Goal: Task Accomplishment & Management: Manage account settings

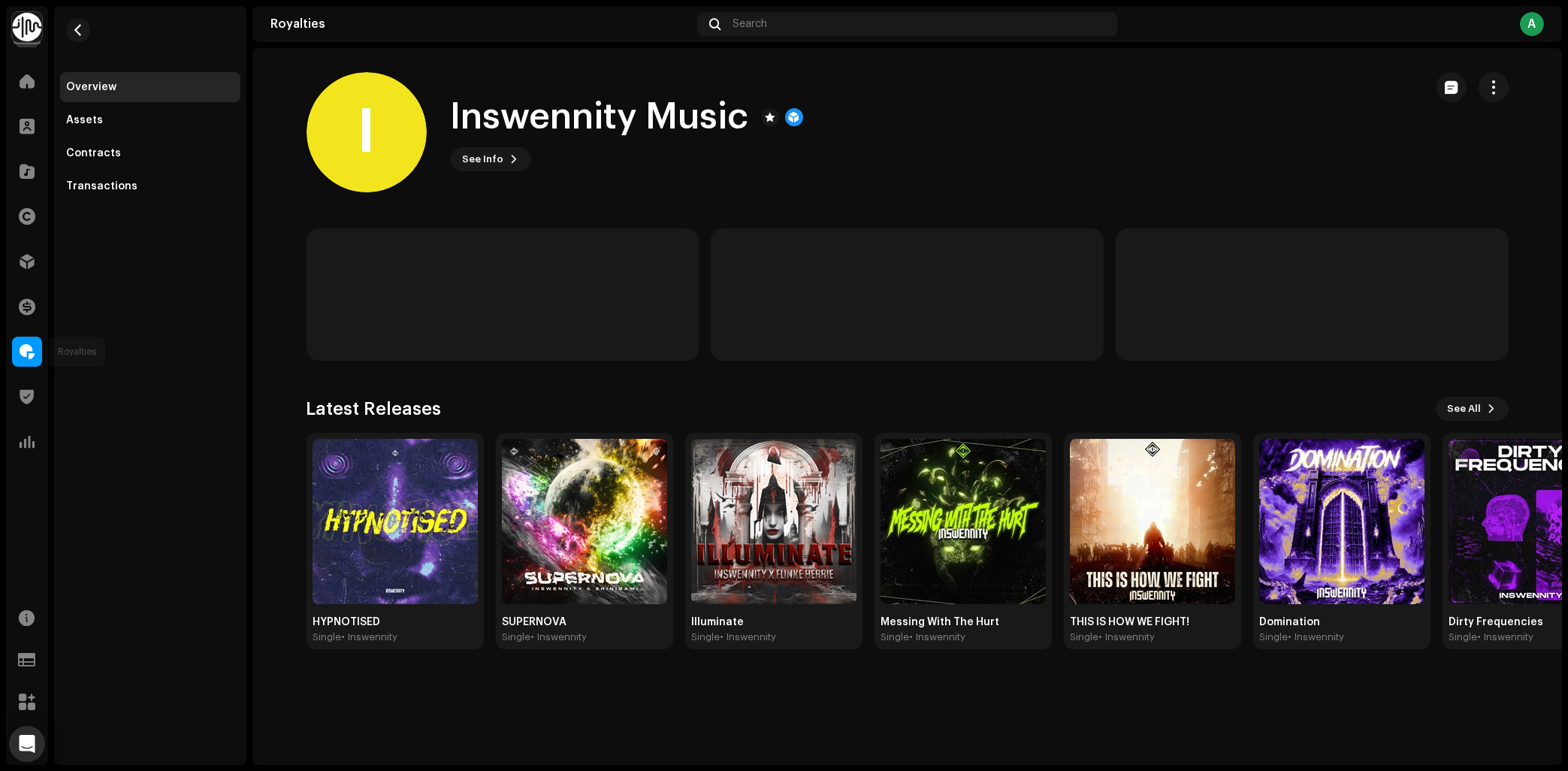
click at [22, 346] on span at bounding box center [27, 352] width 15 height 12
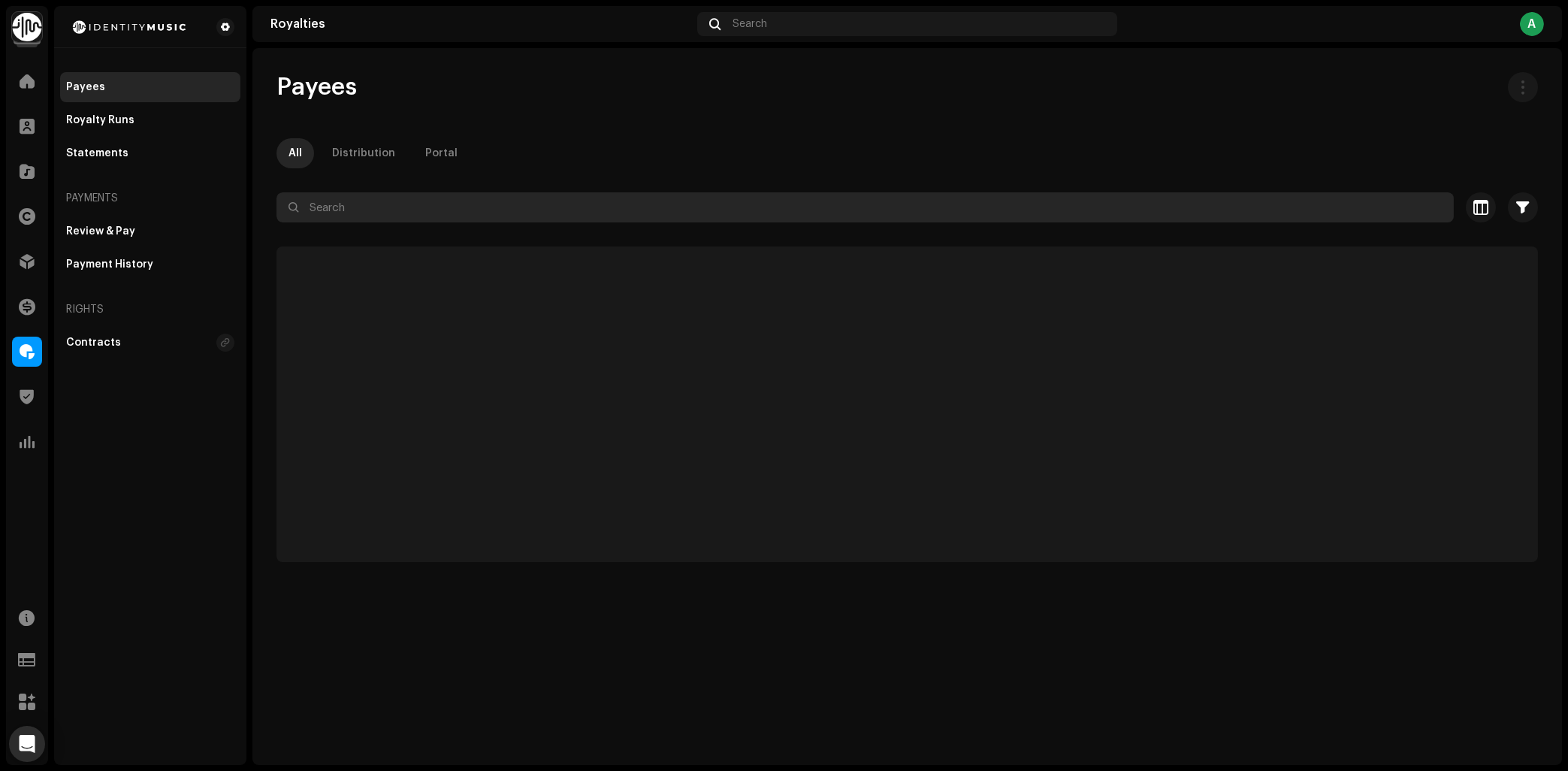
click at [381, 197] on input "text" at bounding box center [865, 208] width 1177 height 30
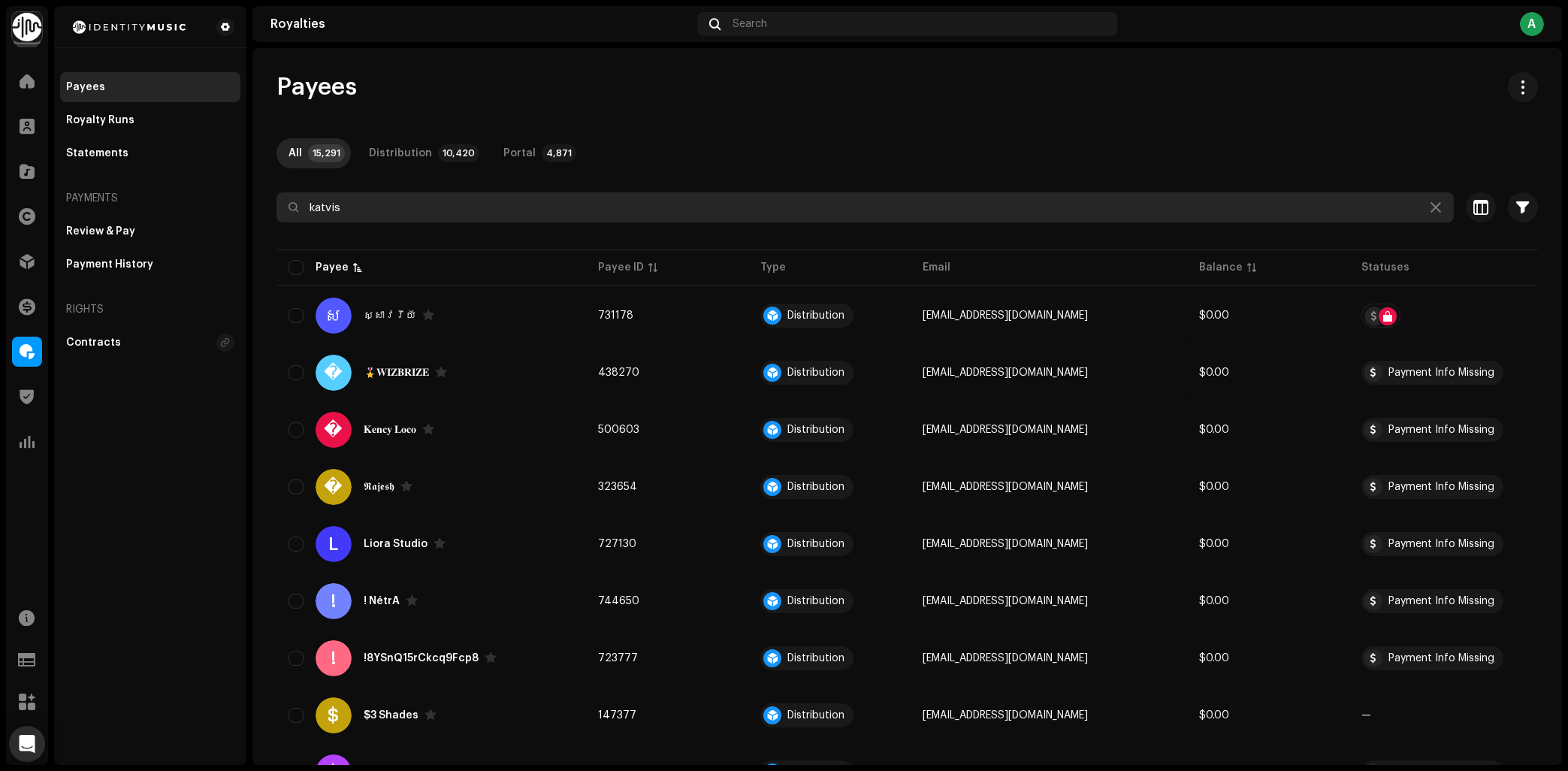
type input "katvis"
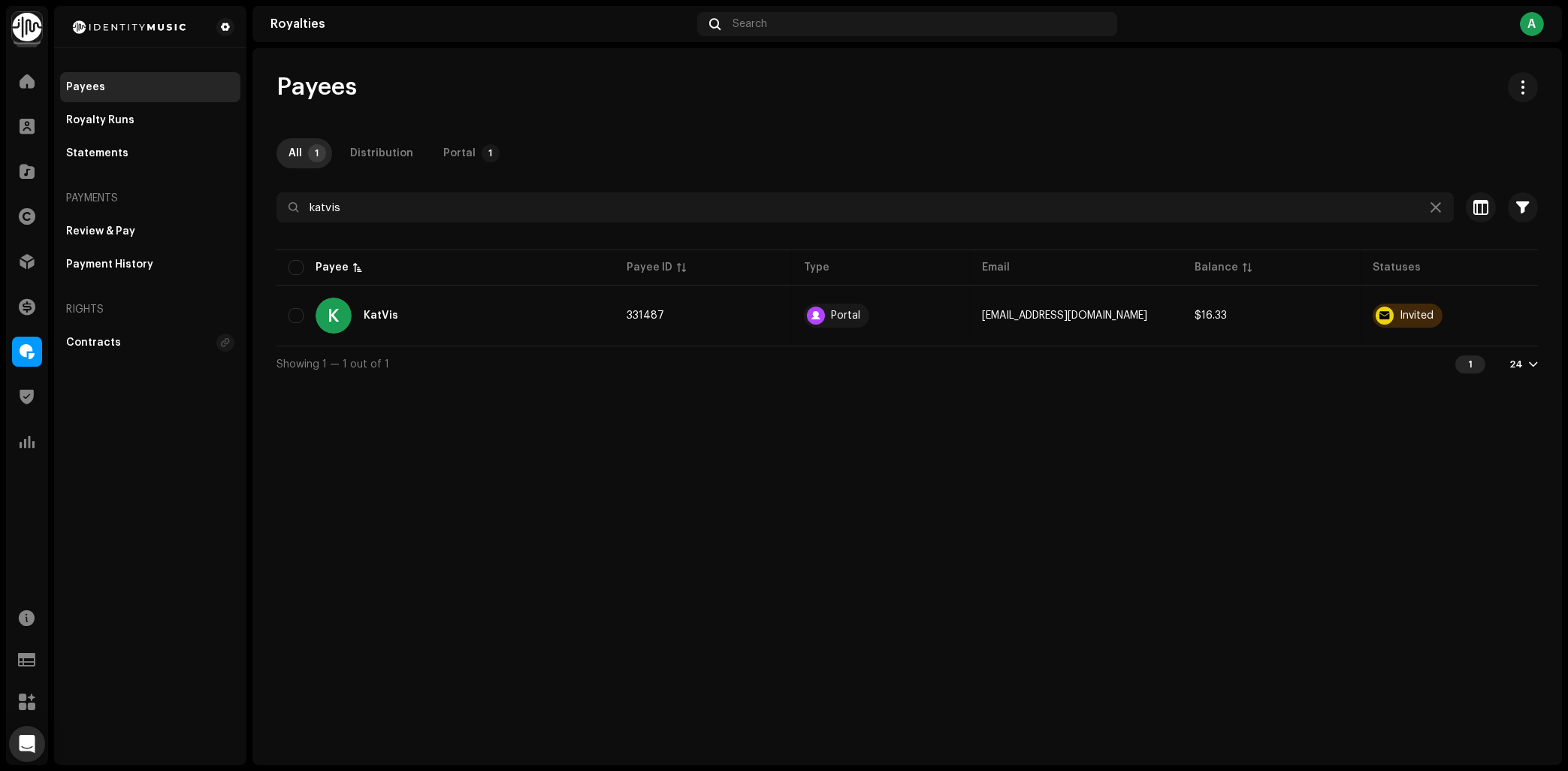
click at [27, 150] on div "Home Clients Catalog Rights Distribution Finance Royalties Trust & Safety Analy…" at bounding box center [27, 261] width 42 height 403
click at [26, 166] on span at bounding box center [27, 171] width 15 height 12
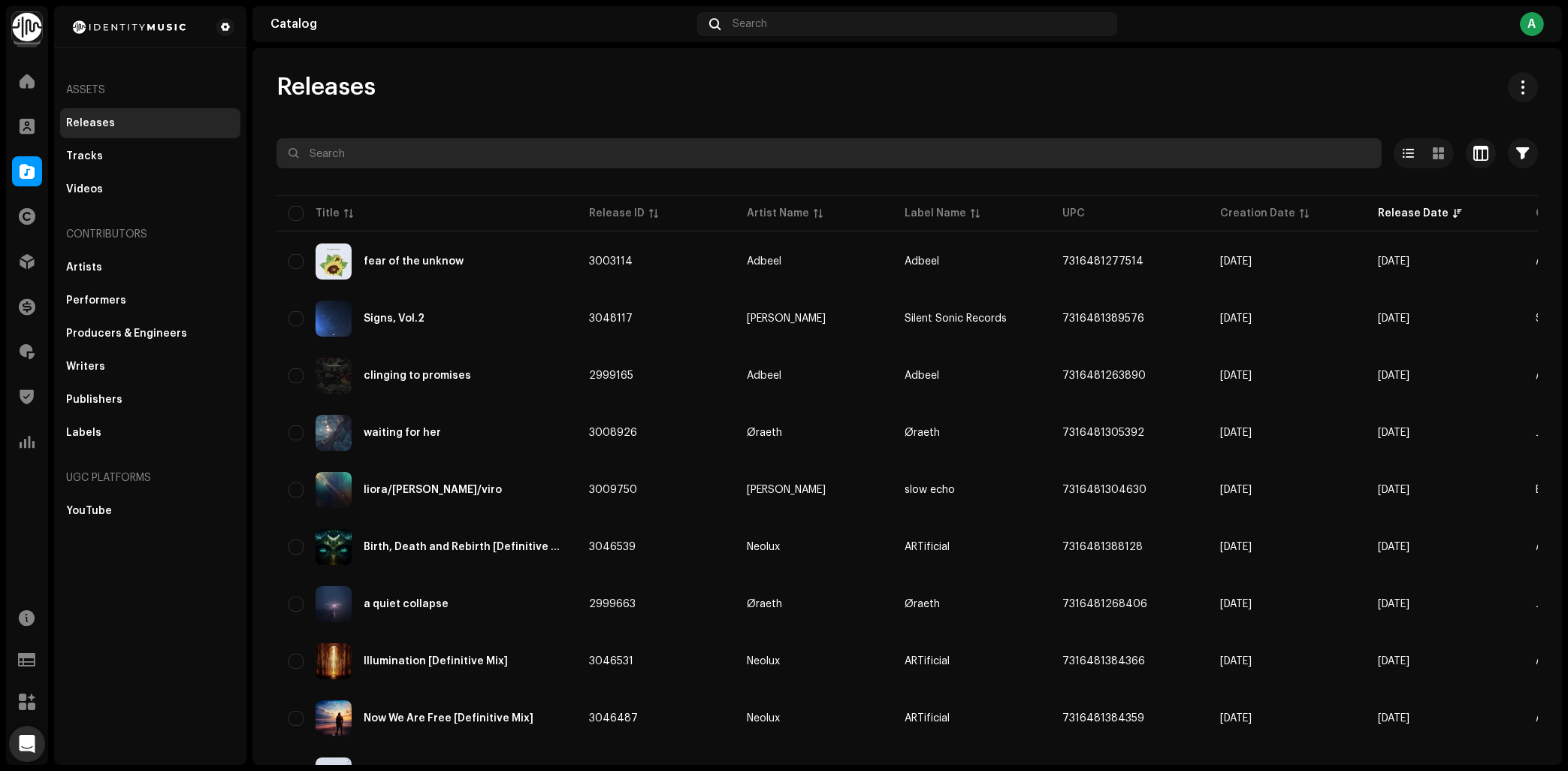
click at [427, 156] on input "text" at bounding box center [829, 153] width 1106 height 30
type input "the hills"
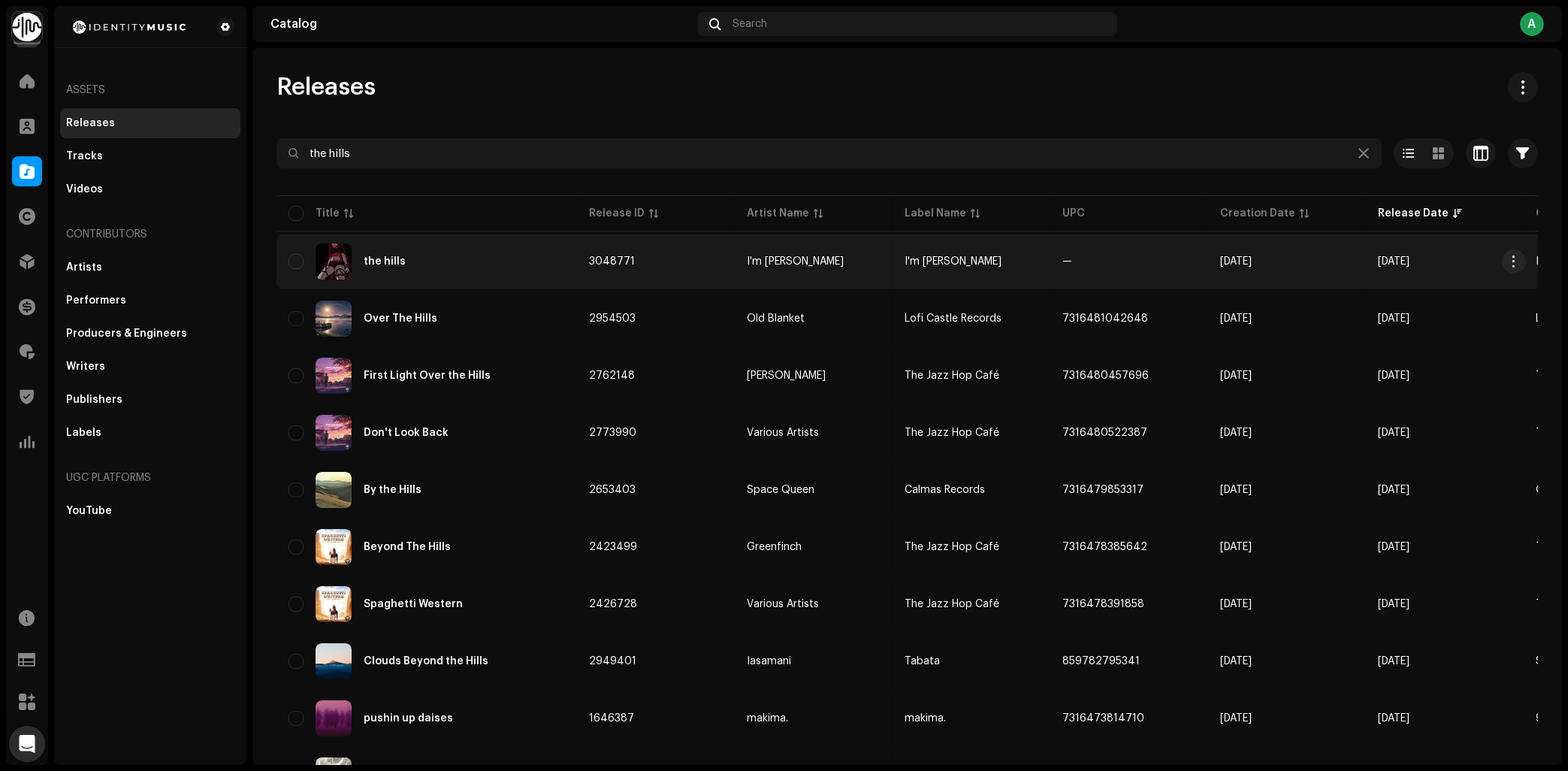
click at [537, 278] on div "the hills" at bounding box center [427, 261] width 277 height 36
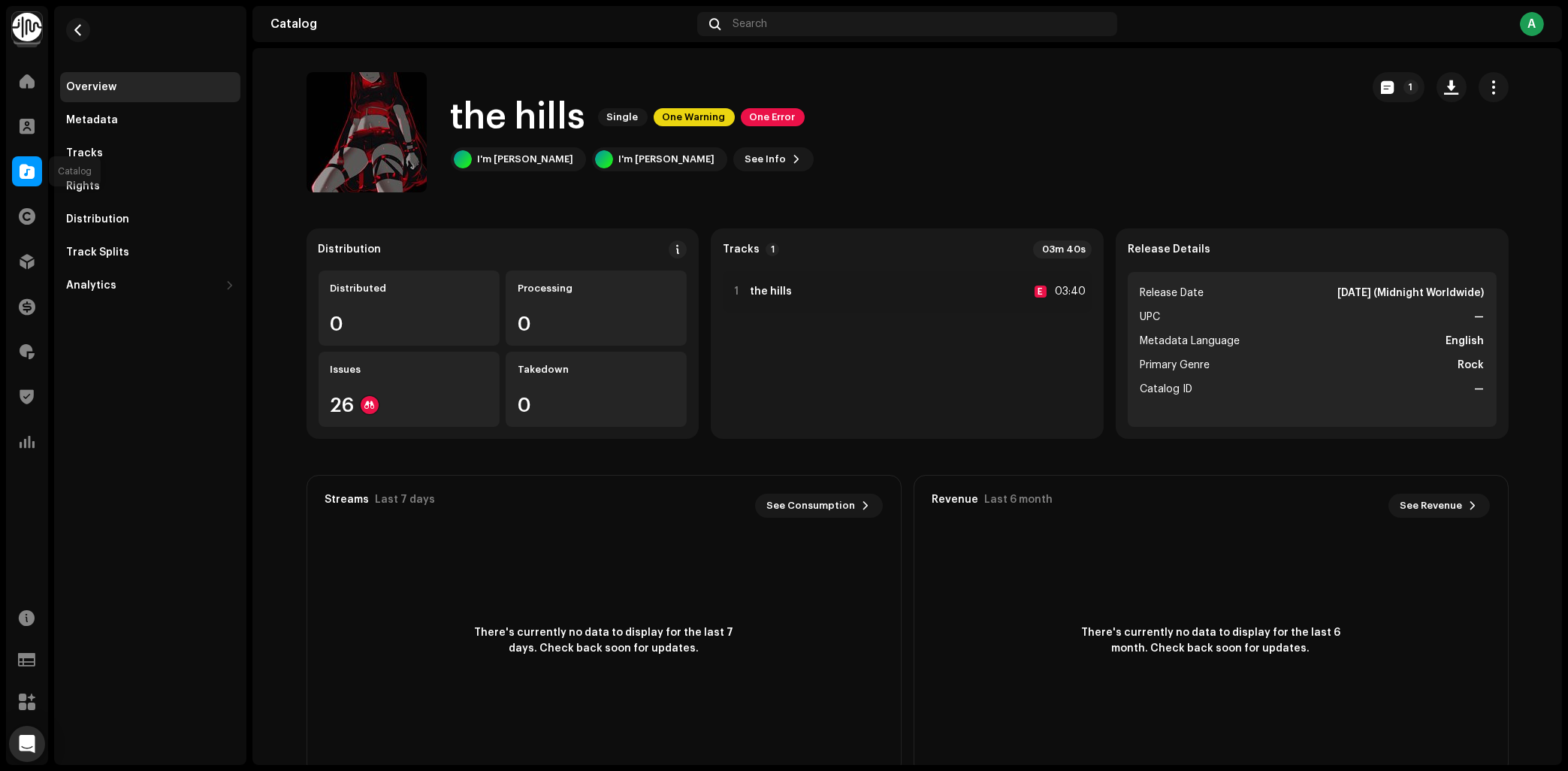
click at [35, 173] on div at bounding box center [27, 172] width 30 height 30
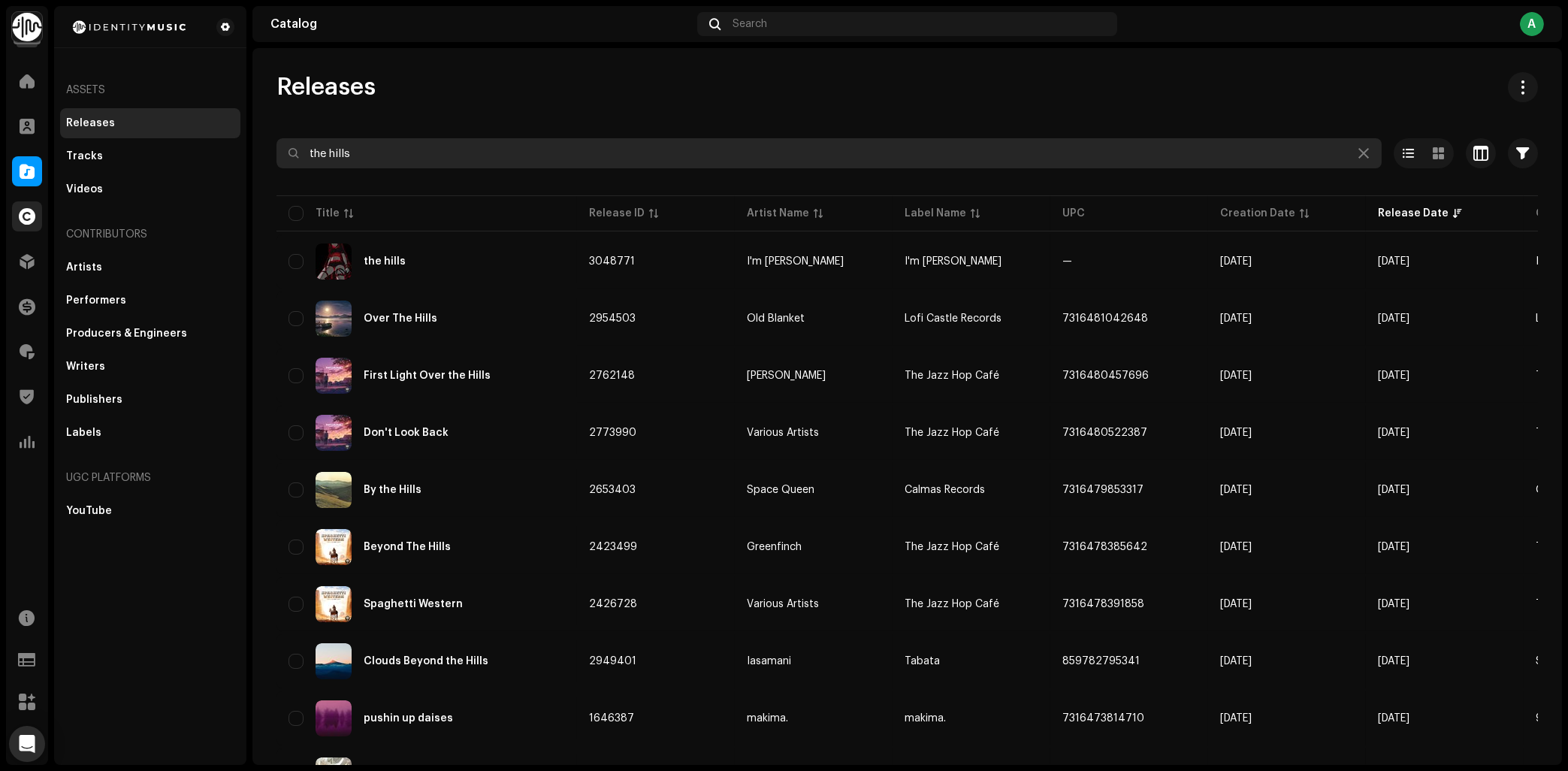
drag, startPoint x: 465, startPoint y: 142, endPoint x: 35, endPoint y: 202, distance: 434.2
click at [277, 168] on input "the hills" at bounding box center [829, 153] width 1106 height 30
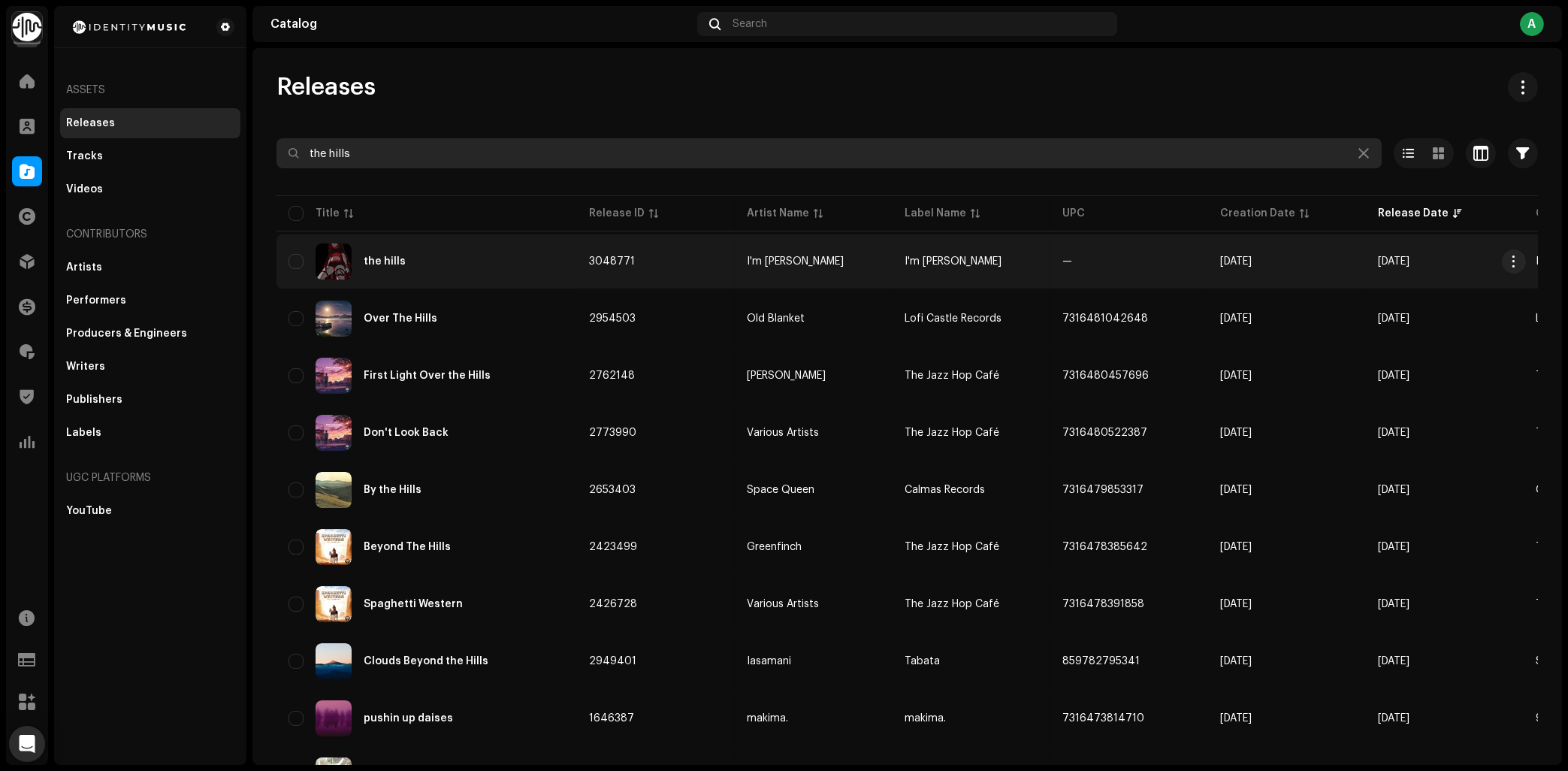
paste input "[EMAIL_ADDRESS][DOMAIN_NAME]"
type input "[EMAIL_ADDRESS][DOMAIN_NAME]"
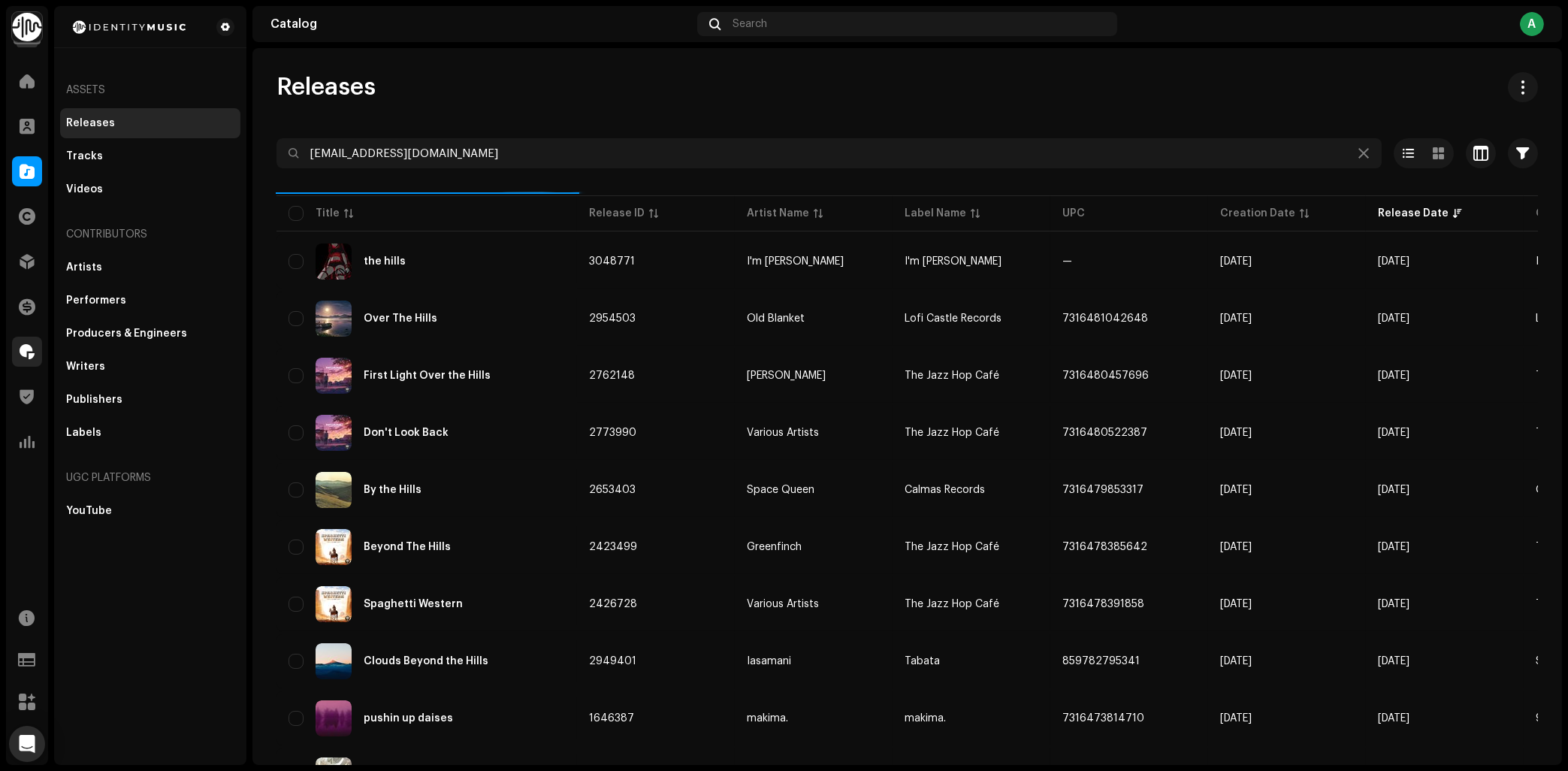
click at [28, 341] on div at bounding box center [27, 352] width 30 height 30
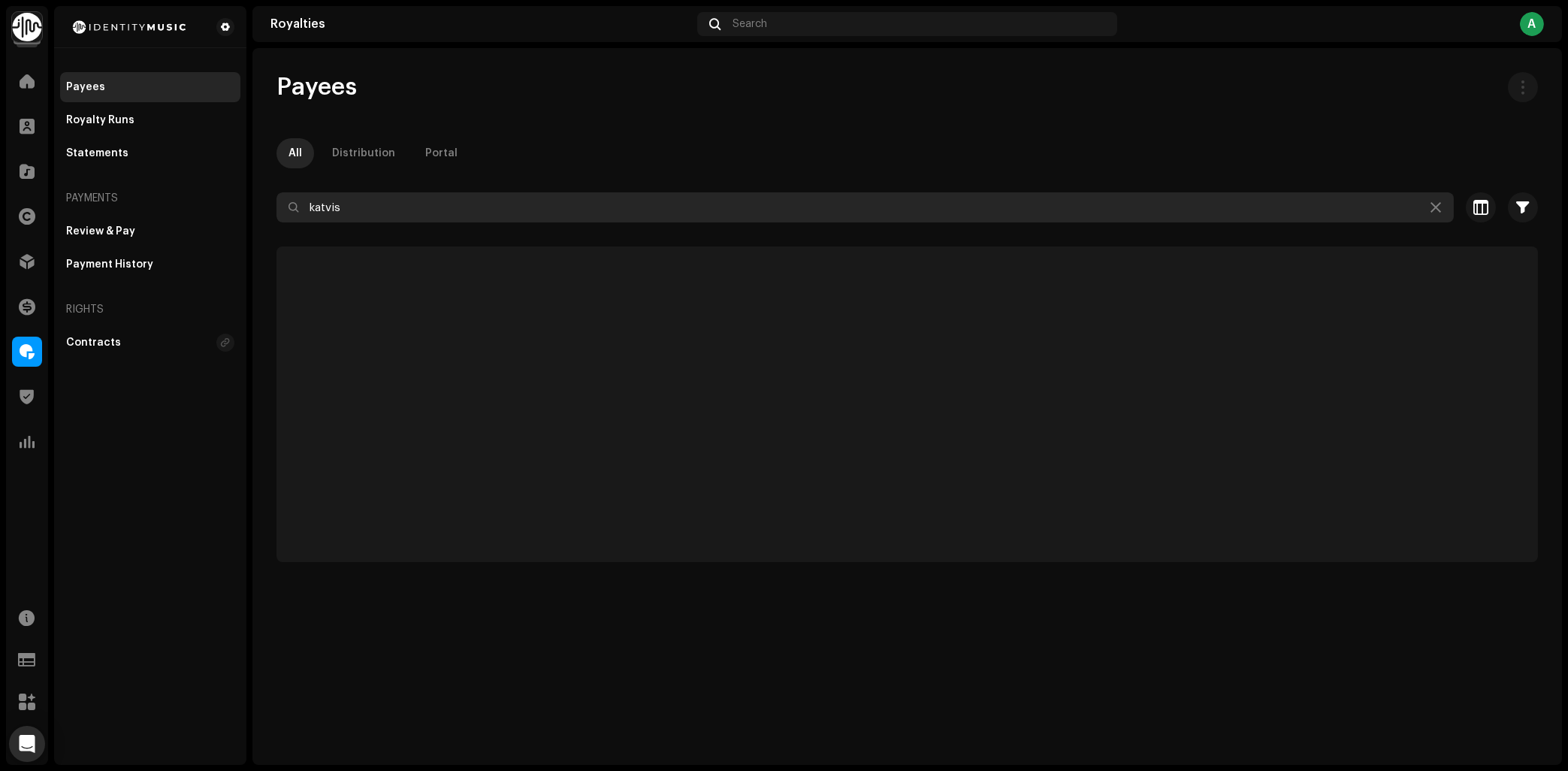
click at [505, 211] on input "katvis" at bounding box center [865, 208] width 1177 height 30
click at [506, 211] on input "katvis" at bounding box center [865, 208] width 1177 height 30
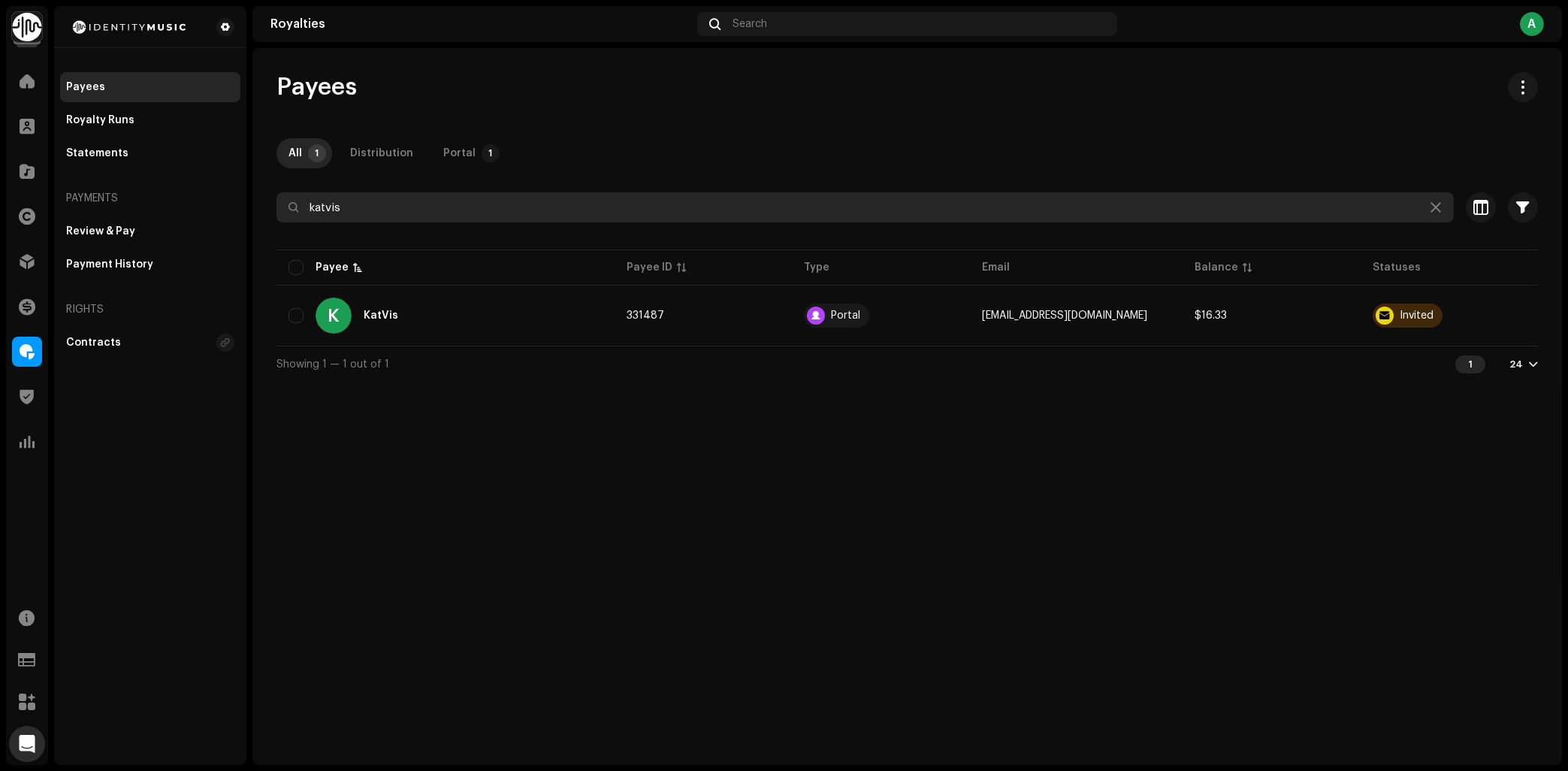
click at [506, 211] on input "katvis" at bounding box center [865, 208] width 1177 height 30
paste input "[EMAIL_ADDRESS][DOMAIN_NAME]"
type input "[EMAIL_ADDRESS][DOMAIN_NAME]"
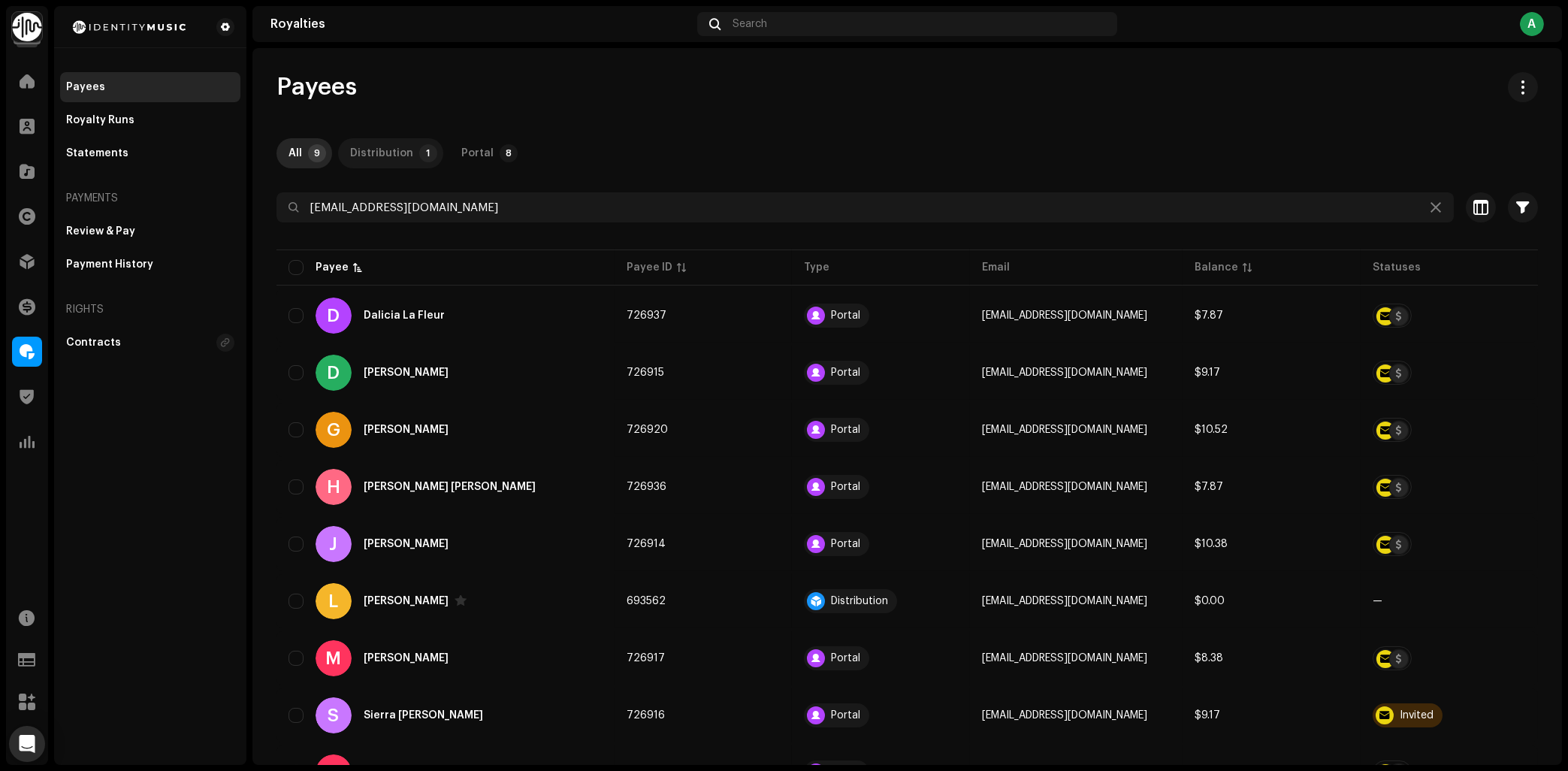
click at [409, 147] on div "Distribution" at bounding box center [382, 153] width 63 height 30
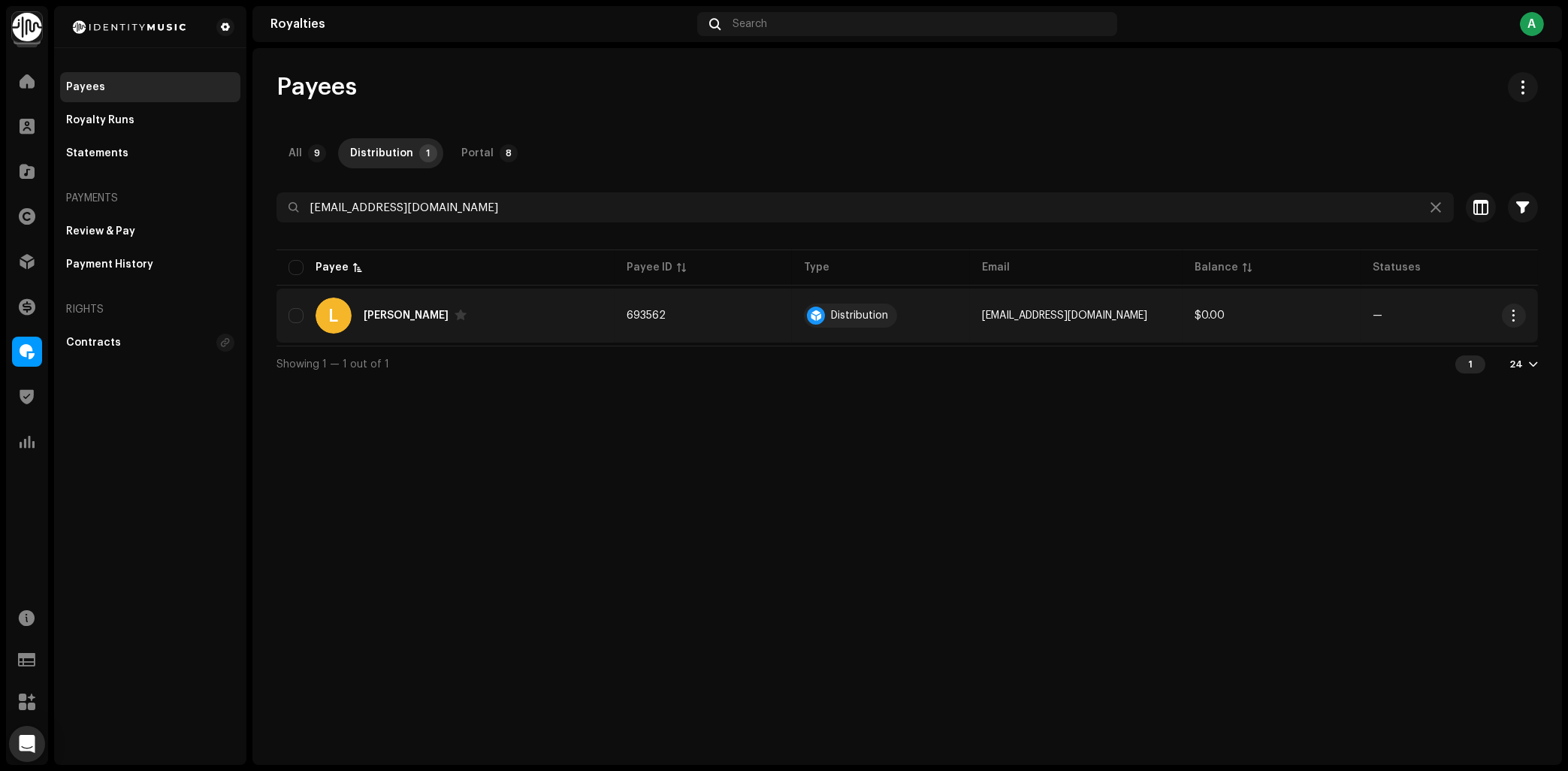
click at [571, 318] on div "L [PERSON_NAME]" at bounding box center [445, 315] width 314 height 36
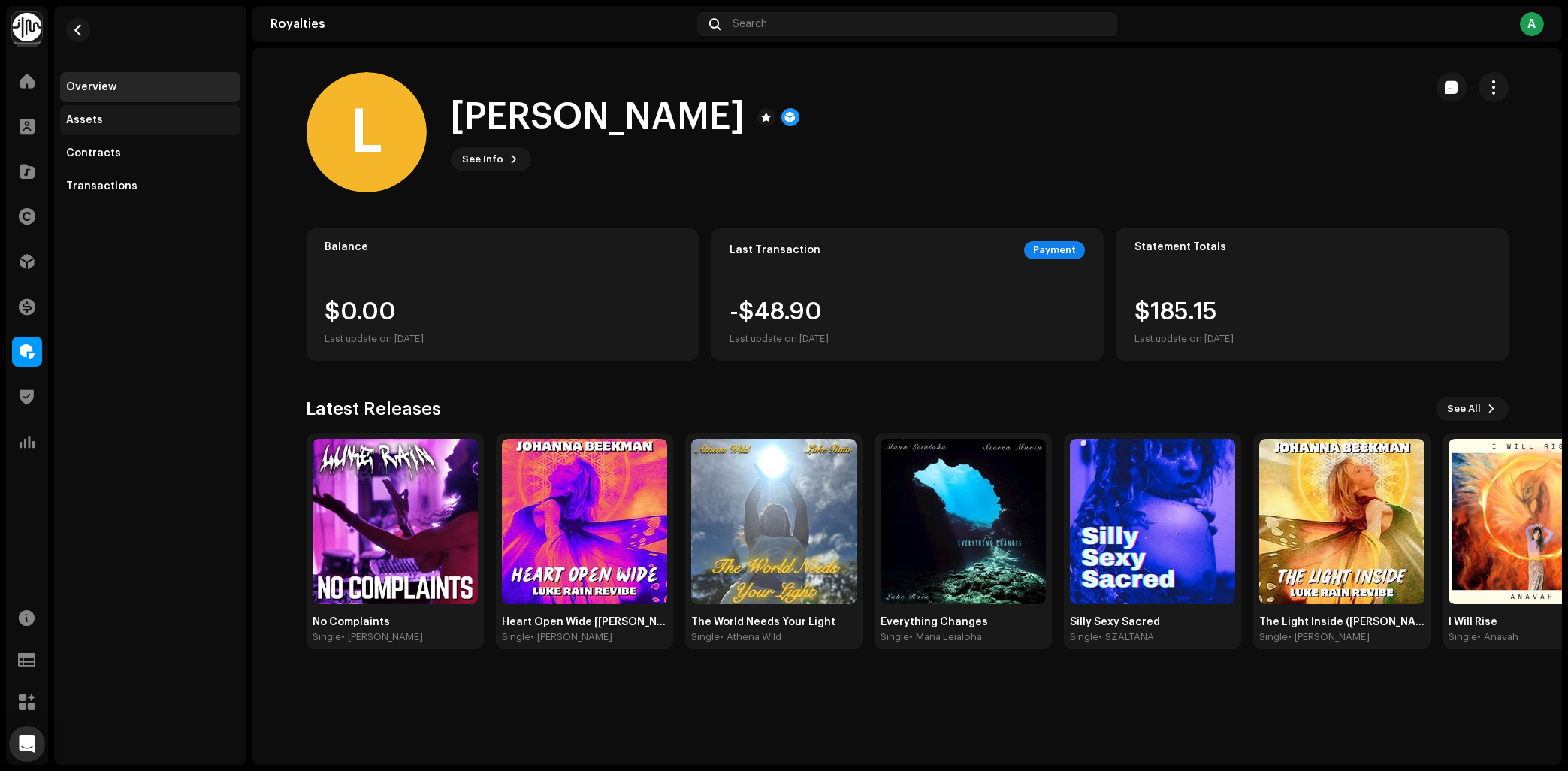
click at [92, 121] on div "Assets" at bounding box center [84, 120] width 37 height 12
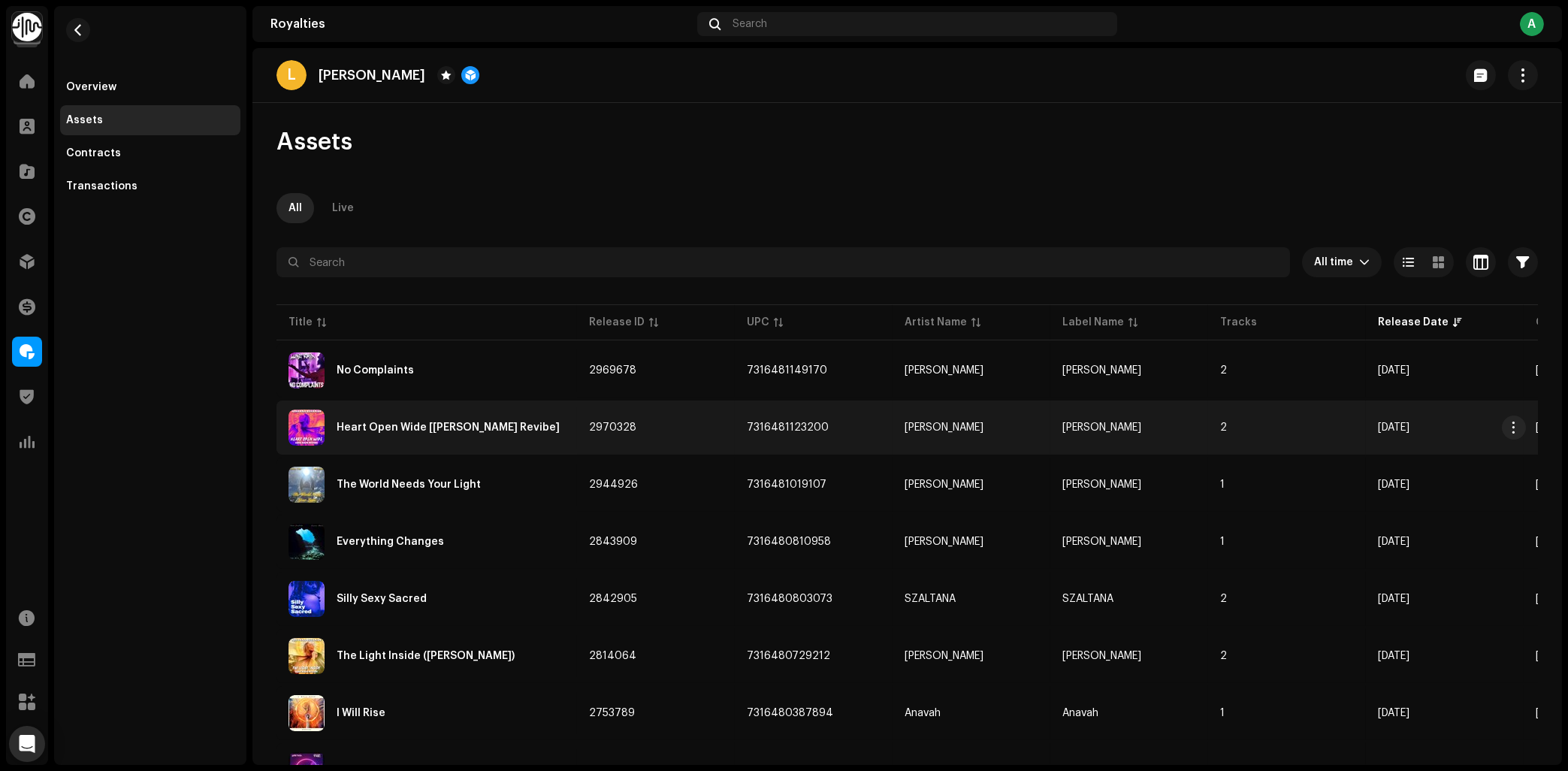
click at [552, 423] on div "Heart Open Wide [[PERSON_NAME] Revibe]" at bounding box center [427, 428] width 277 height 36
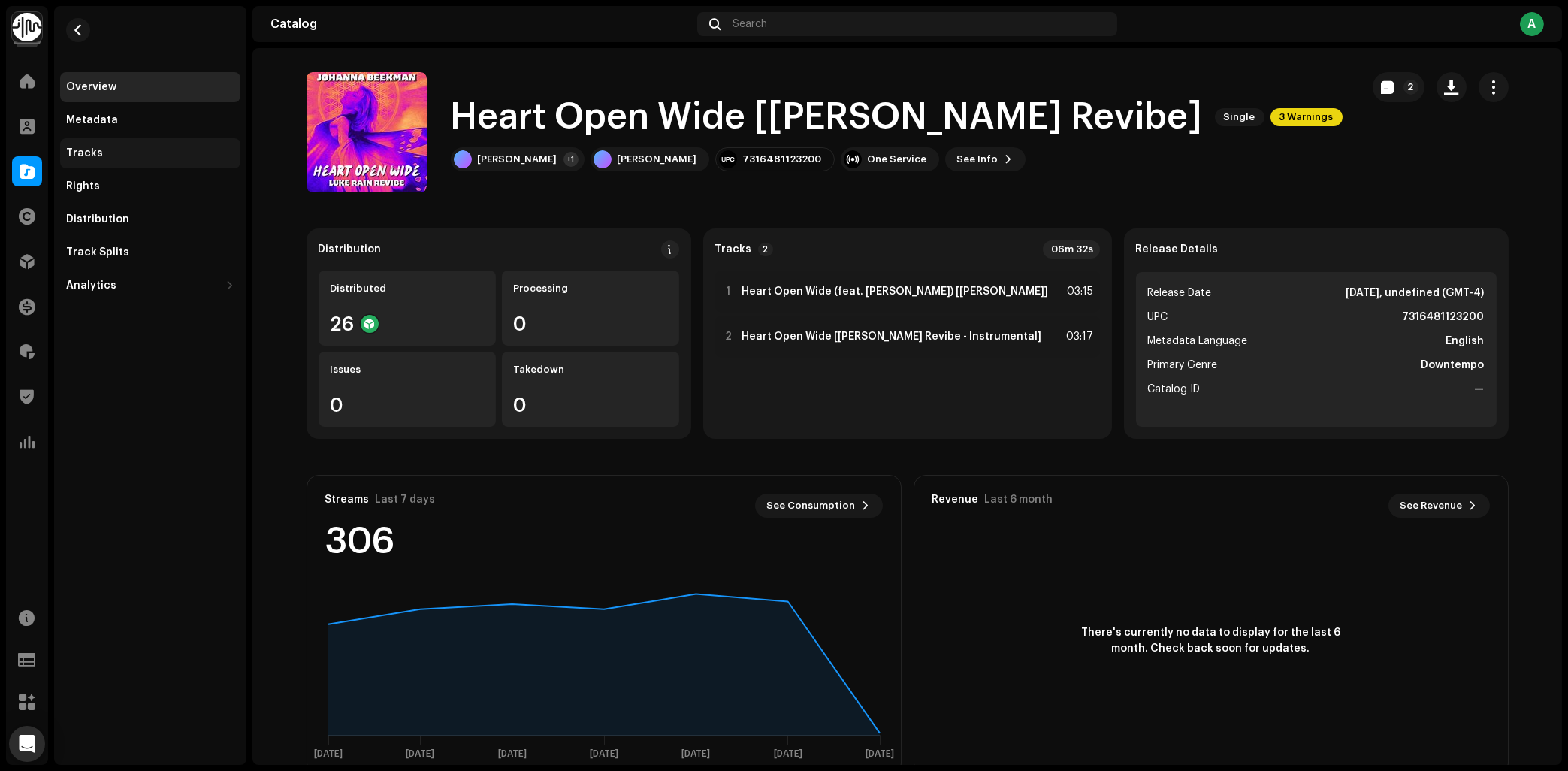
click at [145, 150] on div "Tracks" at bounding box center [150, 153] width 168 height 12
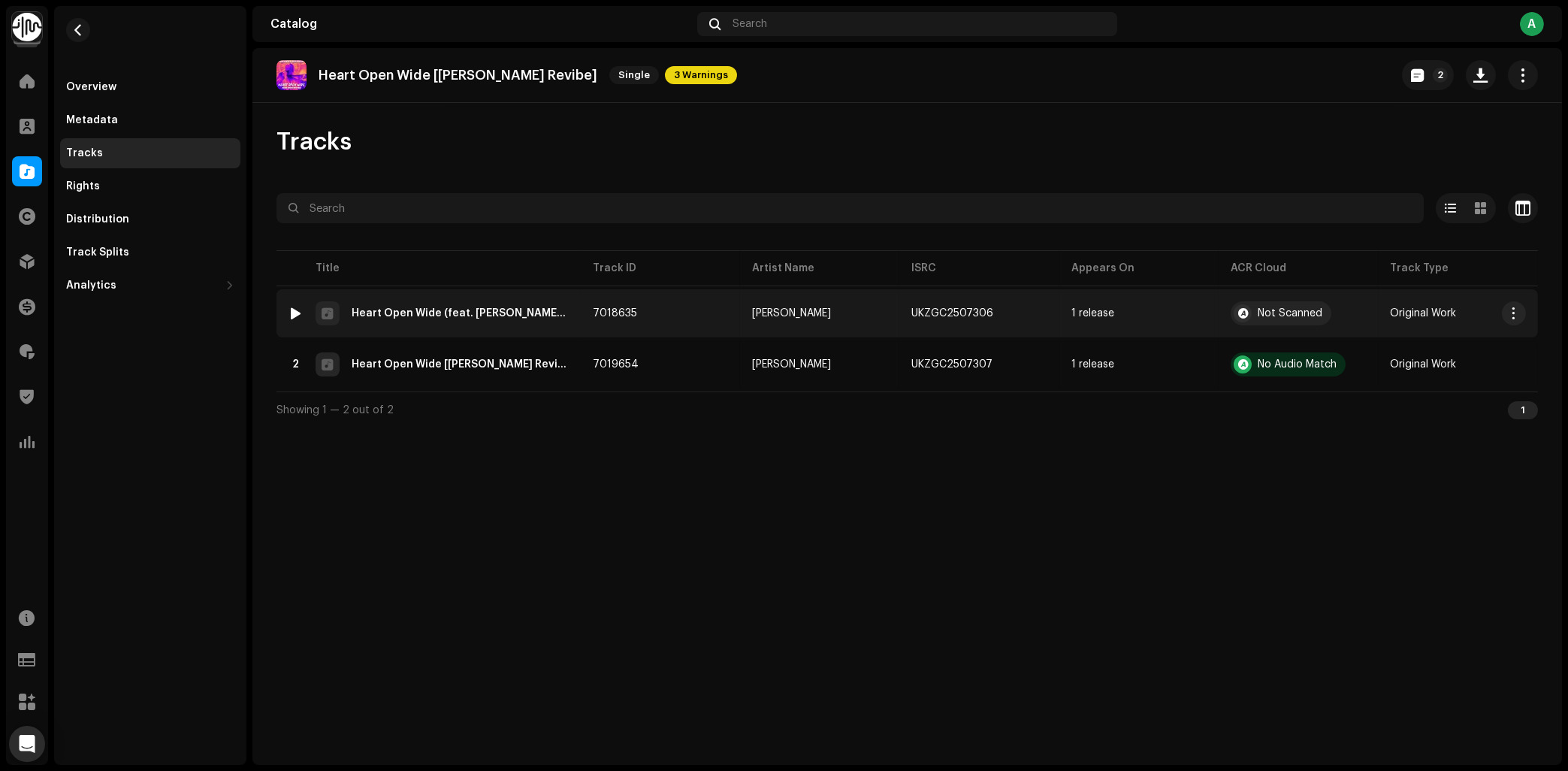
click at [294, 315] on div at bounding box center [297, 313] width 12 height 12
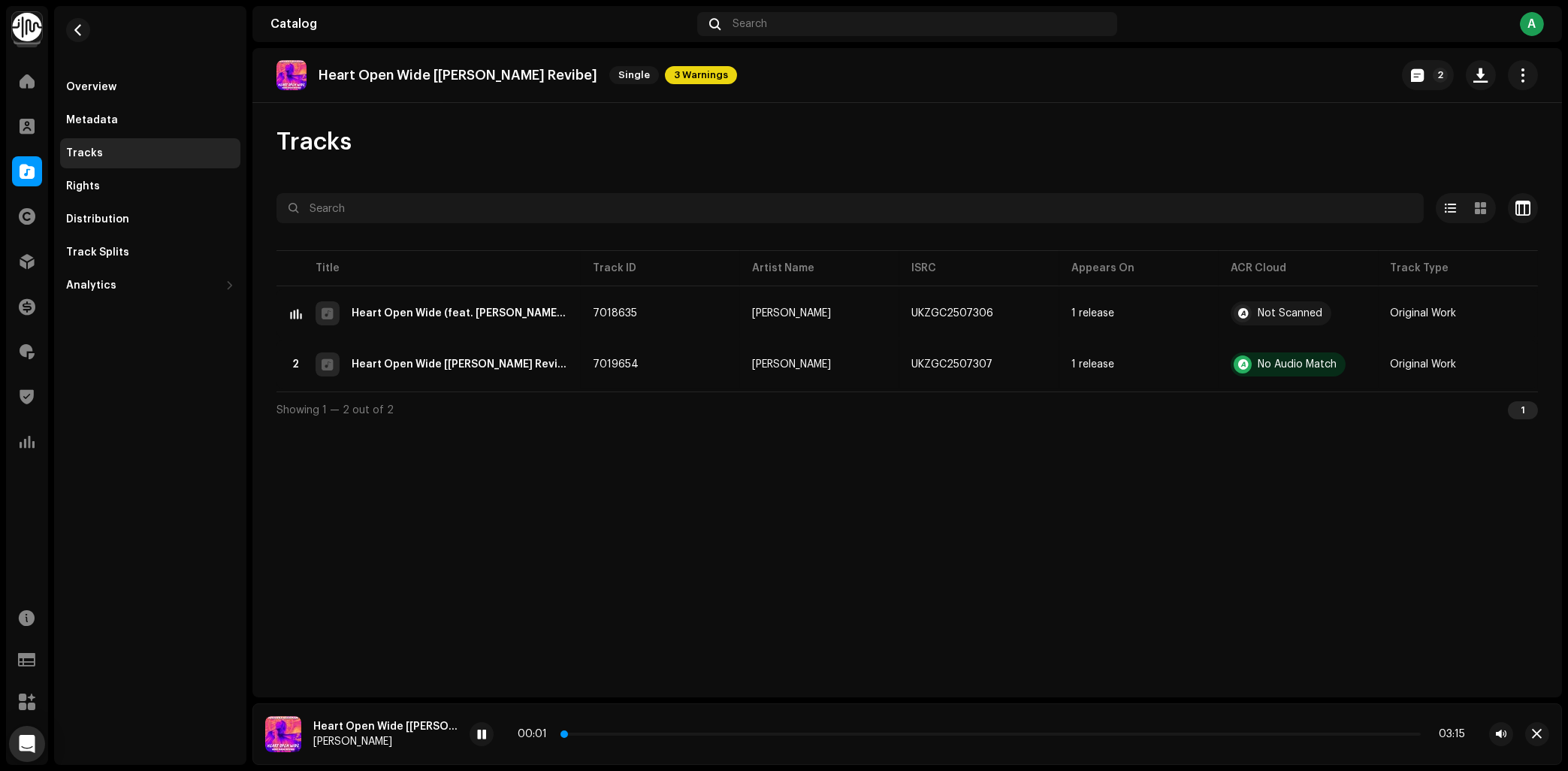
click at [733, 734] on p-slider at bounding box center [991, 734] width 859 height 3
click at [112, 84] on div "Overview" at bounding box center [91, 87] width 50 height 12
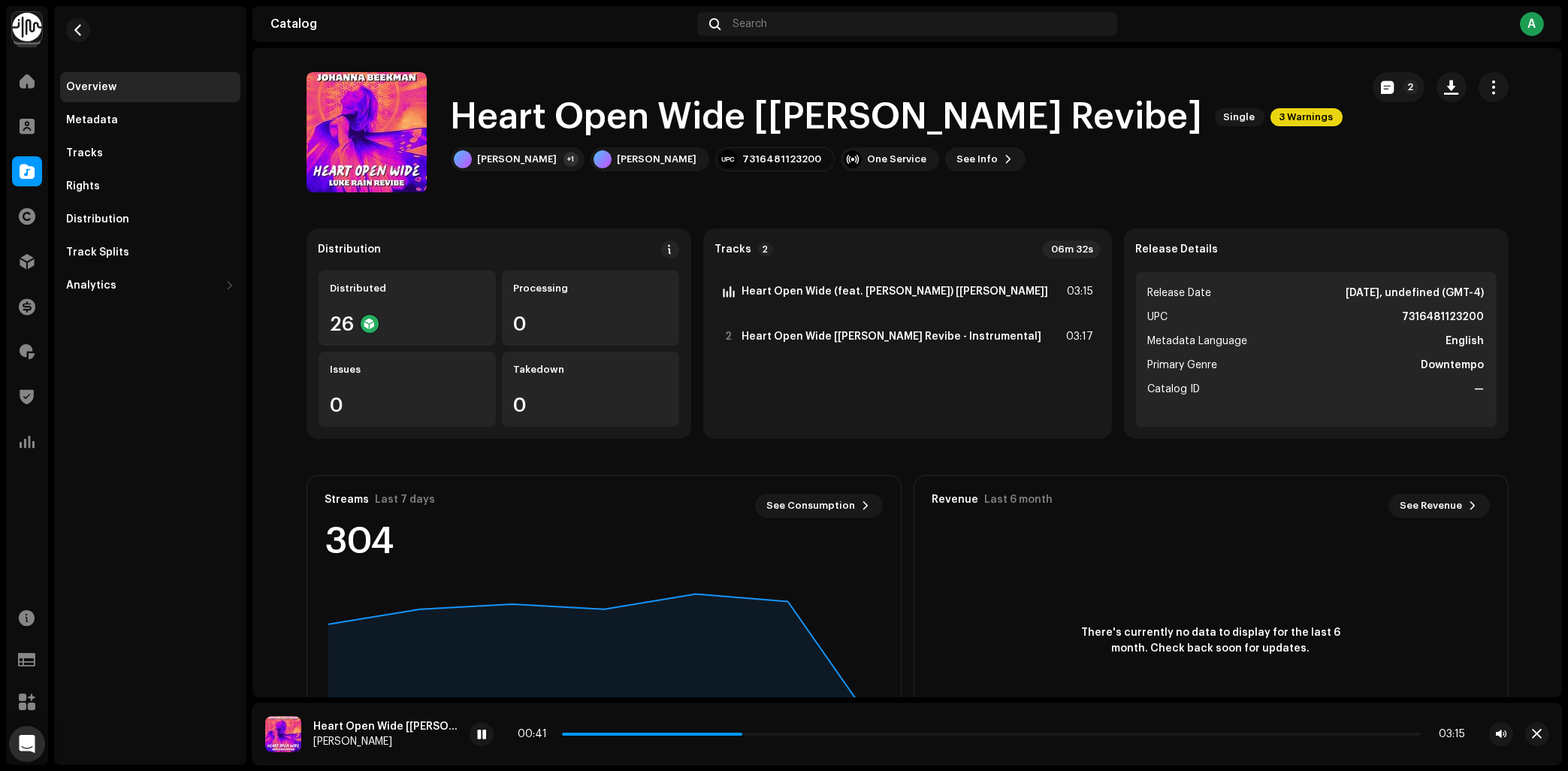
click at [1271, 112] on span "3 Warnings" at bounding box center [1306, 118] width 72 height 18
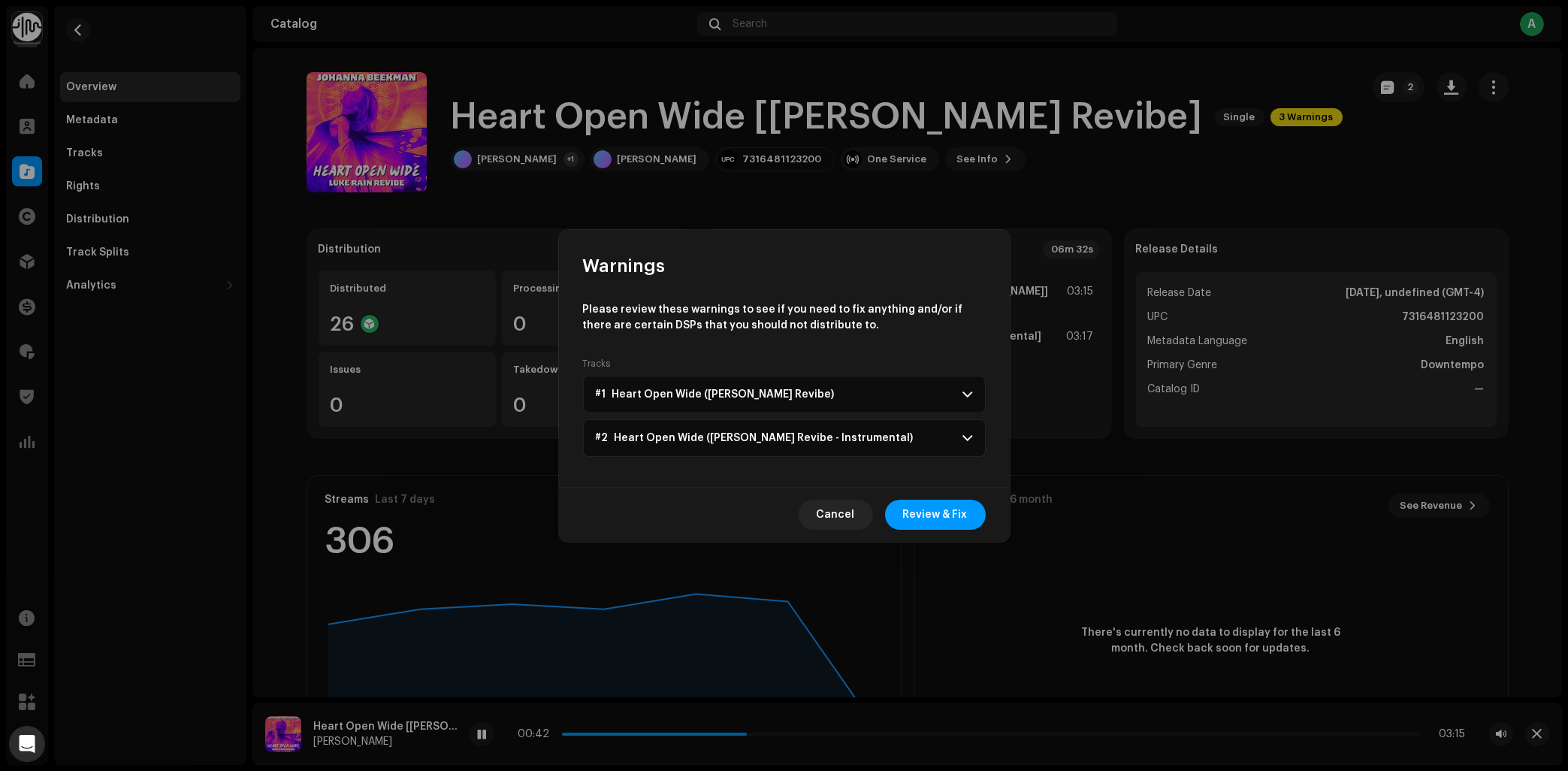
click at [890, 393] on p-accordion-header "#1 Heart Open Wide ([PERSON_NAME] Revibe)" at bounding box center [784, 394] width 402 height 38
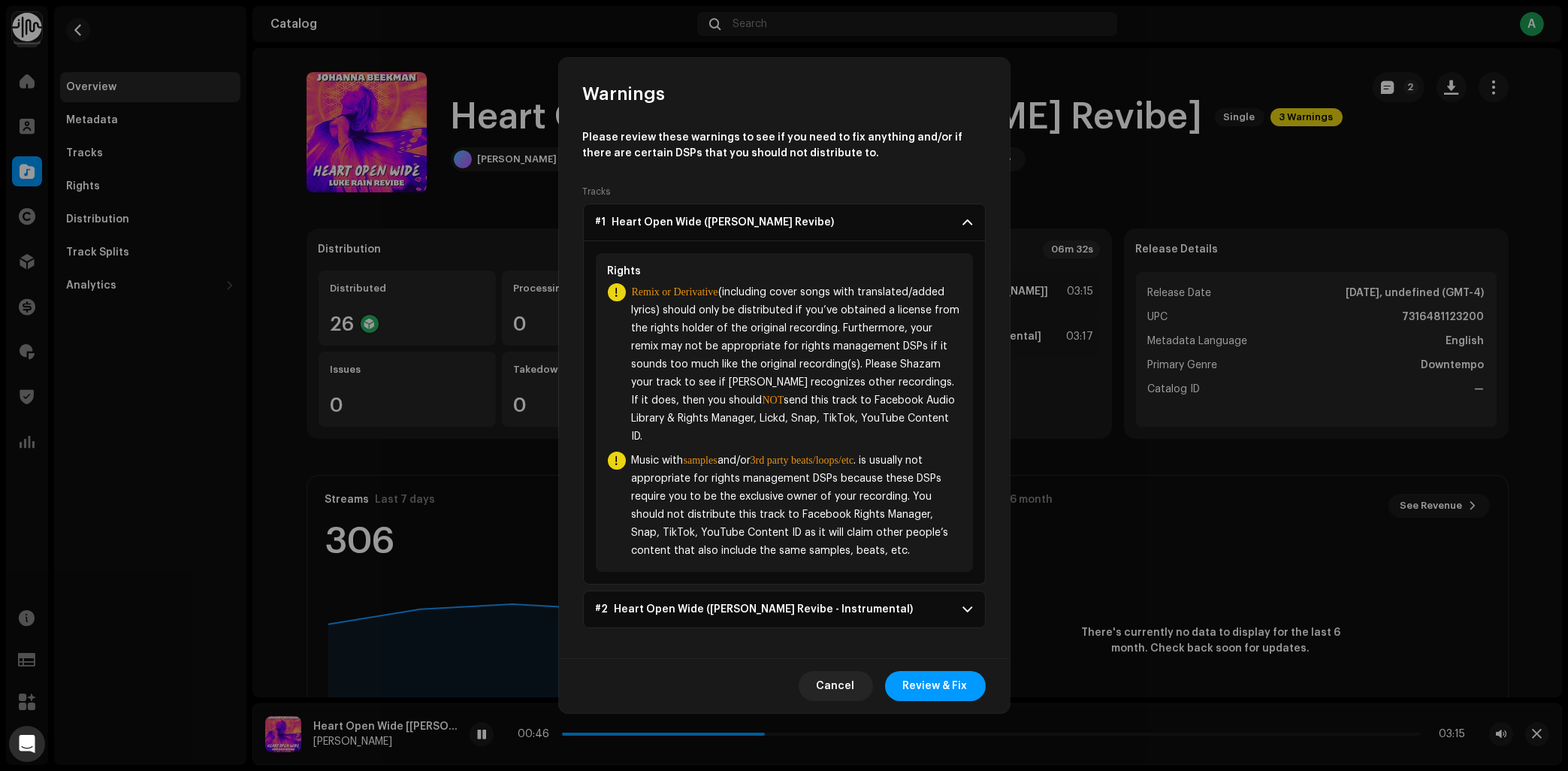
click at [865, 238] on p-accordion-header "#1 Heart Open Wide ([PERSON_NAME] Revibe)" at bounding box center [784, 222] width 402 height 38
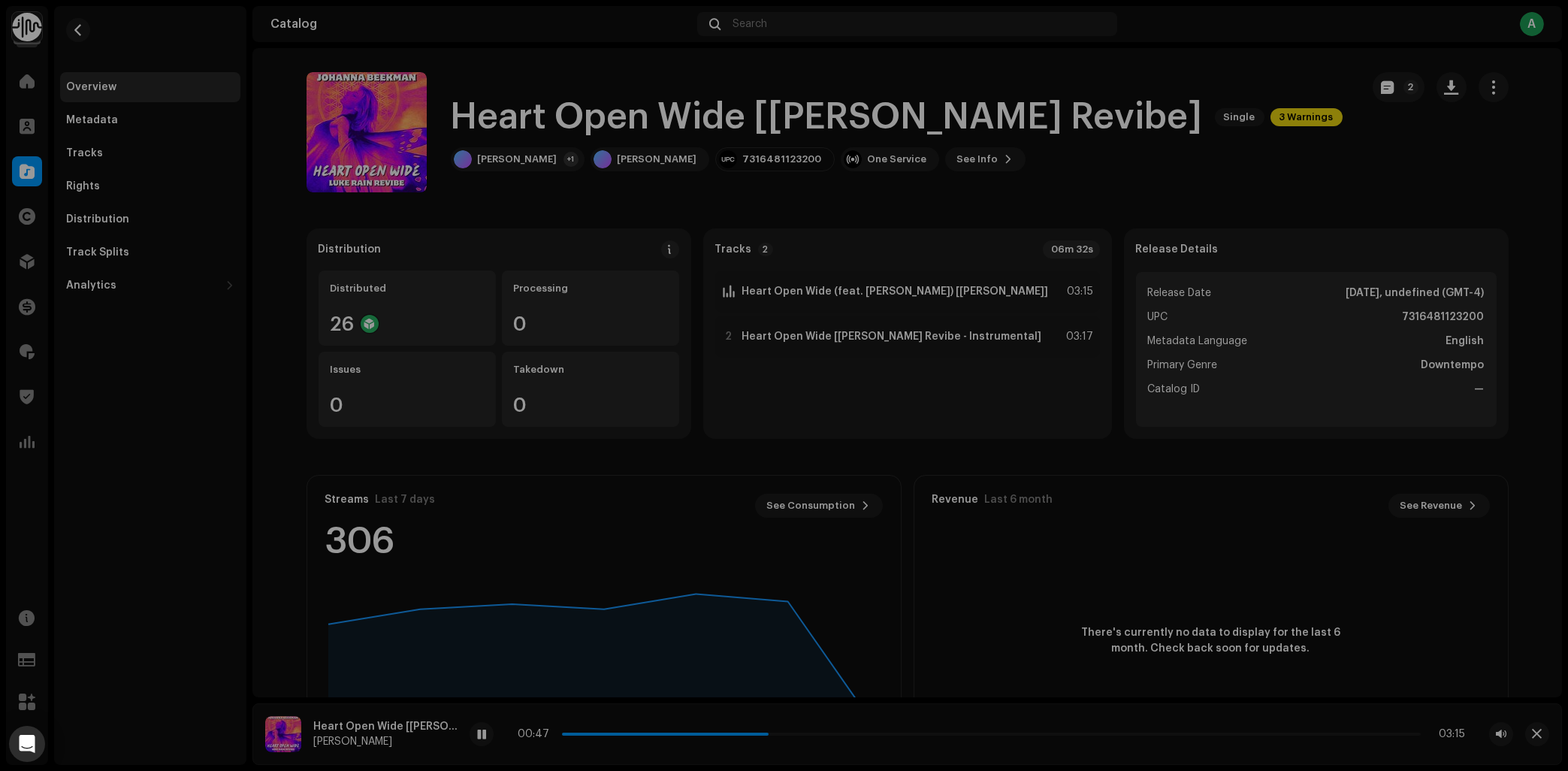
click at [1372, 185] on div "Warnings Please review these warnings to see if you need to fix anything and/or…" at bounding box center [784, 385] width 1568 height 771
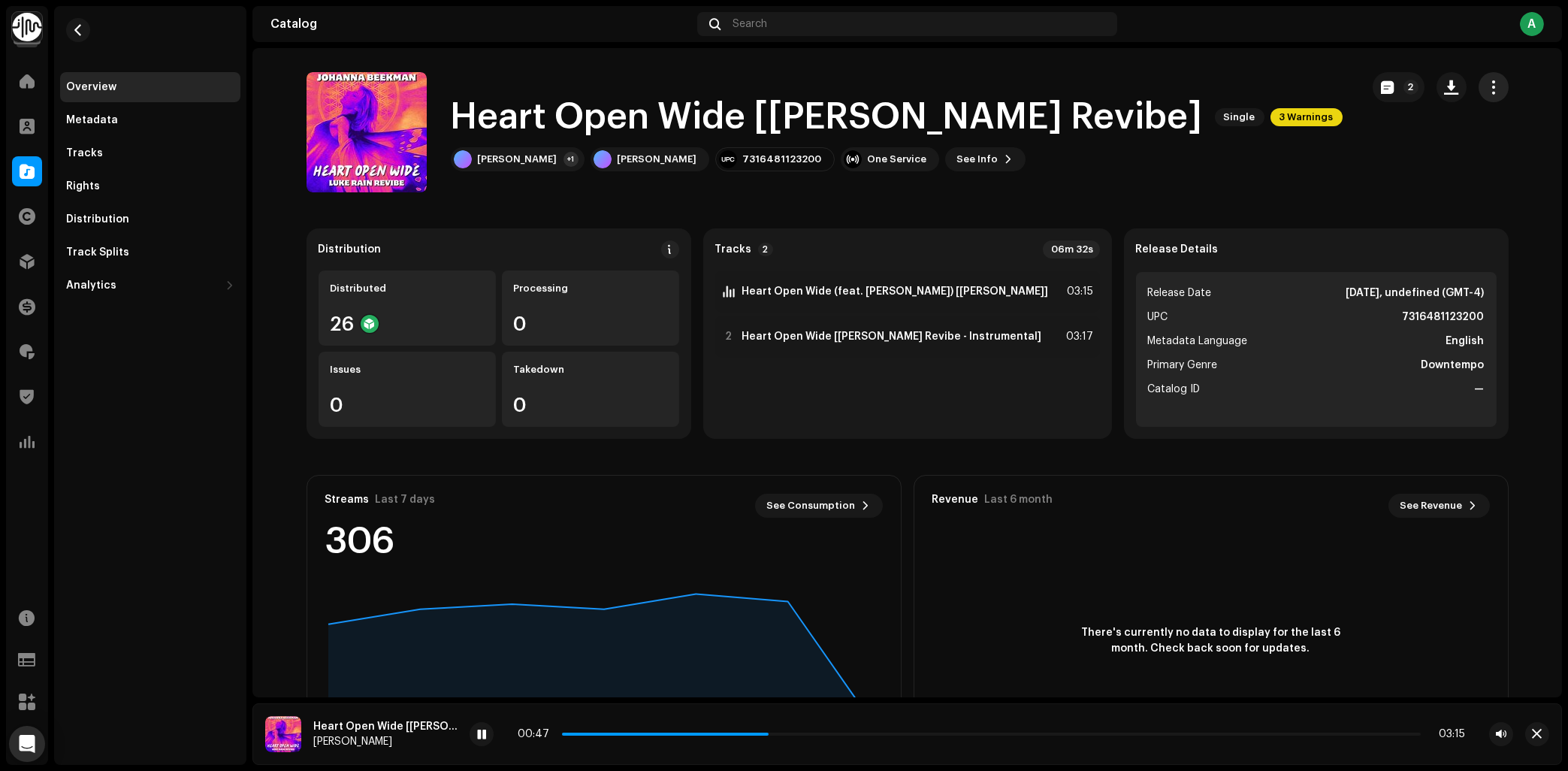
click at [1501, 81] on span "button" at bounding box center [1493, 87] width 14 height 12
click at [1376, 159] on span "Edit" at bounding box center [1366, 154] width 20 height 12
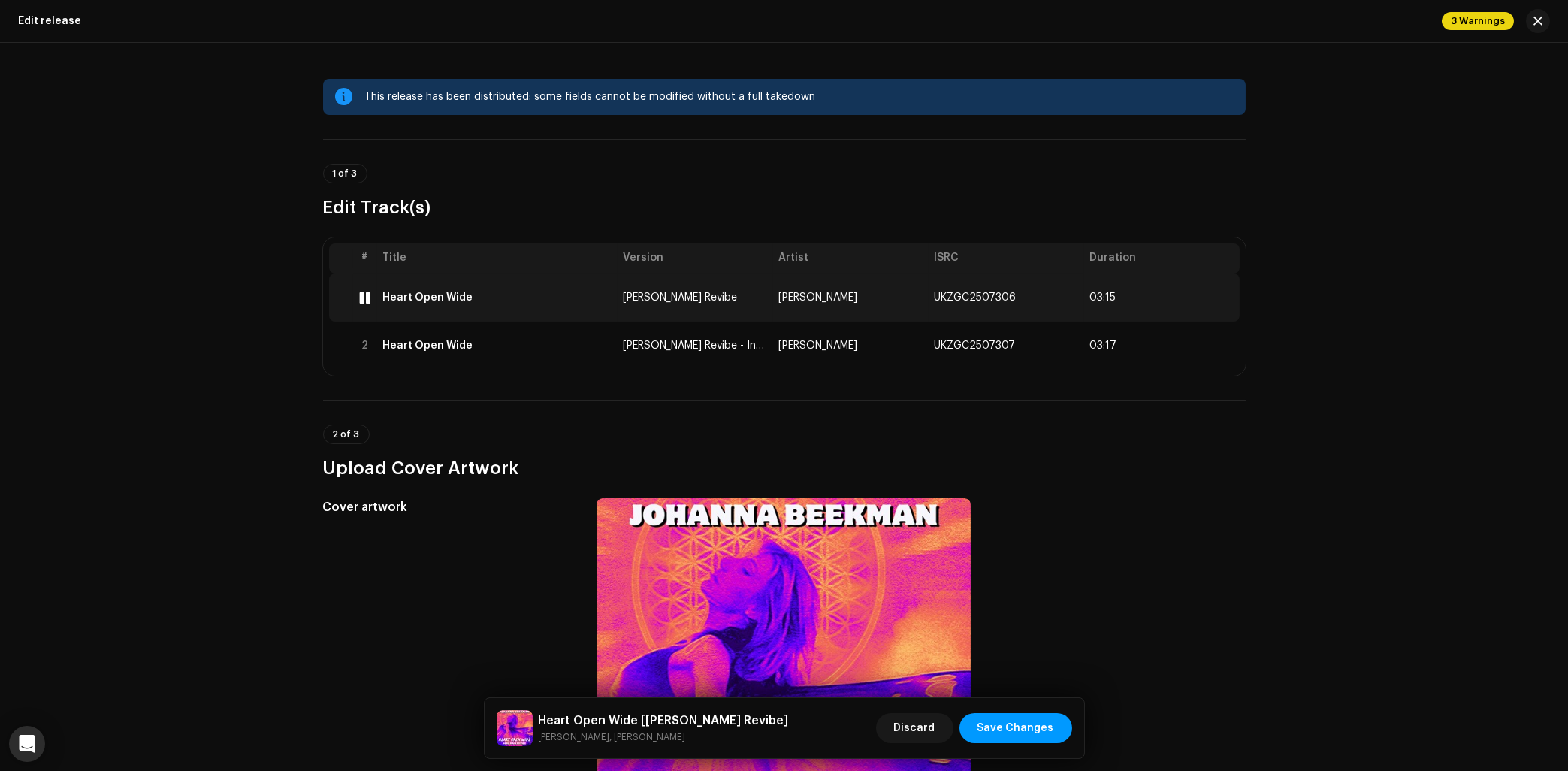
click at [525, 304] on td "Heart Open Wide" at bounding box center [497, 298] width 241 height 48
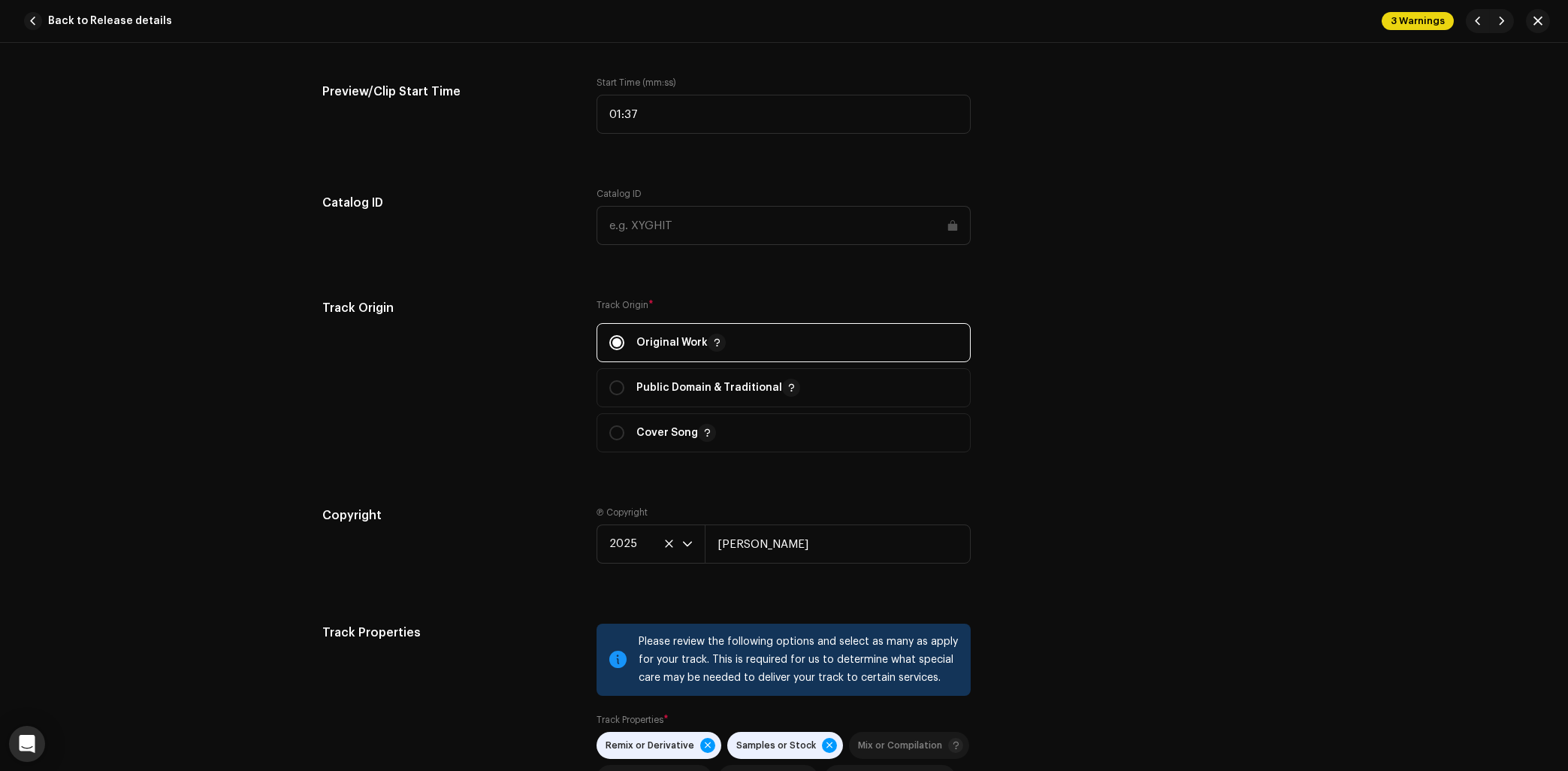
scroll to position [2235, 0]
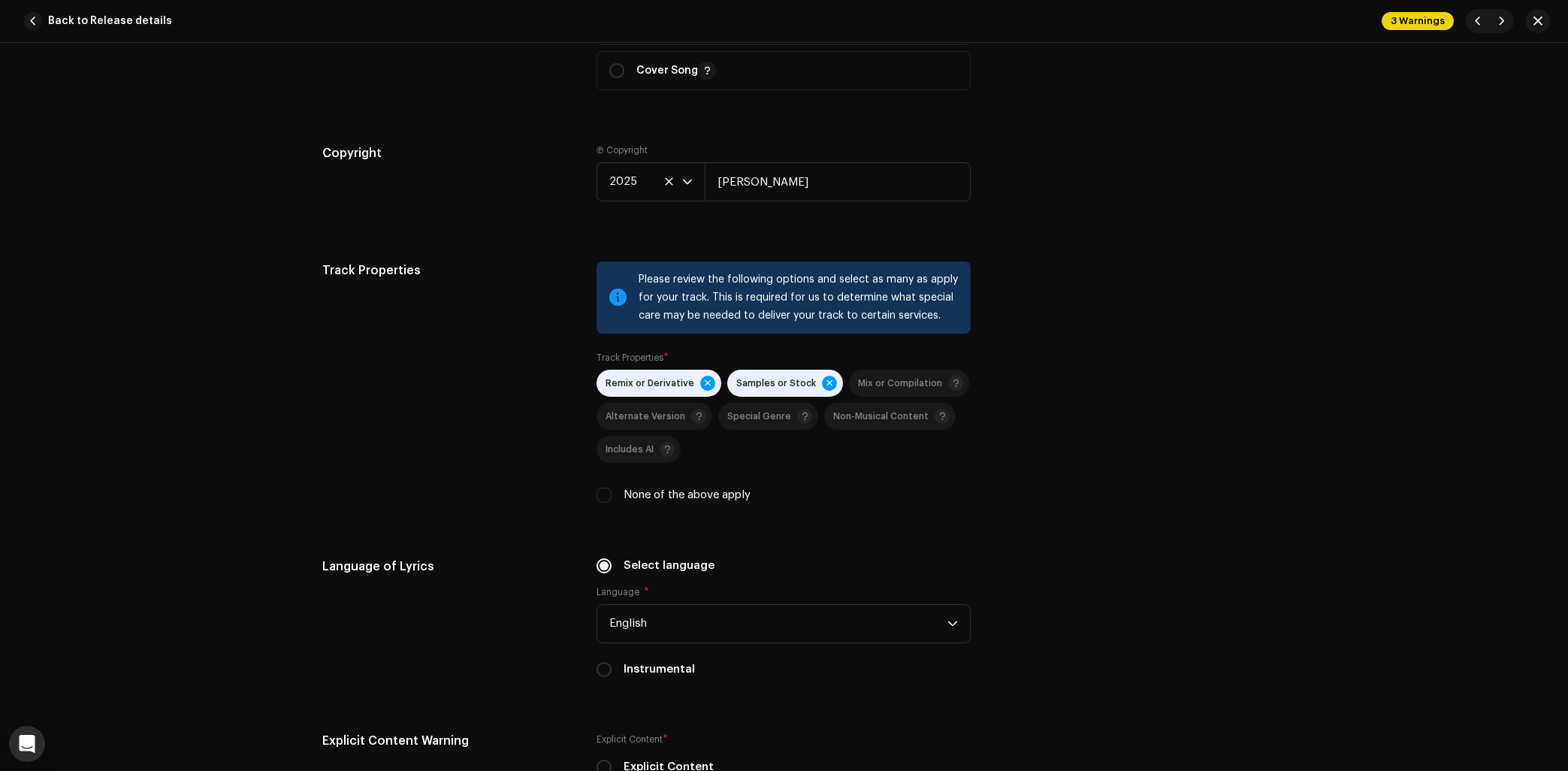
click at [772, 388] on span "Samples or Stock" at bounding box center [777, 384] width 80 height 10
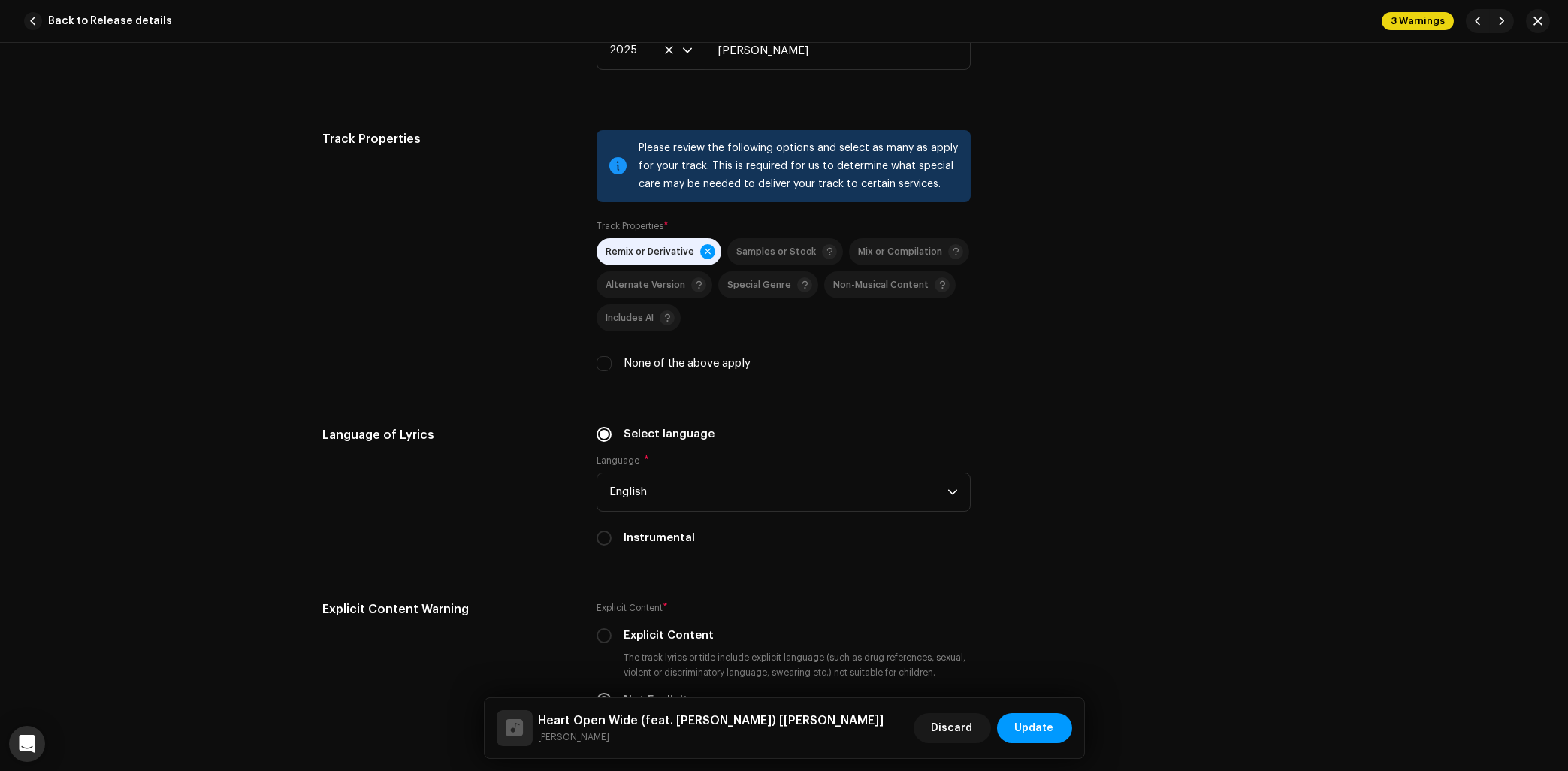
scroll to position [2418, 0]
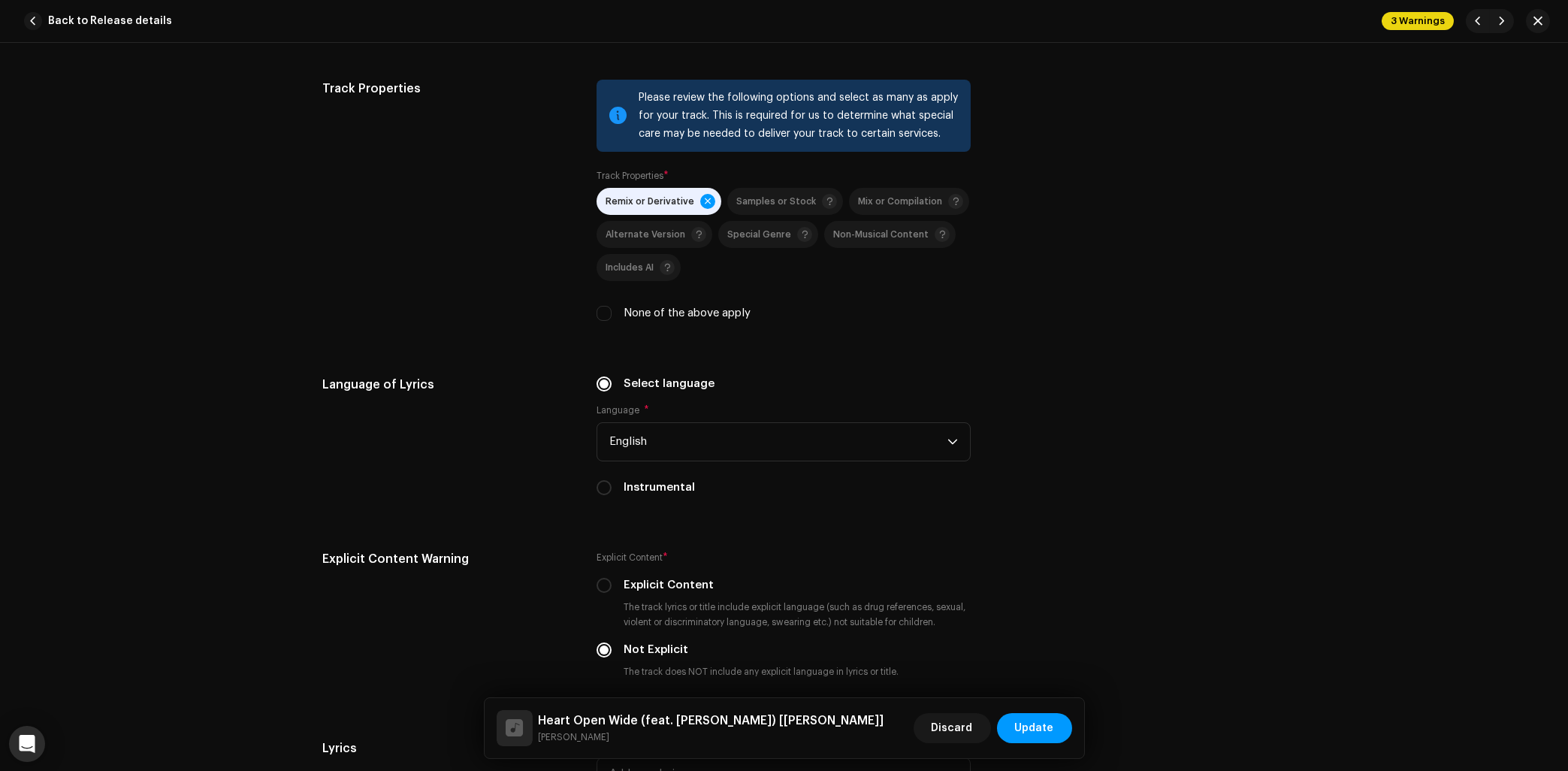
click at [647, 207] on span "Remix or Derivative" at bounding box center [650, 202] width 88 height 10
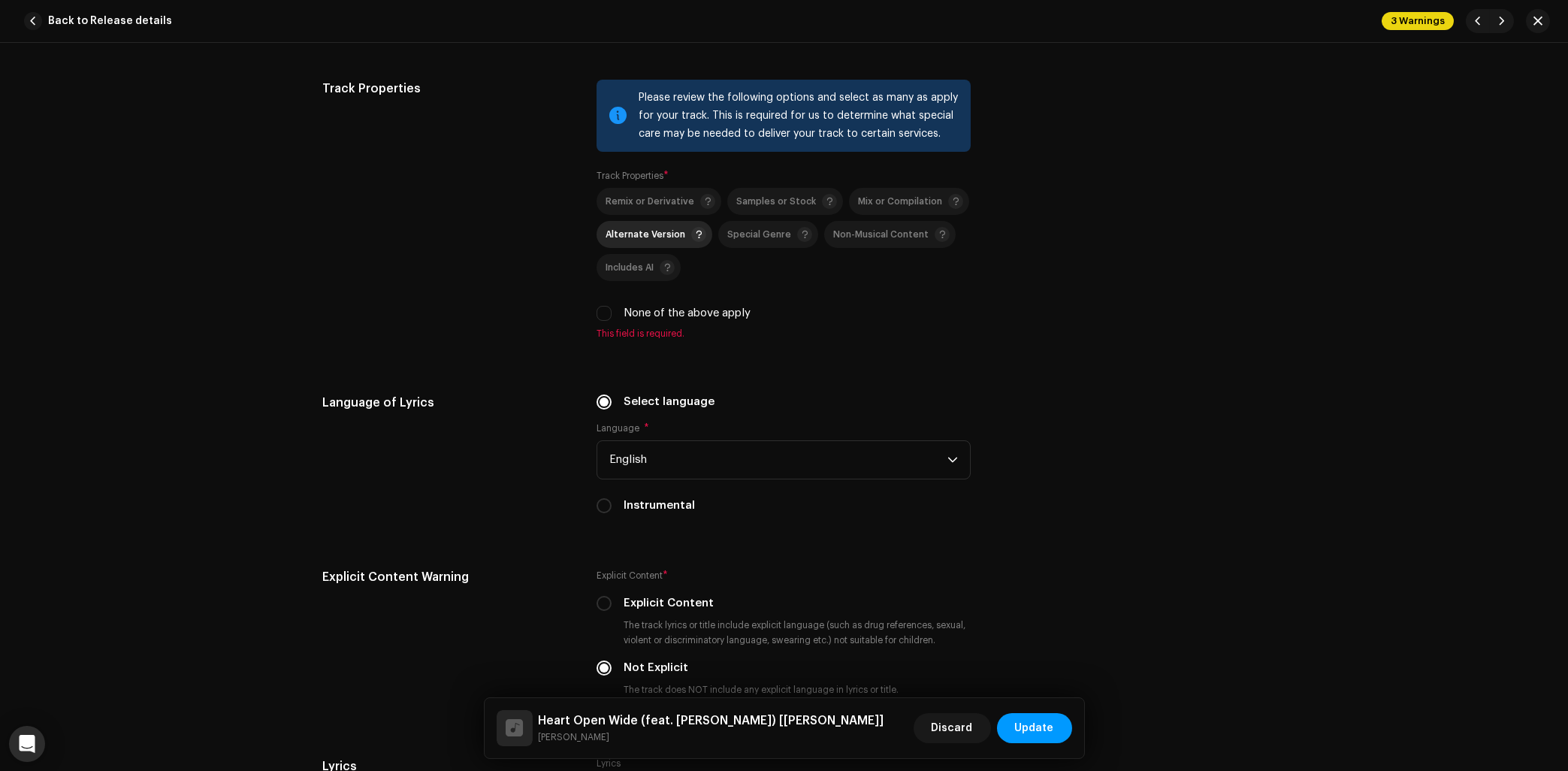
click at [647, 240] on span "Alternate Version" at bounding box center [646, 235] width 80 height 10
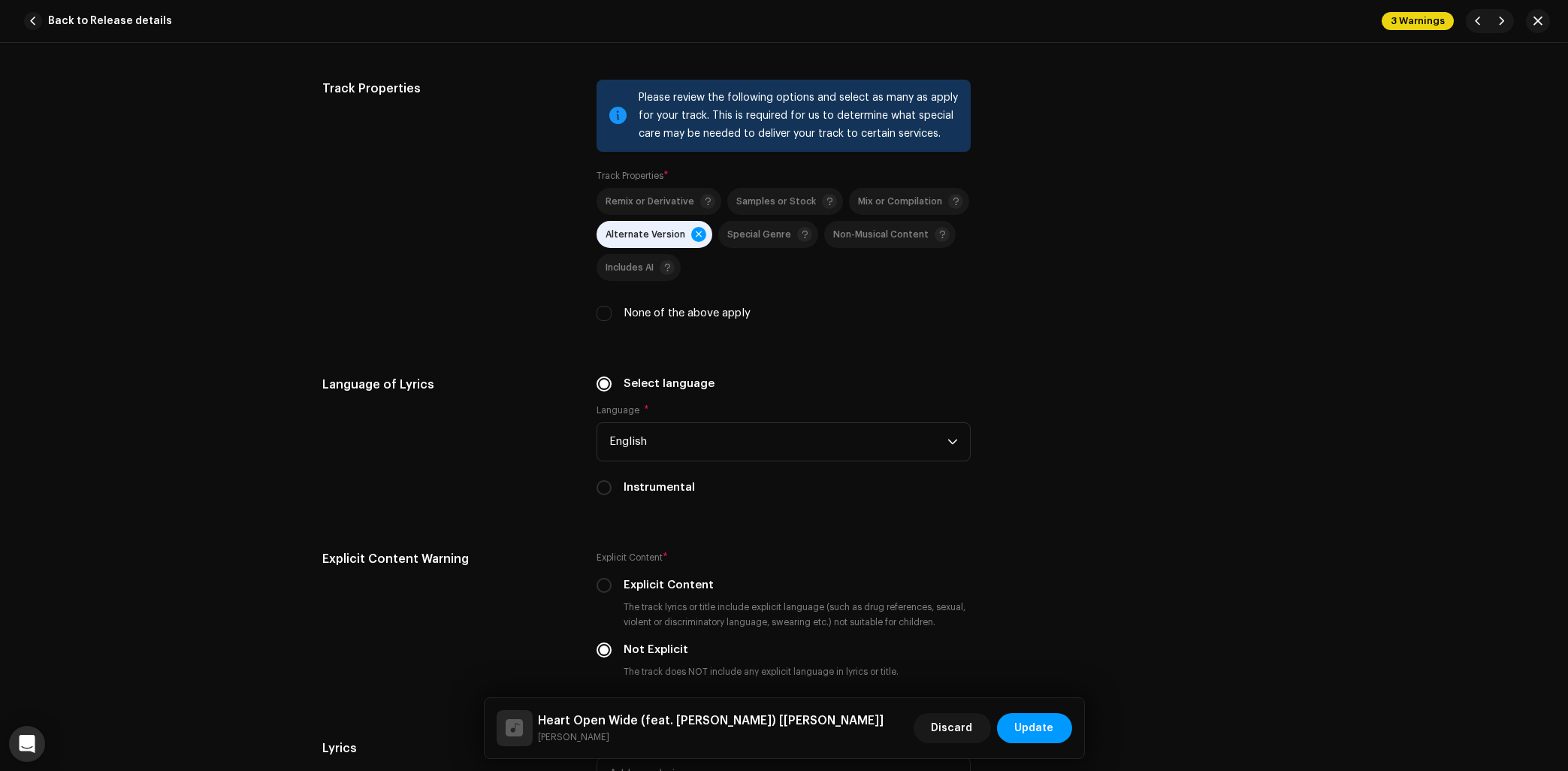
click at [661, 240] on span "Alternate Version" at bounding box center [646, 235] width 80 height 10
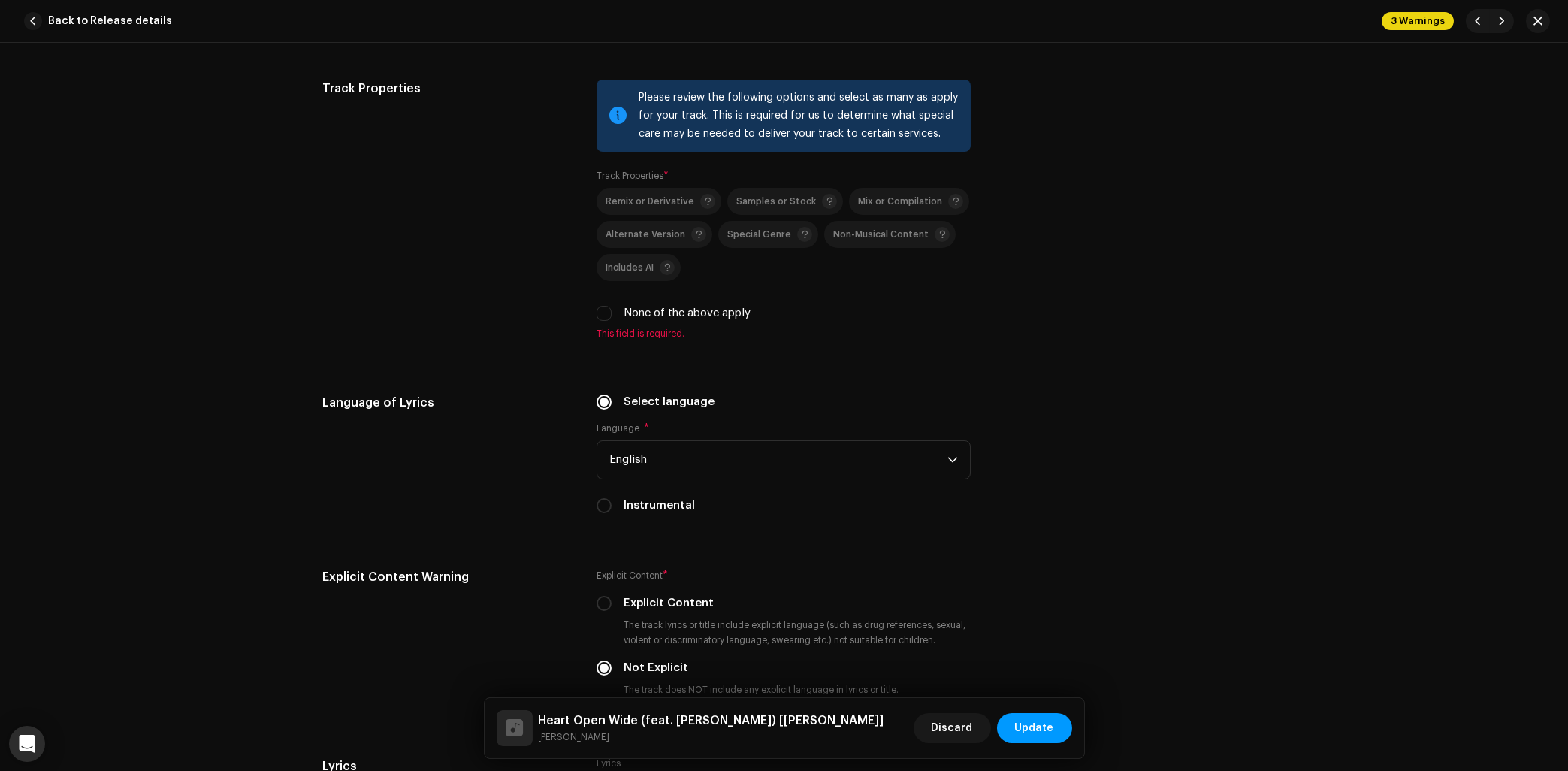
click at [375, 268] on div "Track Properties" at bounding box center [448, 219] width 250 height 278
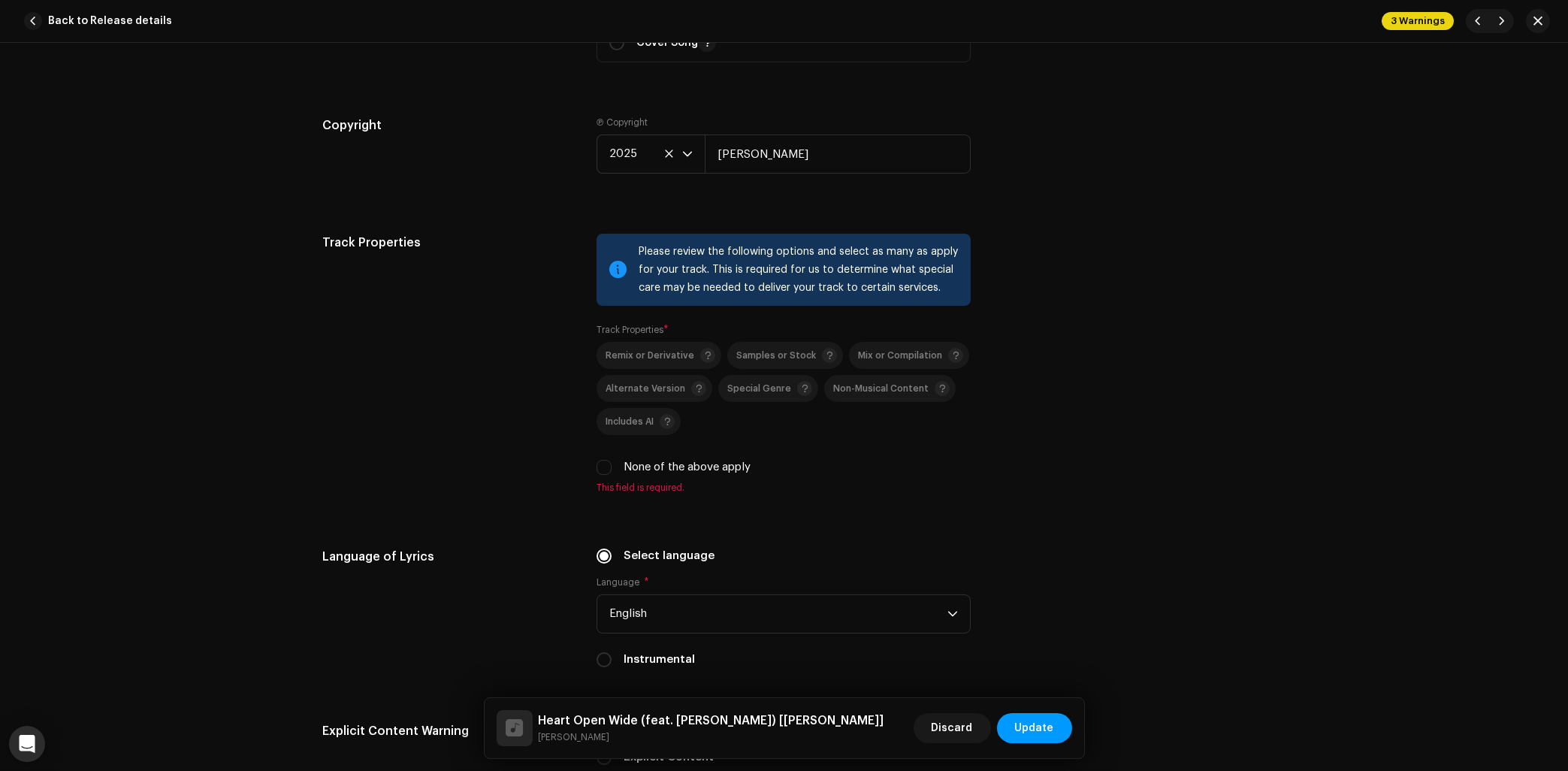
scroll to position [2296, 0]
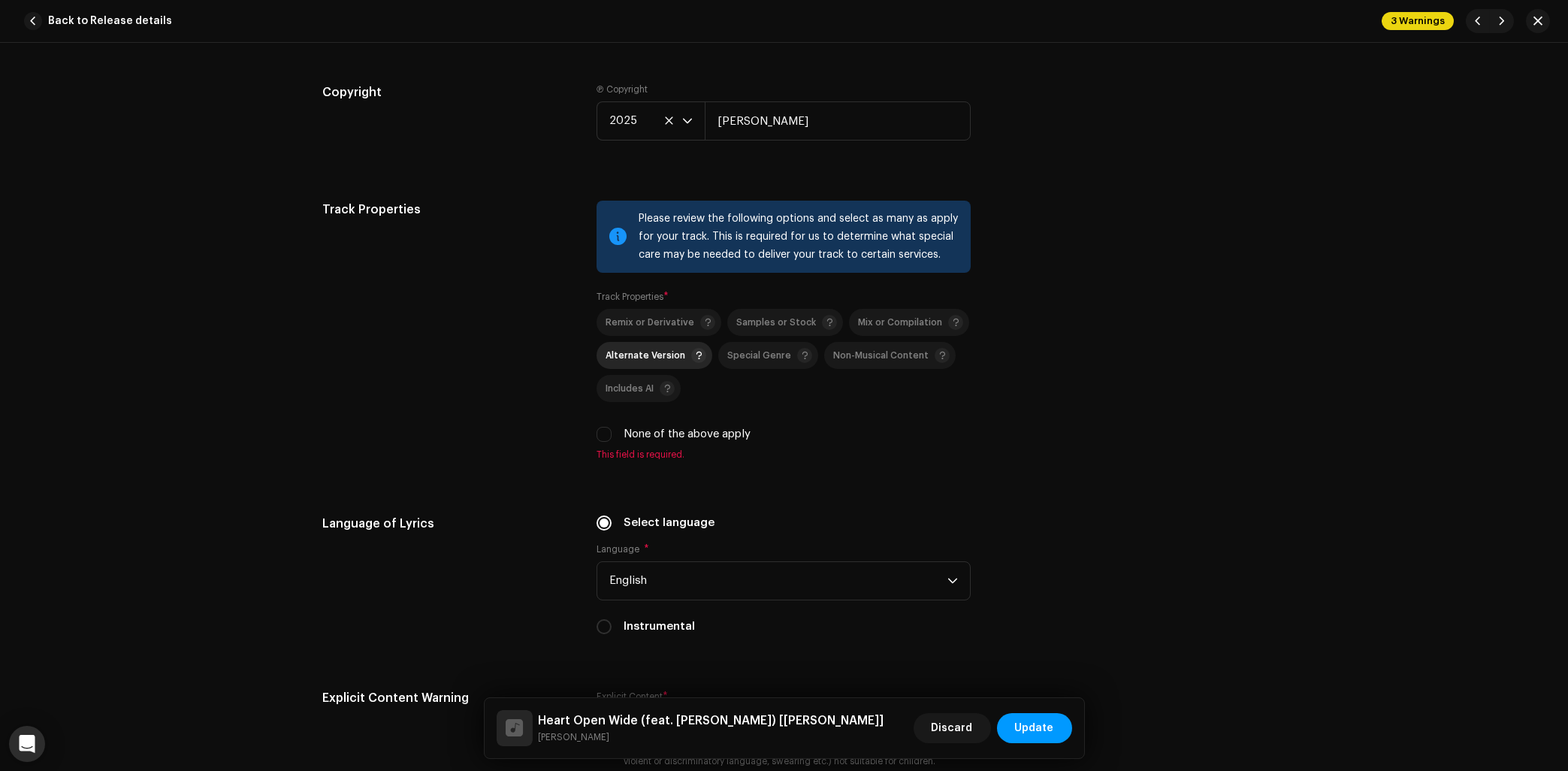
click at [635, 361] on span "Alternate Version" at bounding box center [646, 356] width 80 height 10
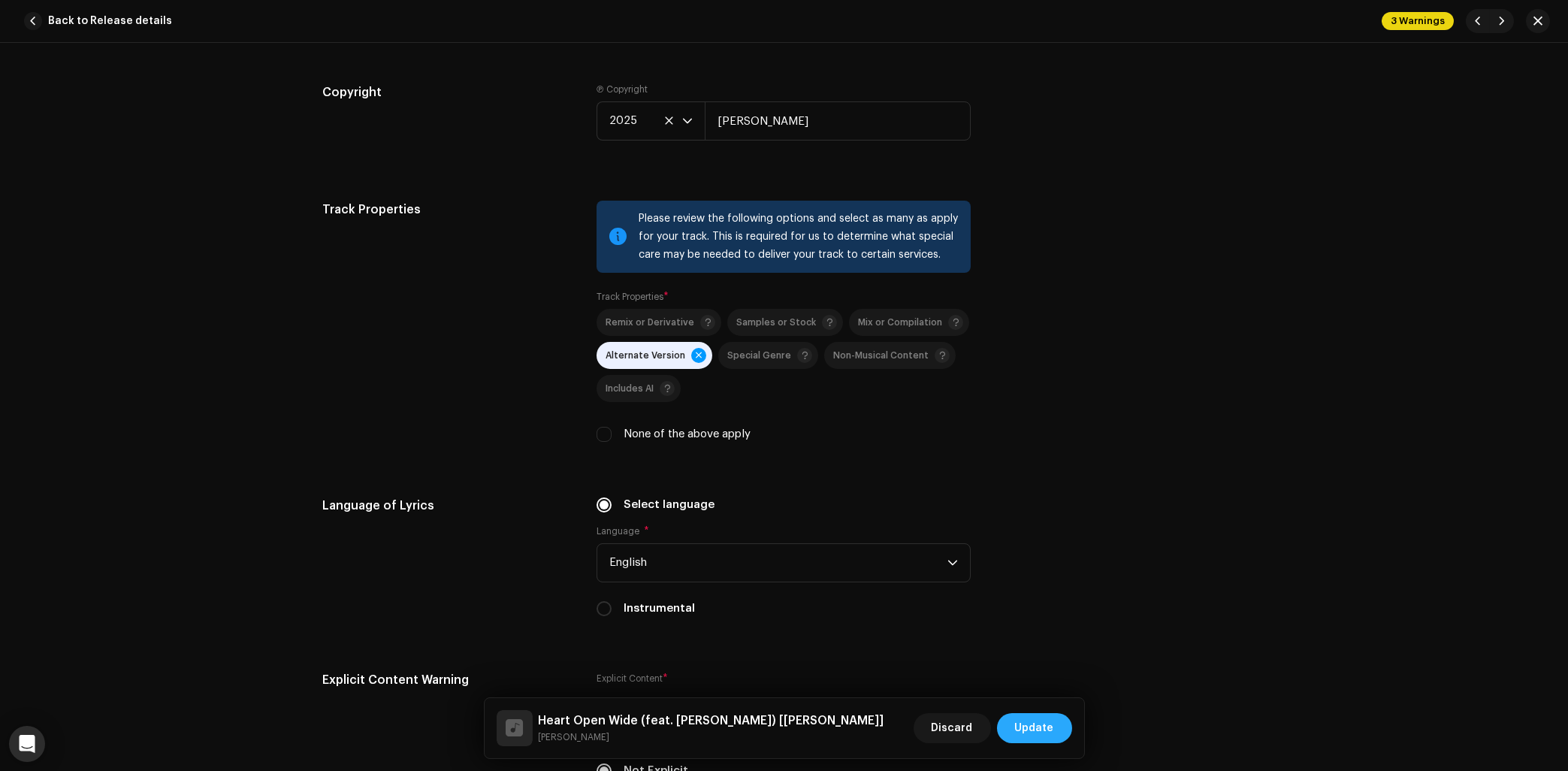
click at [1040, 739] on span "Update" at bounding box center [1034, 728] width 39 height 30
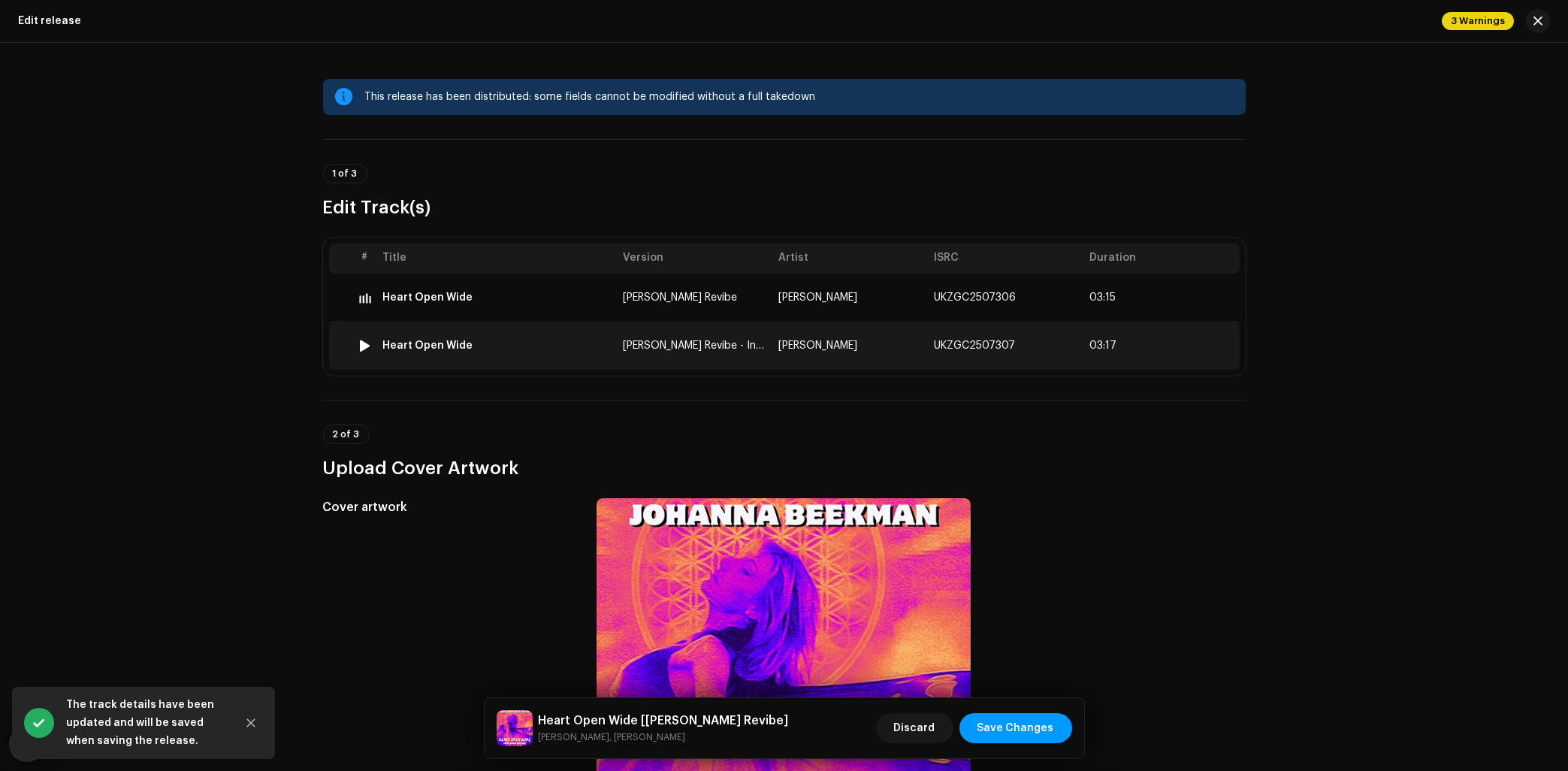
click at [432, 341] on div "Heart Open Wide" at bounding box center [428, 346] width 90 height 12
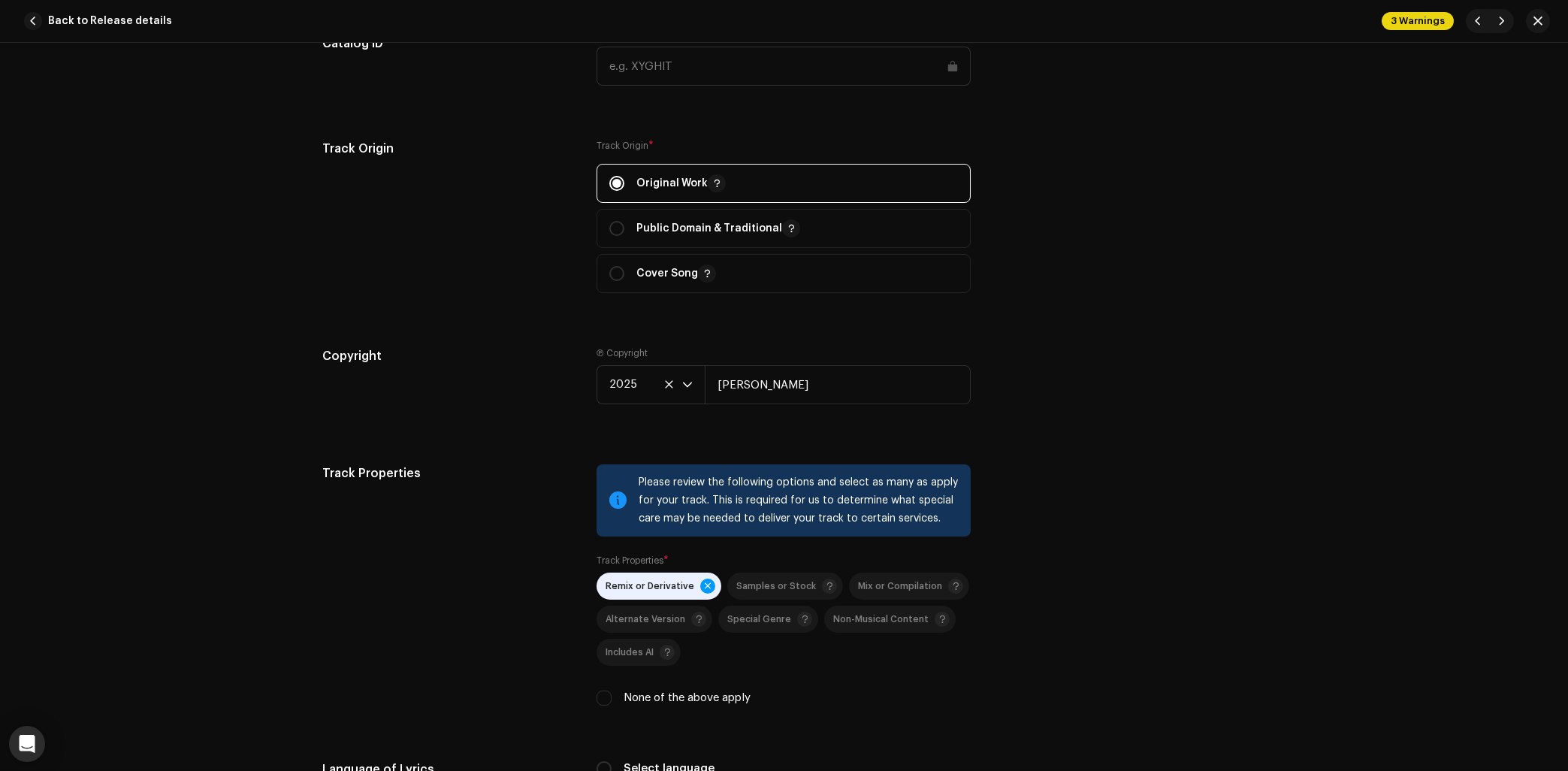
scroll to position [2175, 0]
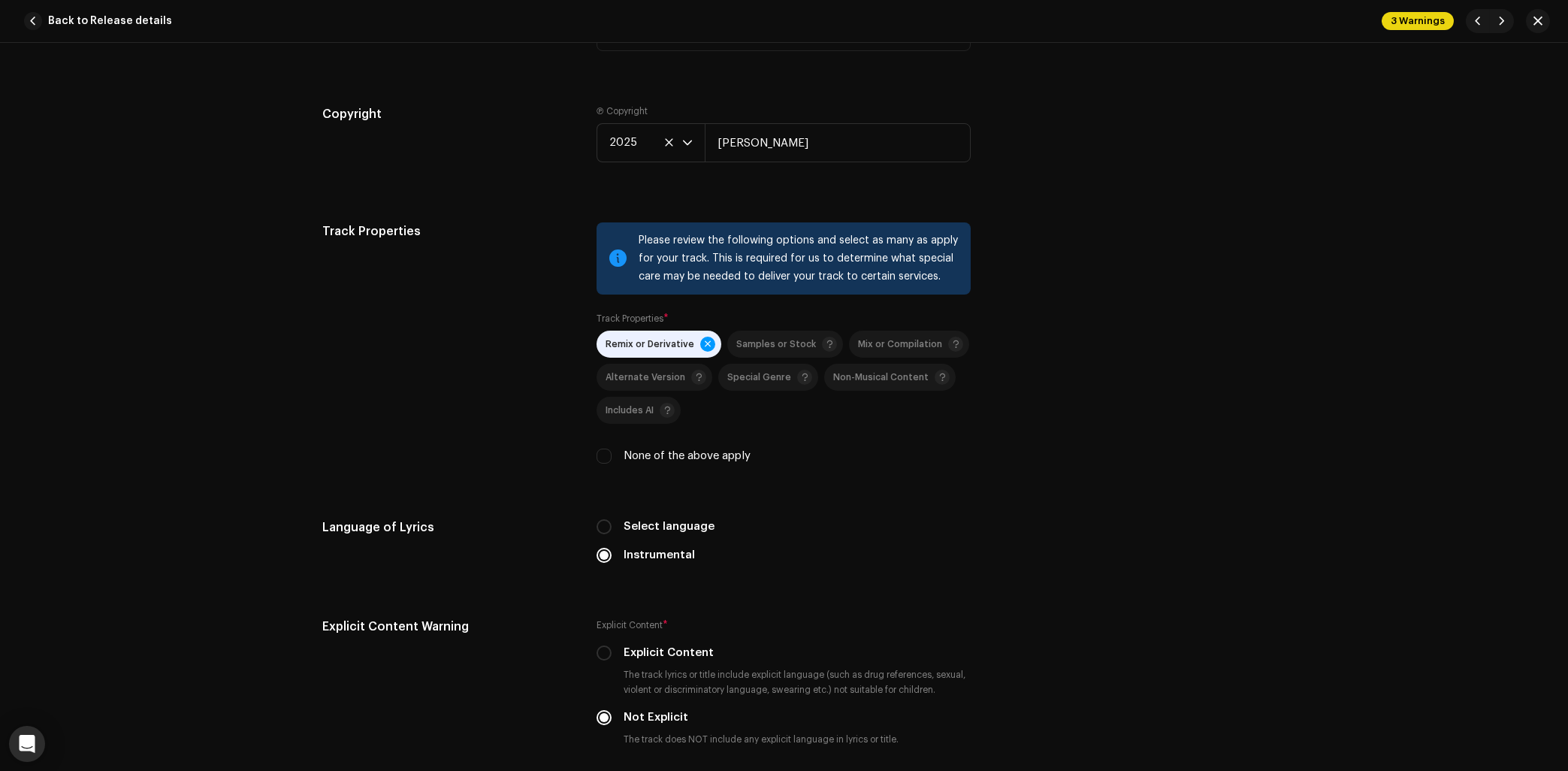
click at [648, 349] on span "Remix or Derivative" at bounding box center [650, 345] width 88 height 10
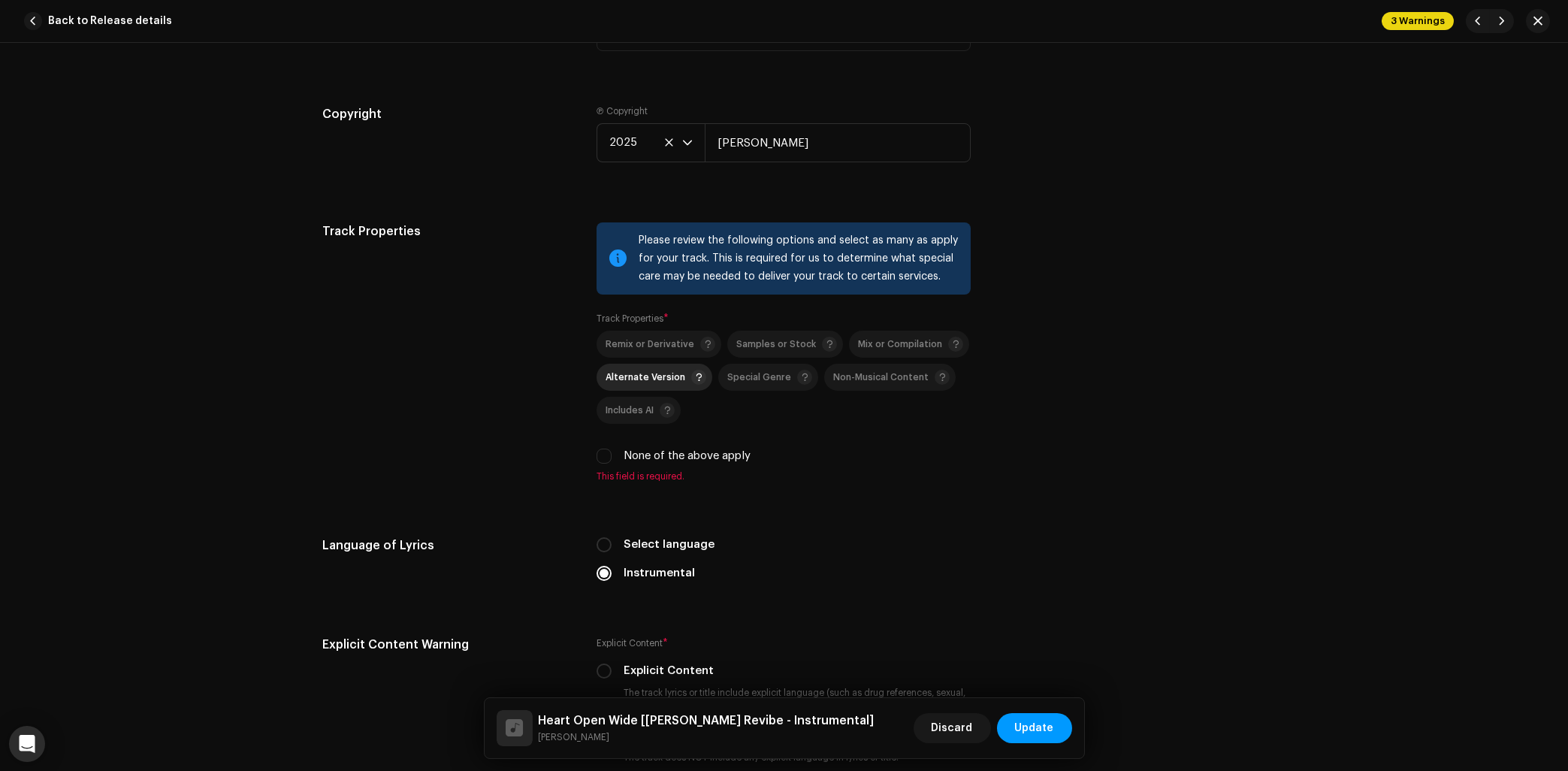
click at [649, 383] on span "Alternate Version" at bounding box center [646, 378] width 80 height 10
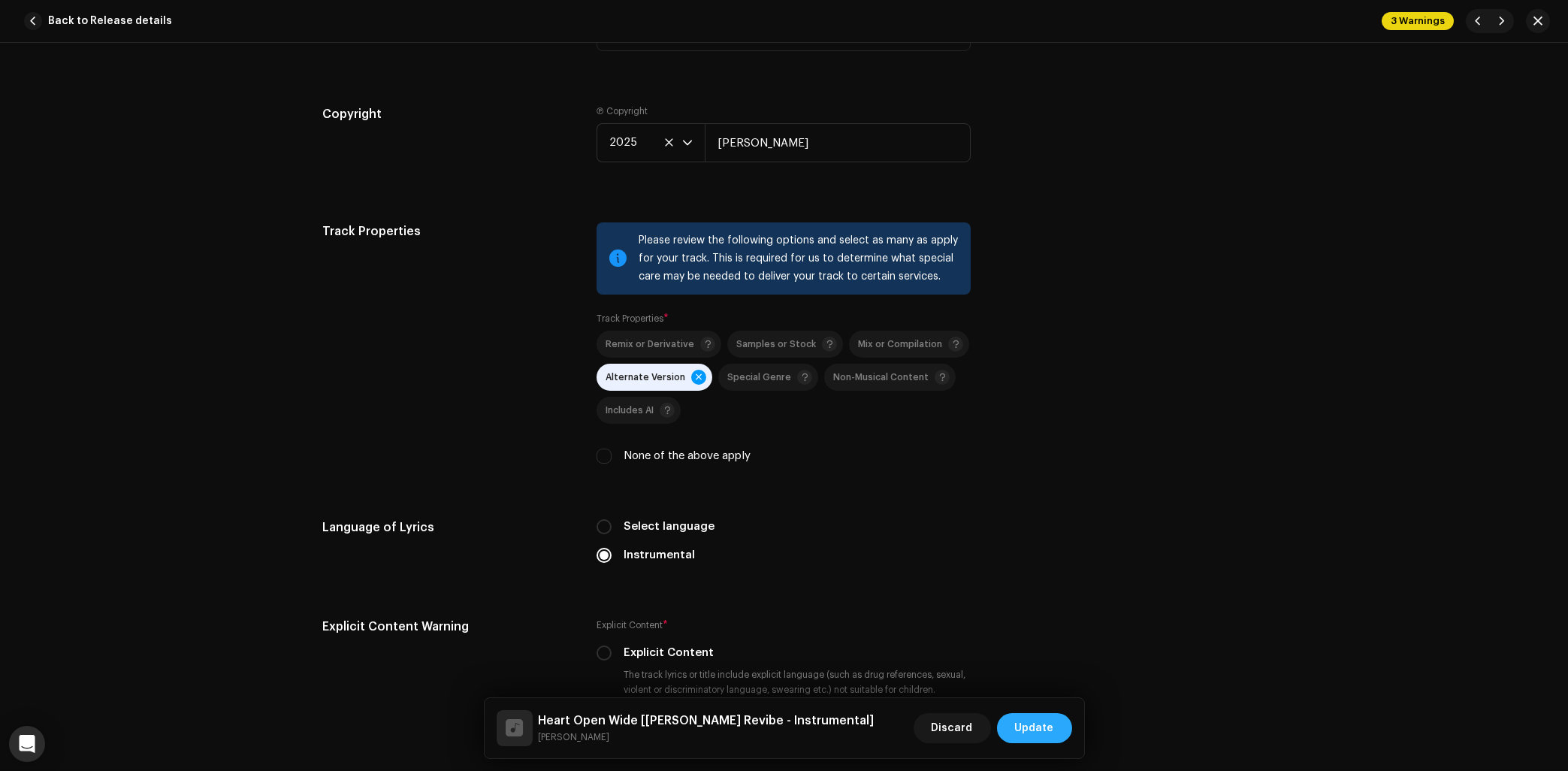
click at [1021, 737] on span "Update" at bounding box center [1034, 728] width 39 height 30
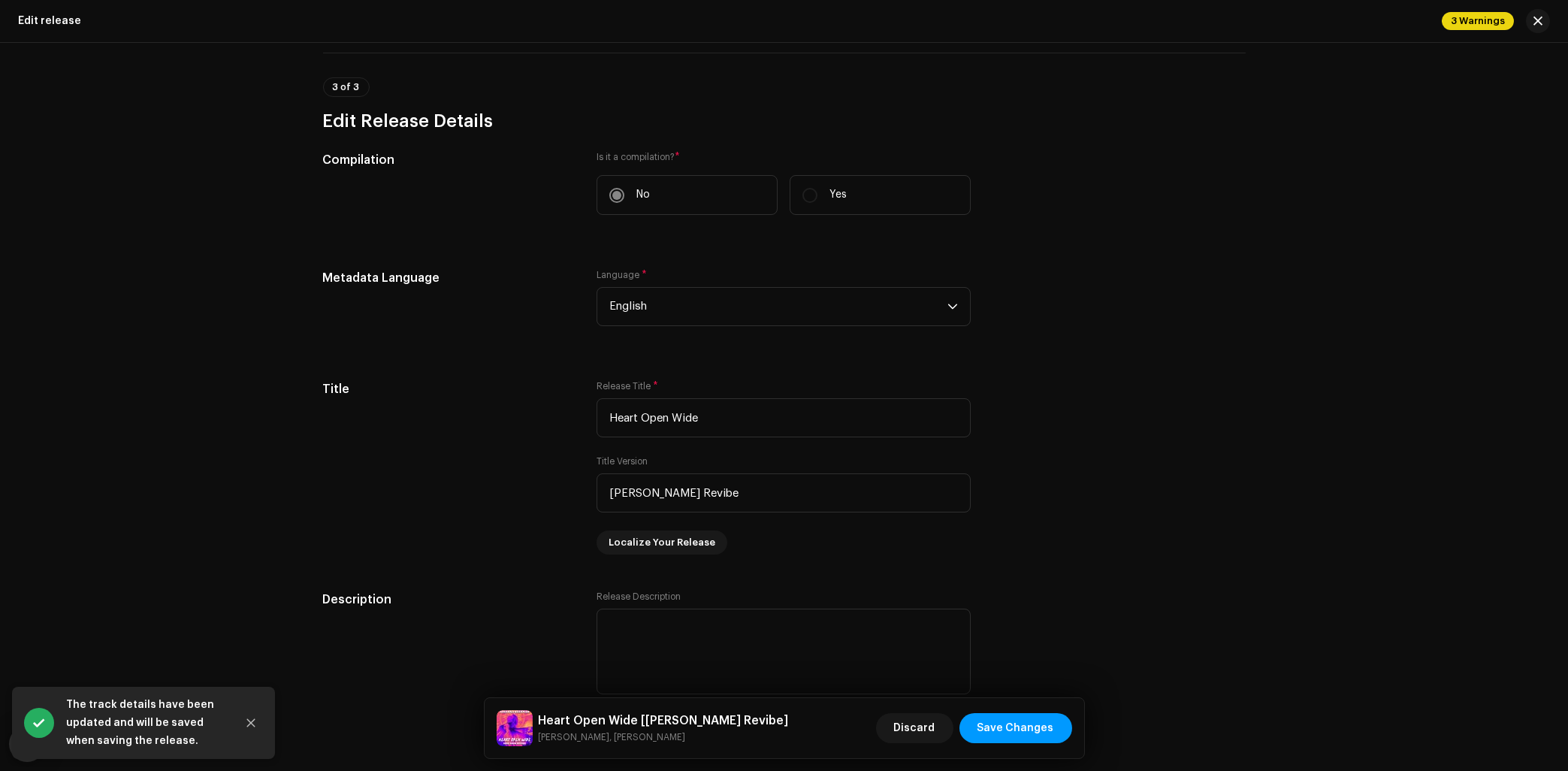
scroll to position [907, 0]
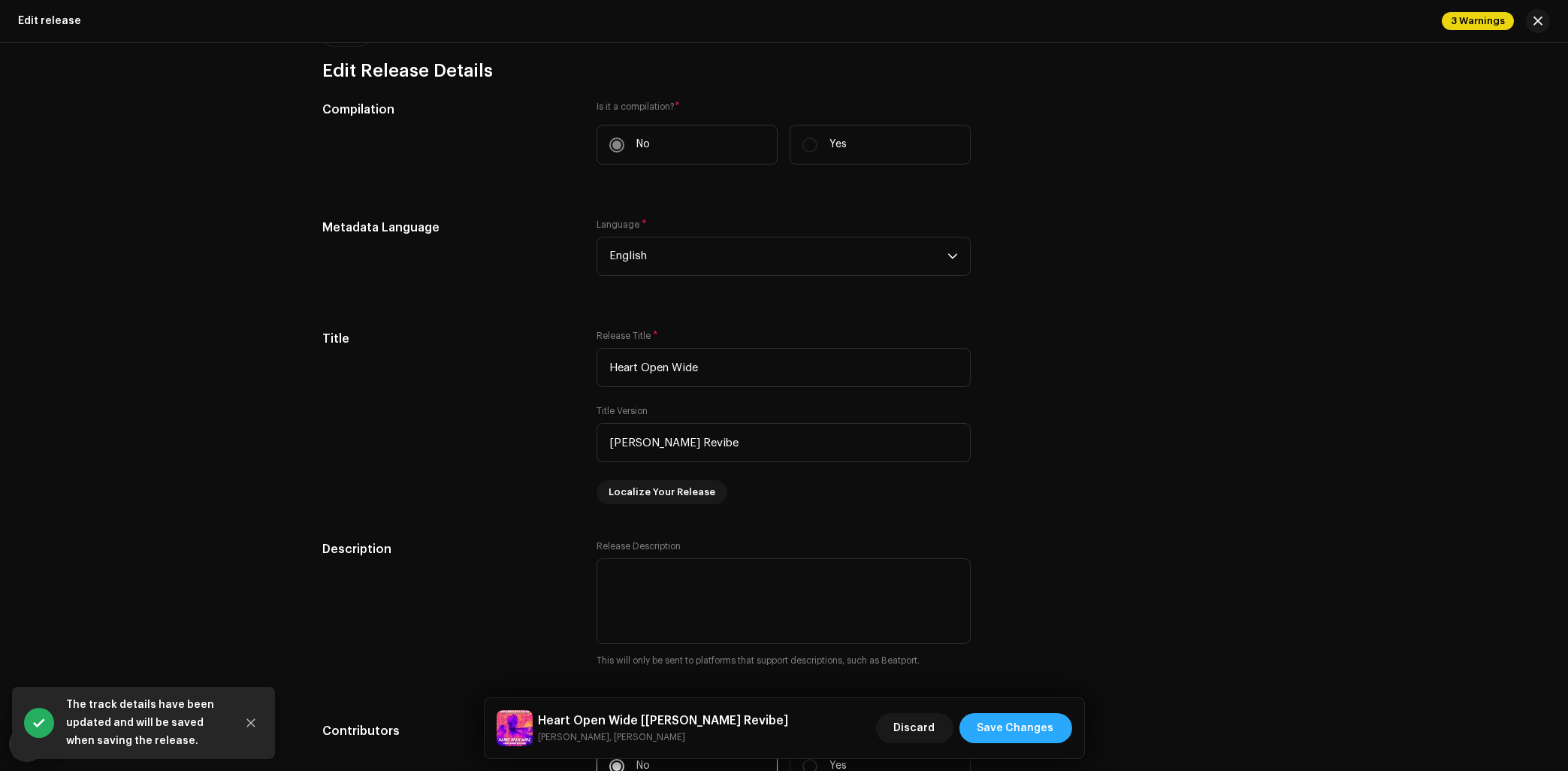
click at [1066, 735] on button "Save Changes" at bounding box center [1016, 728] width 112 height 30
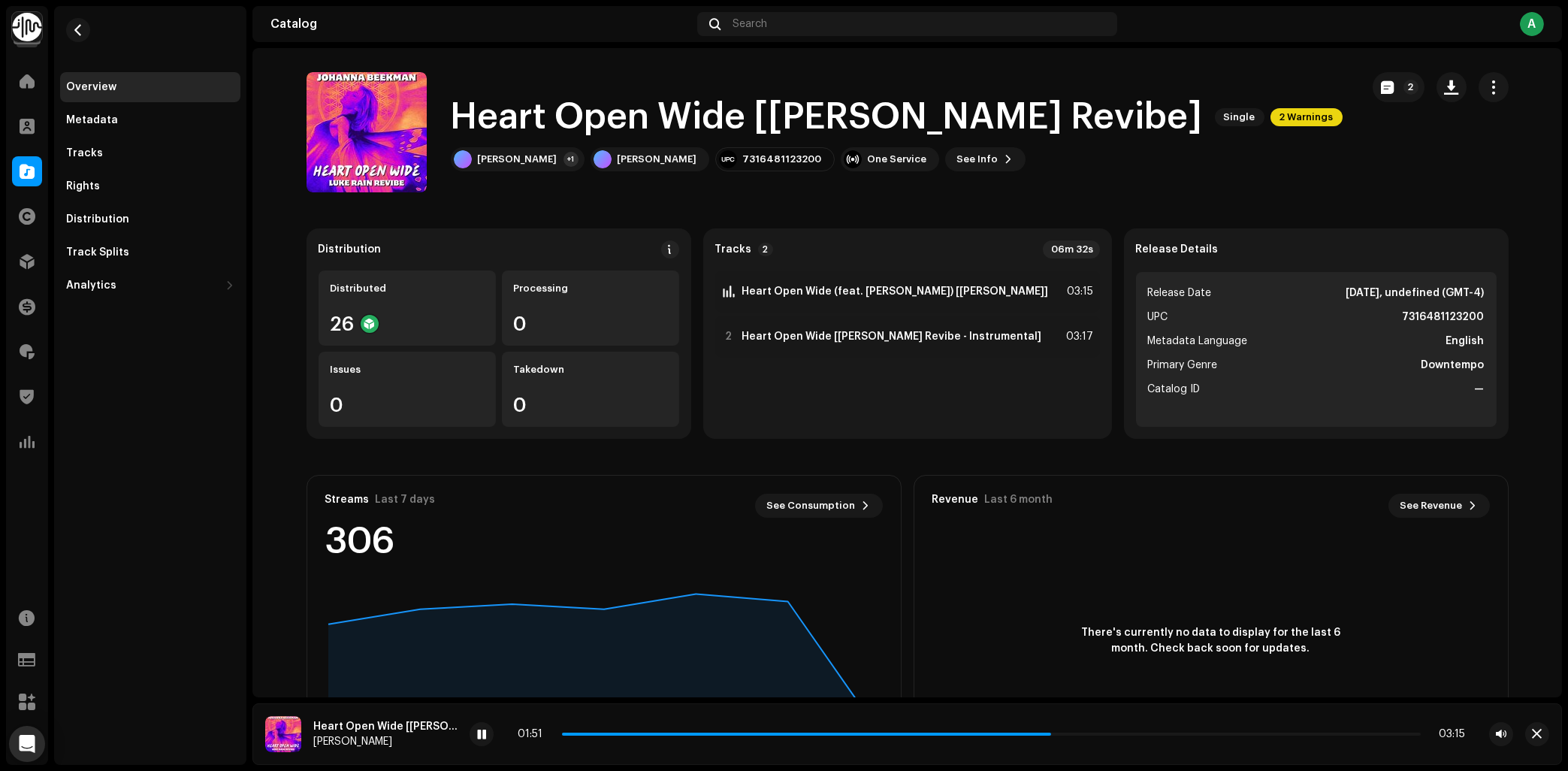
click at [1191, 200] on catalog-releases-details-overview "Heart Open Wide [[PERSON_NAME] Revibe] Single 2 Warnings 2 Heart Open Wide [[PE…" at bounding box center [907, 424] width 1310 height 752
click at [1159, 127] on div "Heart Open Wide [[PERSON_NAME] Revibe] Single 2 Warnings" at bounding box center [896, 118] width 892 height 48
click at [1271, 113] on span "2 Warnings" at bounding box center [1306, 118] width 72 height 18
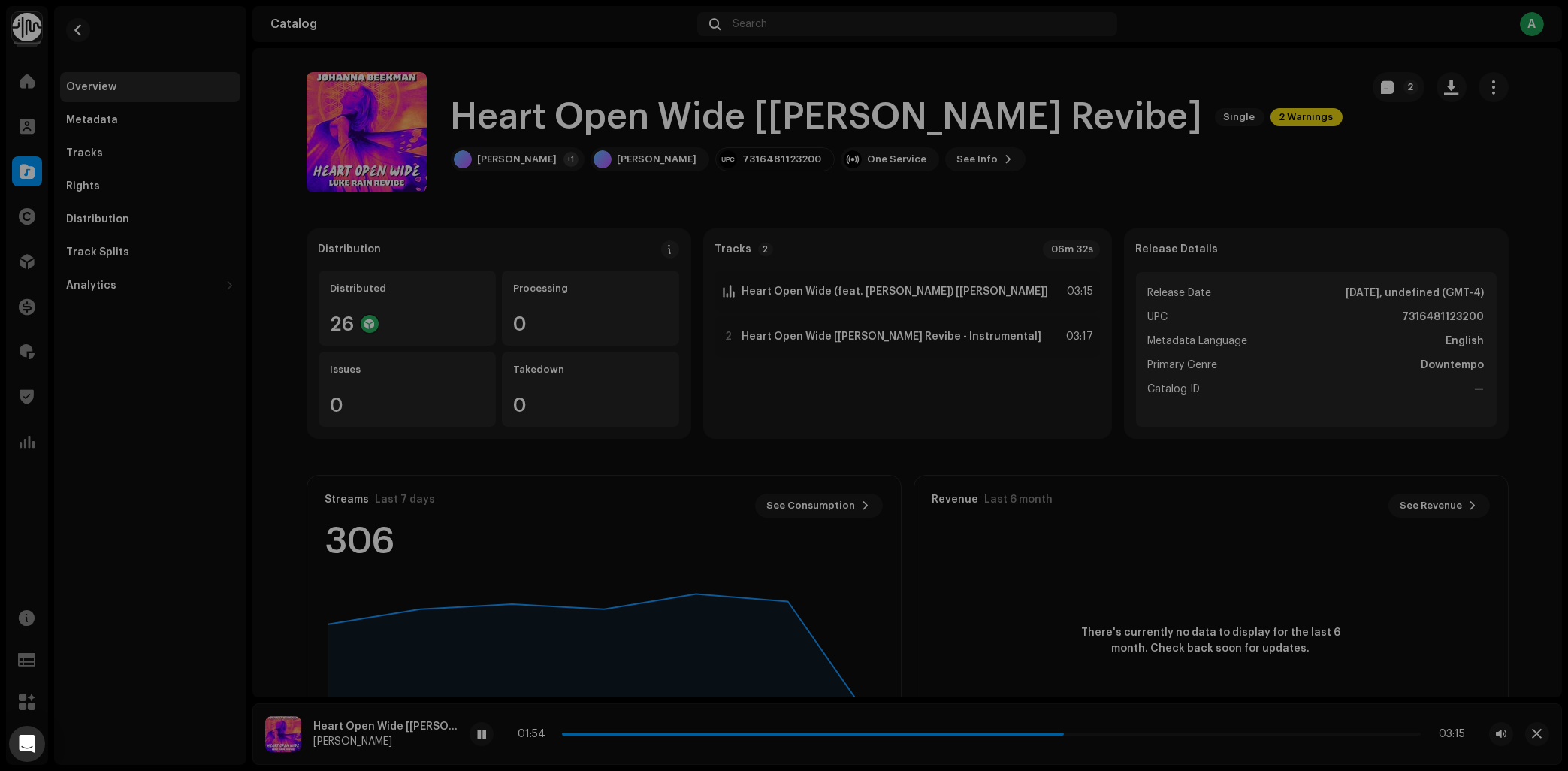
click at [1293, 167] on div "Warnings Please review these warnings to see if you need to fix anything and/or…" at bounding box center [784, 385] width 1568 height 771
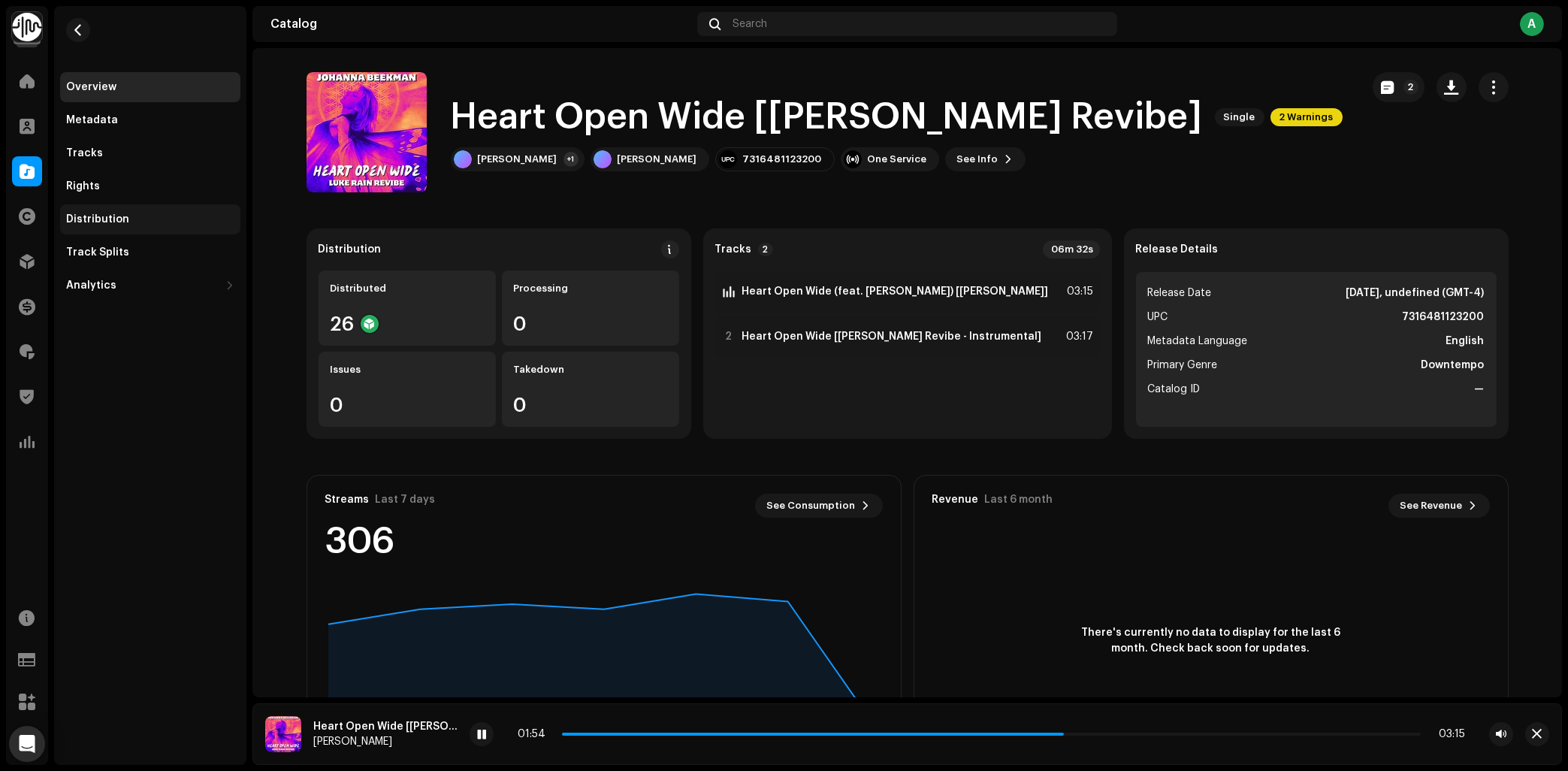
click at [142, 222] on div "Distribution" at bounding box center [150, 219] width 168 height 12
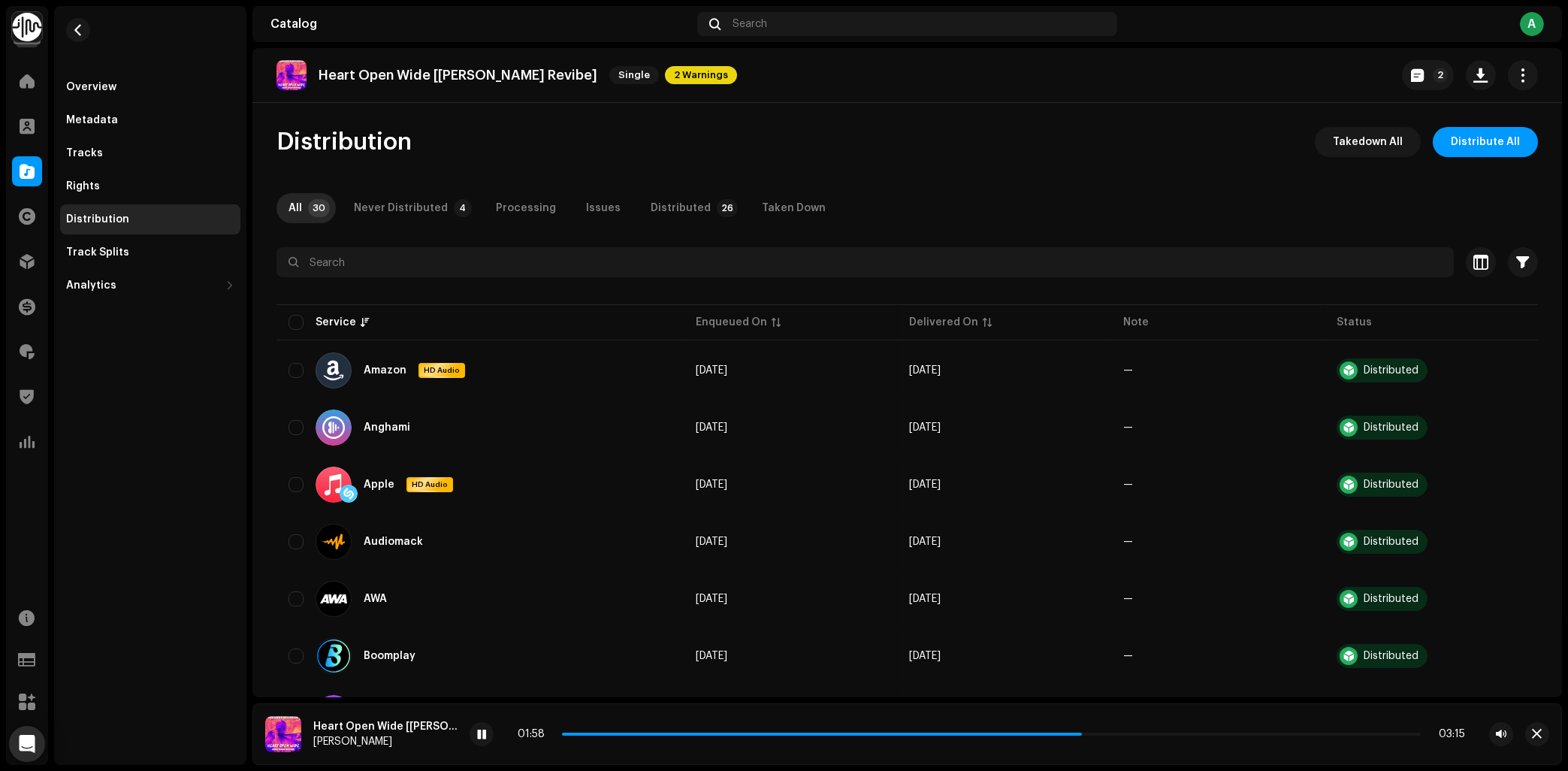
click at [122, 137] on div "Overview Metadata Tracks Rights Distribution Track Splits Analytics Consumption…" at bounding box center [150, 187] width 180 height 228
click at [100, 152] on div "Tracks" at bounding box center [150, 153] width 168 height 12
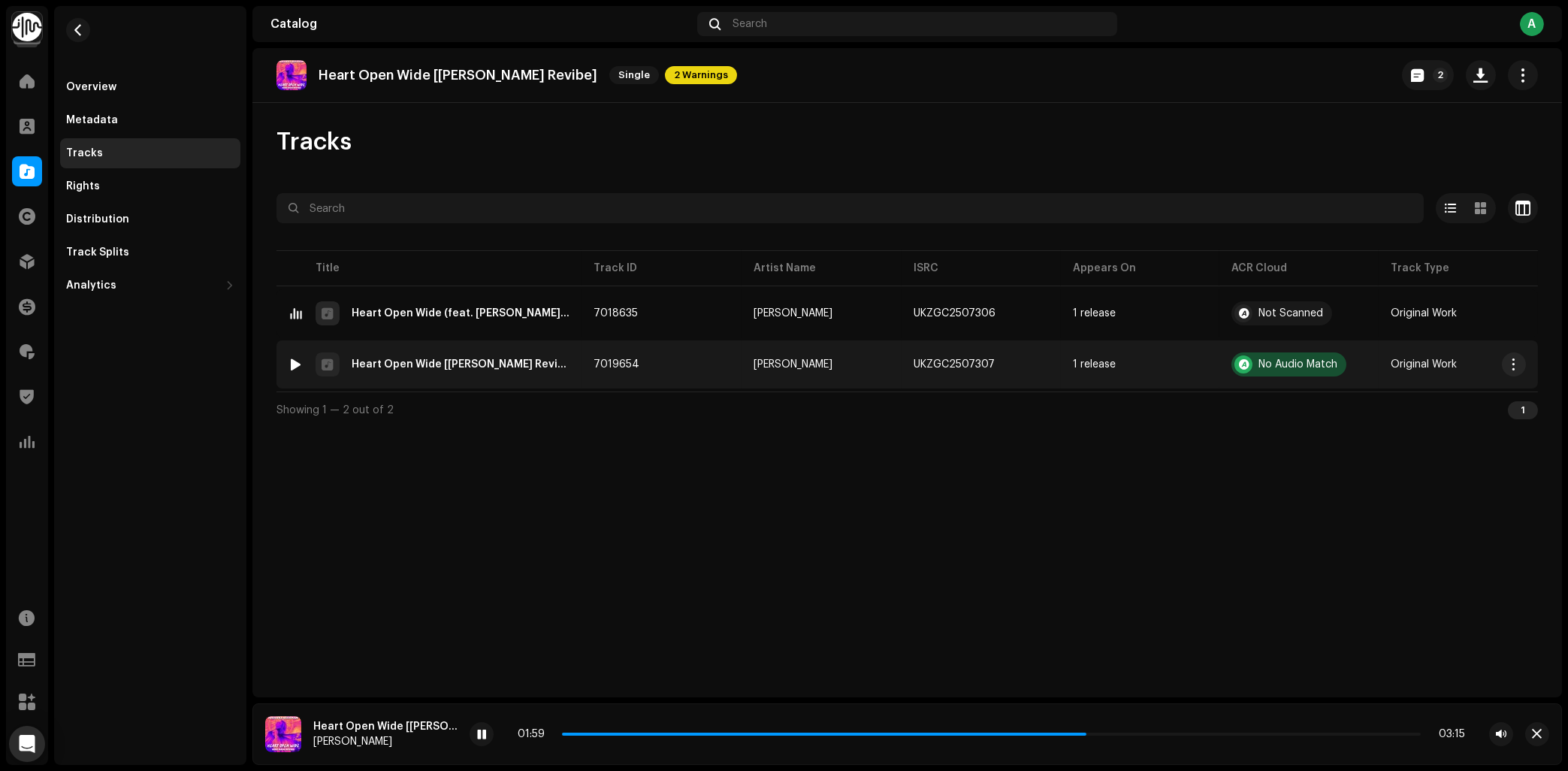
click at [1280, 364] on div "No Audio Match" at bounding box center [1298, 364] width 79 height 11
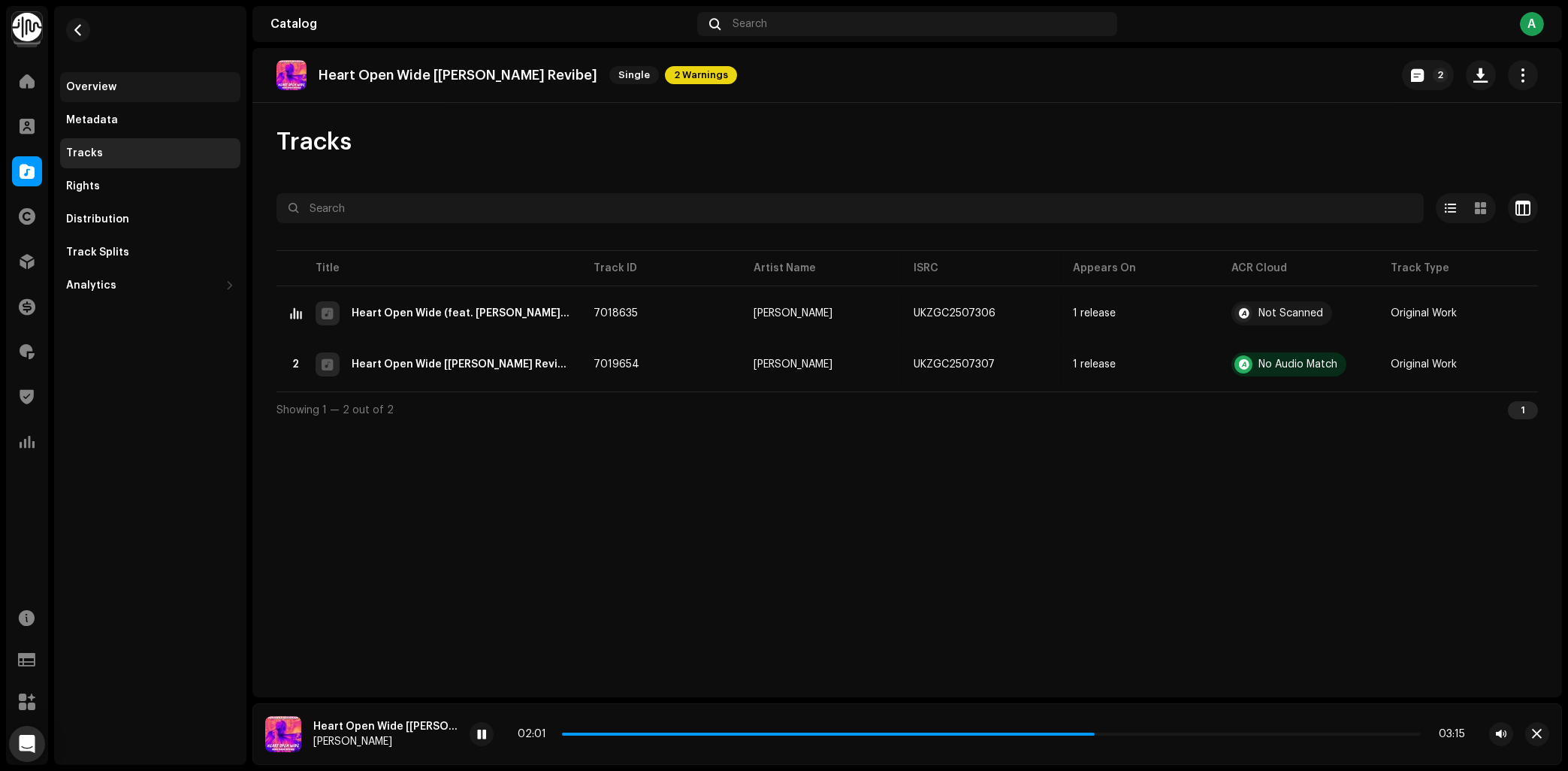
click at [106, 88] on div "Overview" at bounding box center [91, 87] width 50 height 12
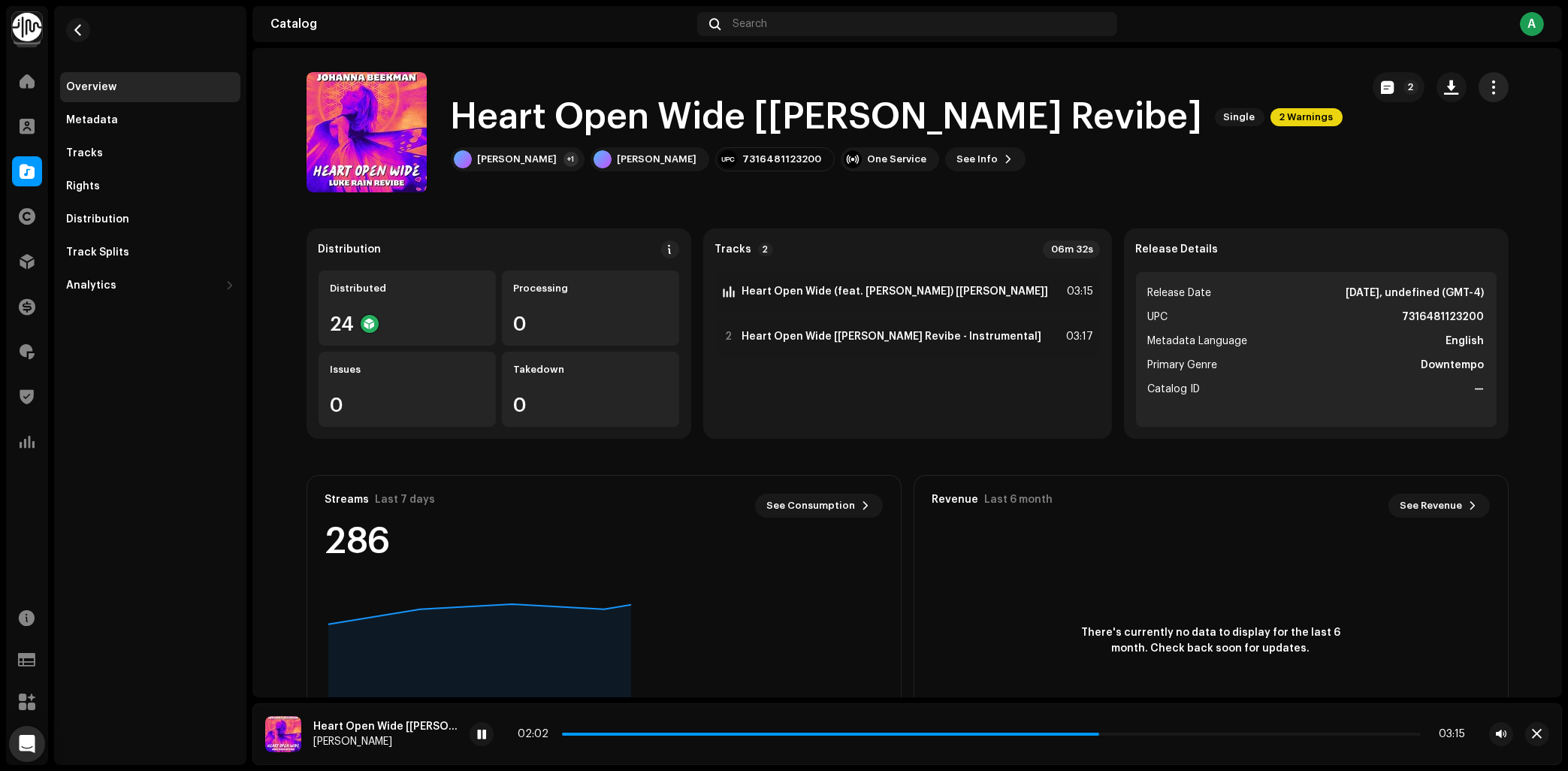
click at [1495, 87] on span "button" at bounding box center [1493, 87] width 14 height 12
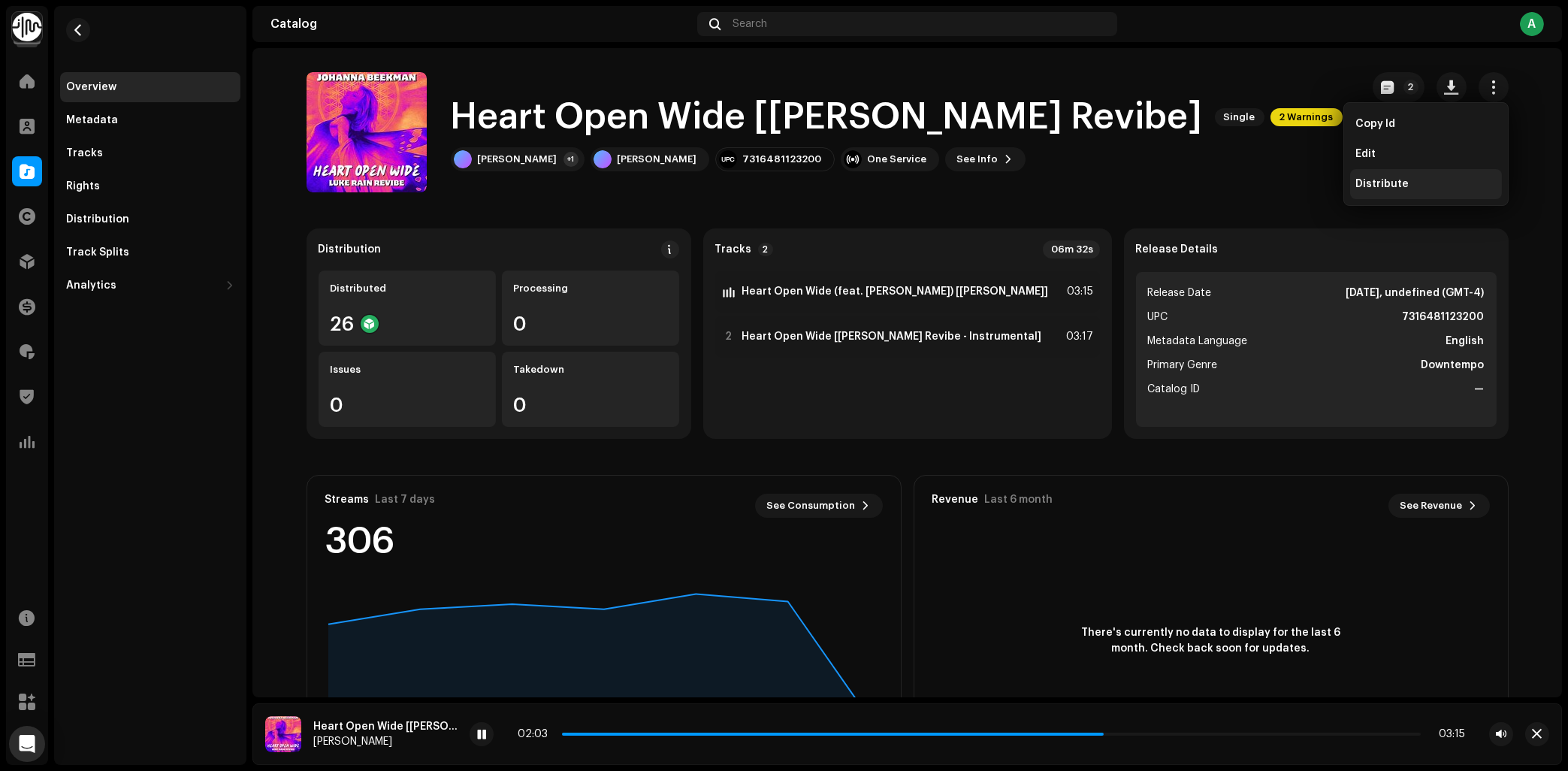
click at [1391, 185] on span "Distribute" at bounding box center [1383, 184] width 53 height 12
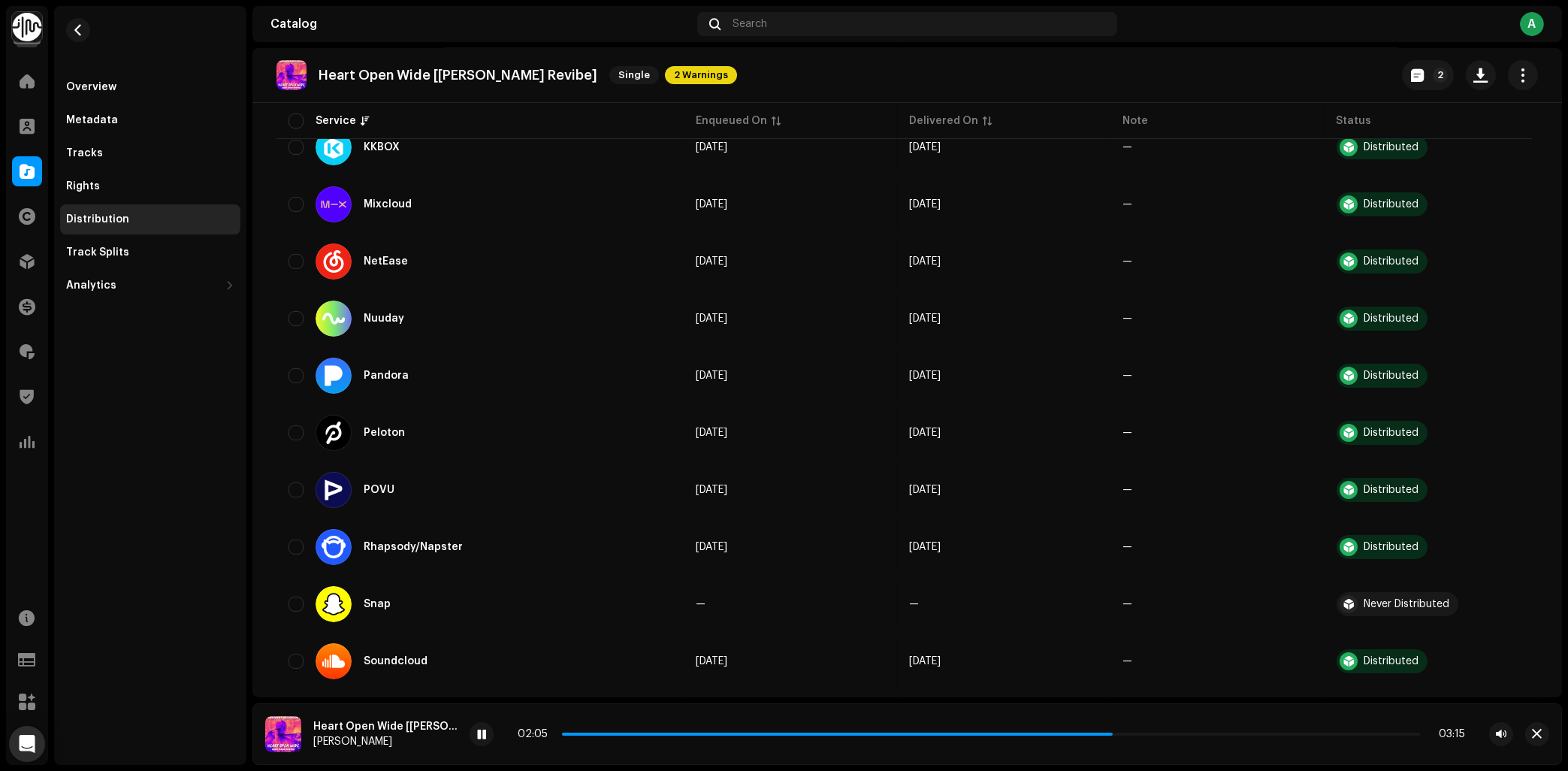
scroll to position [1399, 0]
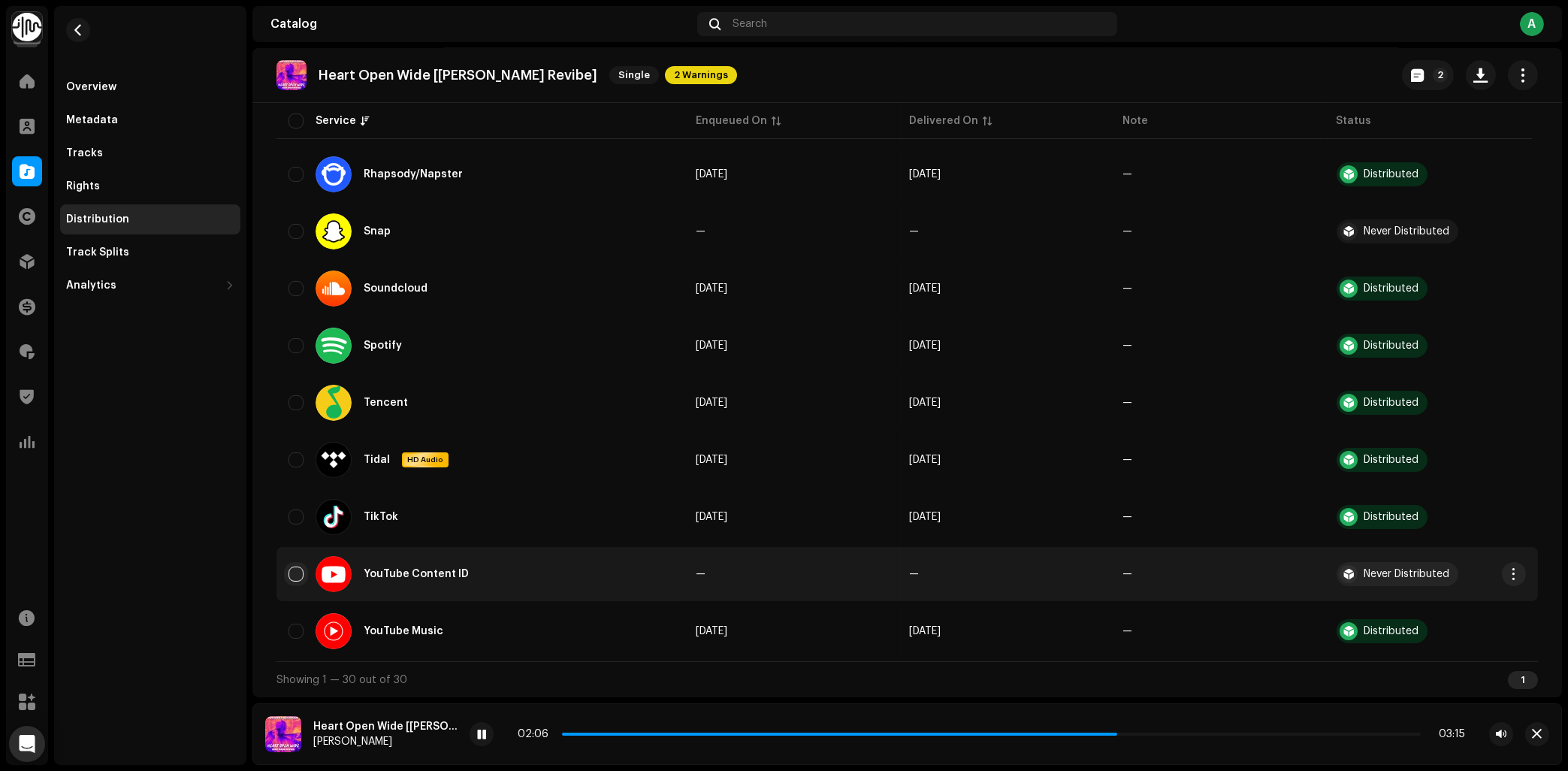
click at [302, 571] on input "checkbox" at bounding box center [296, 574] width 15 height 15
checkbox input "true"
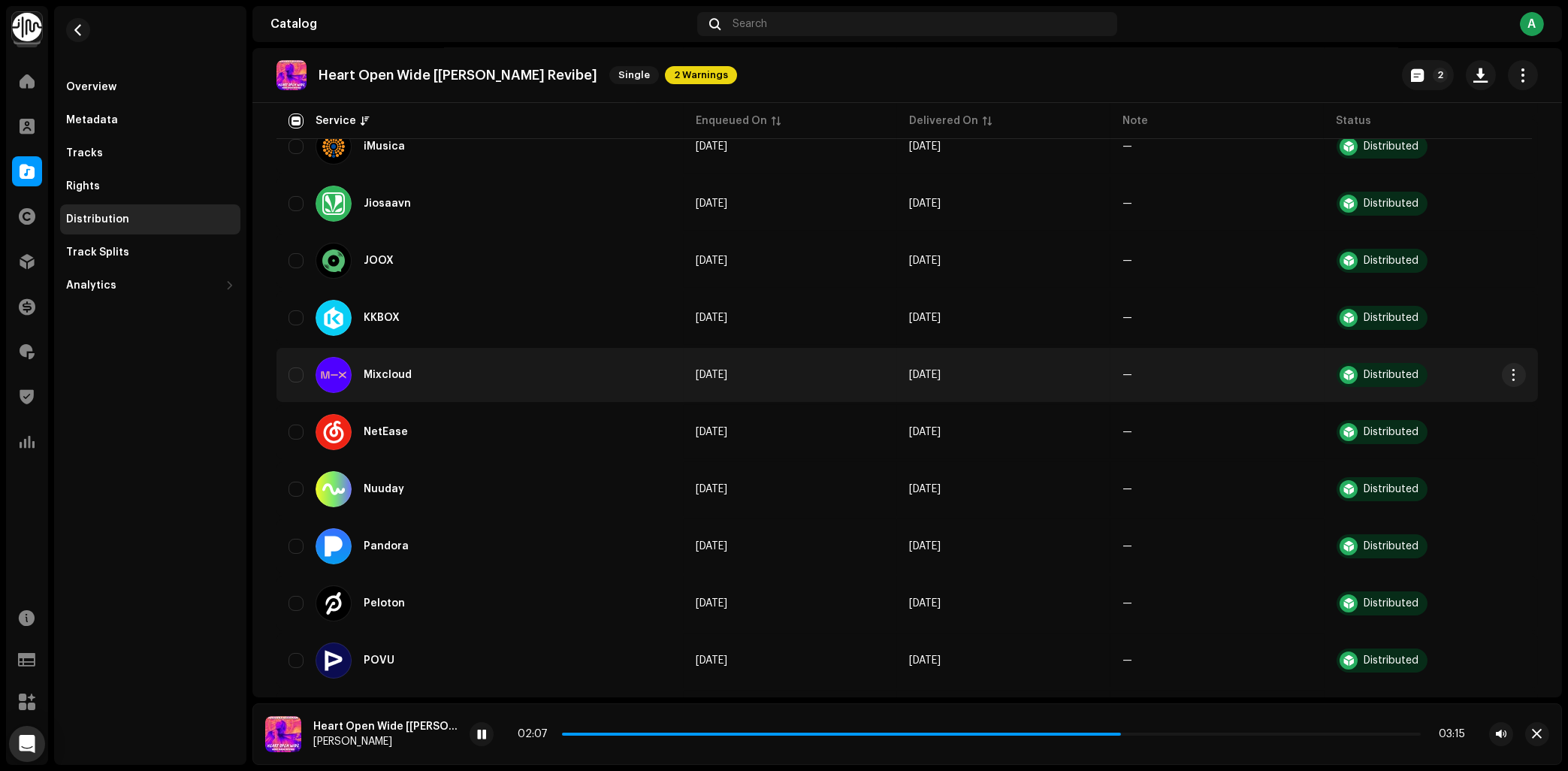
scroll to position [312, 0]
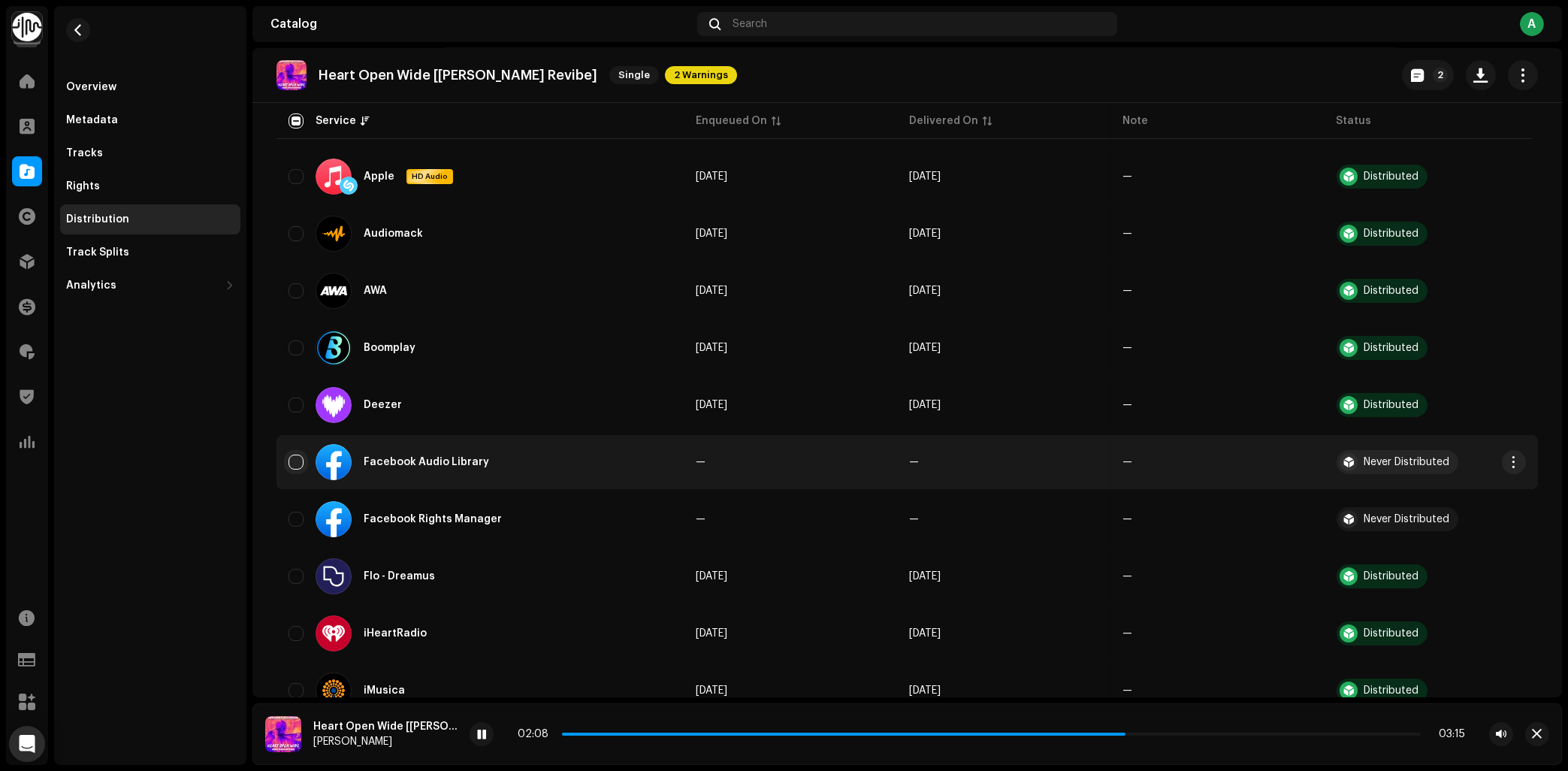
click at [297, 463] on input "Row Unselected" at bounding box center [296, 463] width 15 height 15
checkbox input "true"
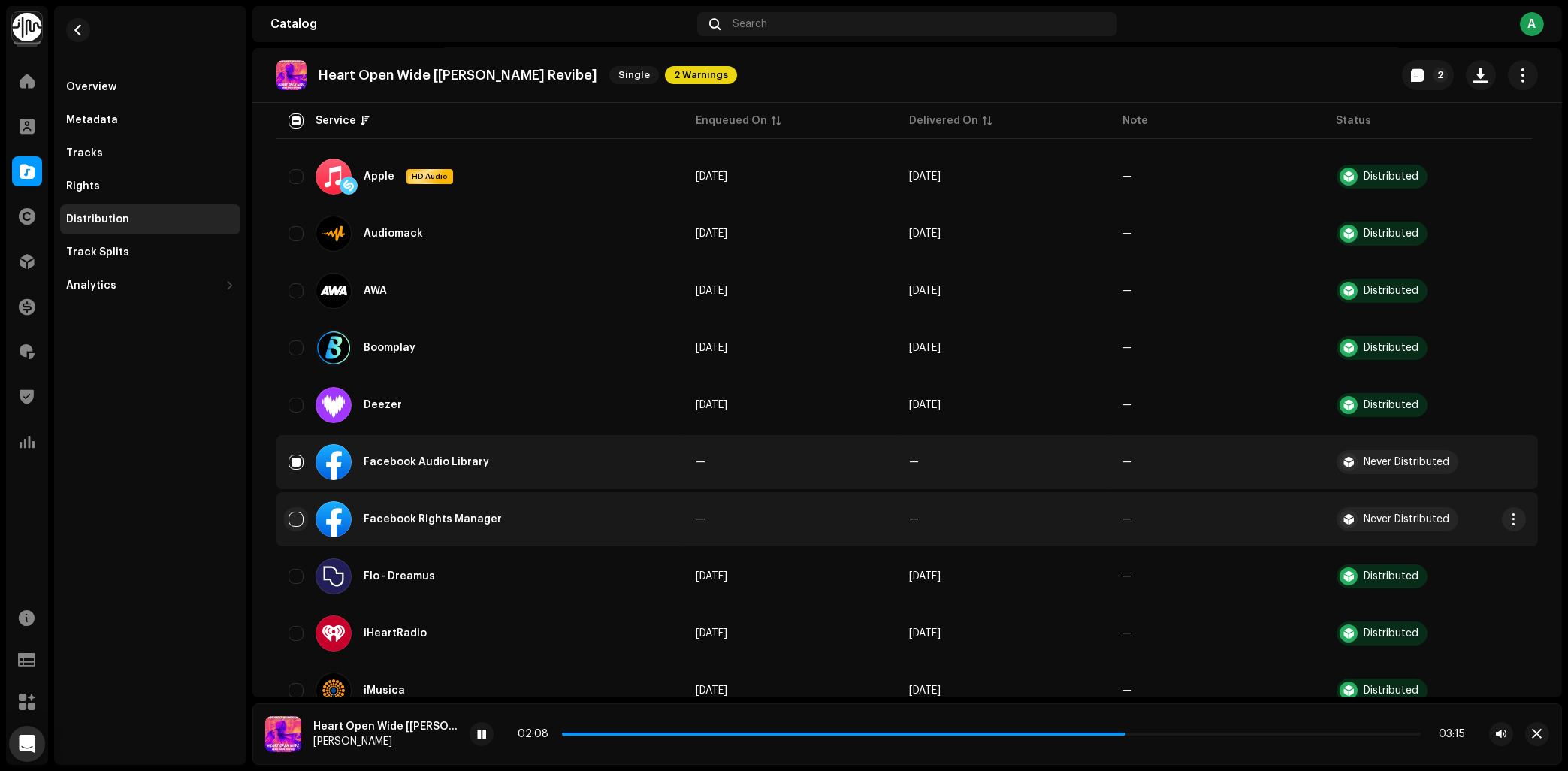
click at [292, 517] on input "Row Unselected" at bounding box center [296, 519] width 15 height 15
checkbox input "true"
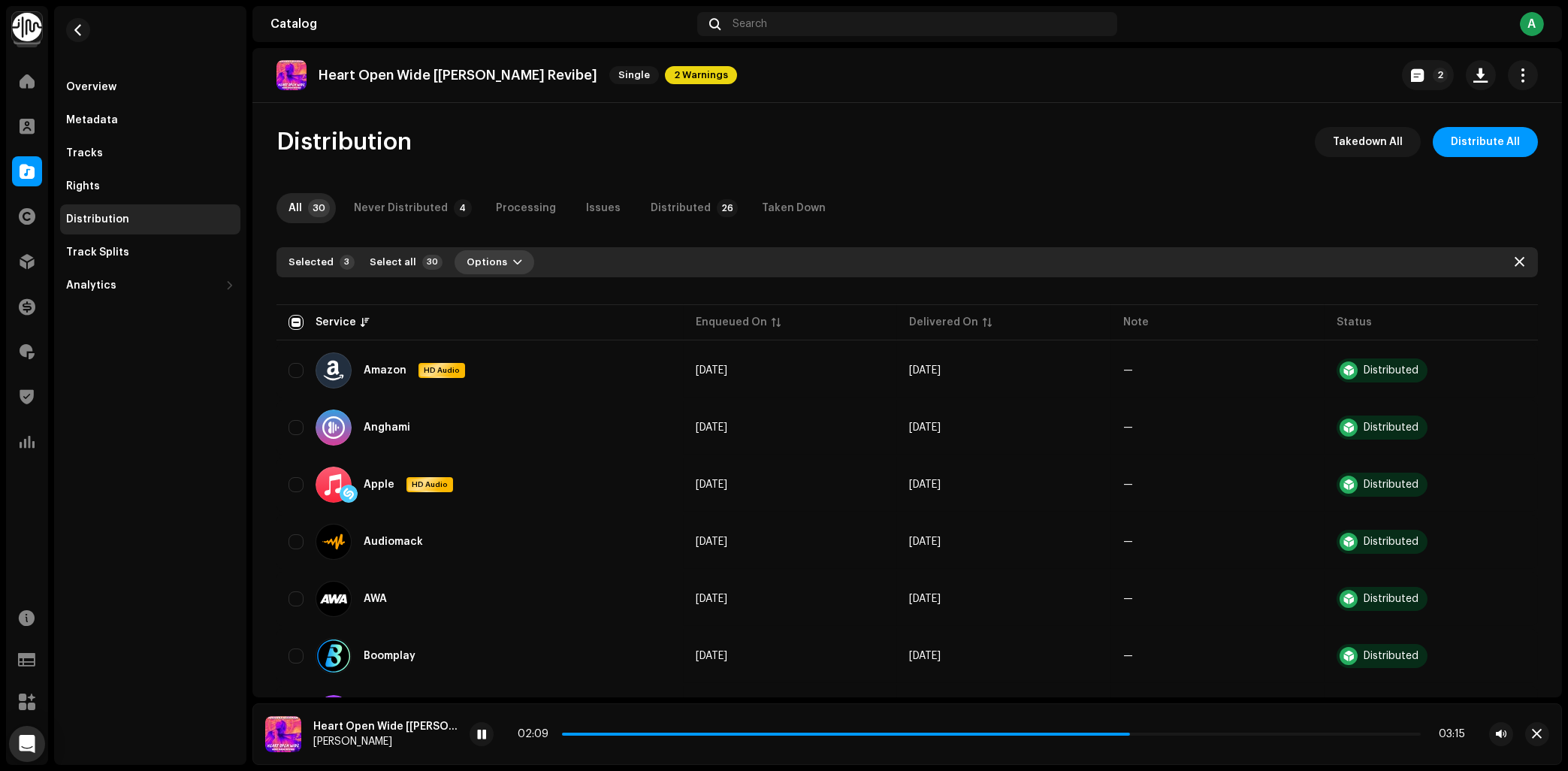
click at [494, 262] on span "Options" at bounding box center [487, 263] width 41 height 30
click at [495, 293] on span "Distribute" at bounding box center [486, 296] width 53 height 12
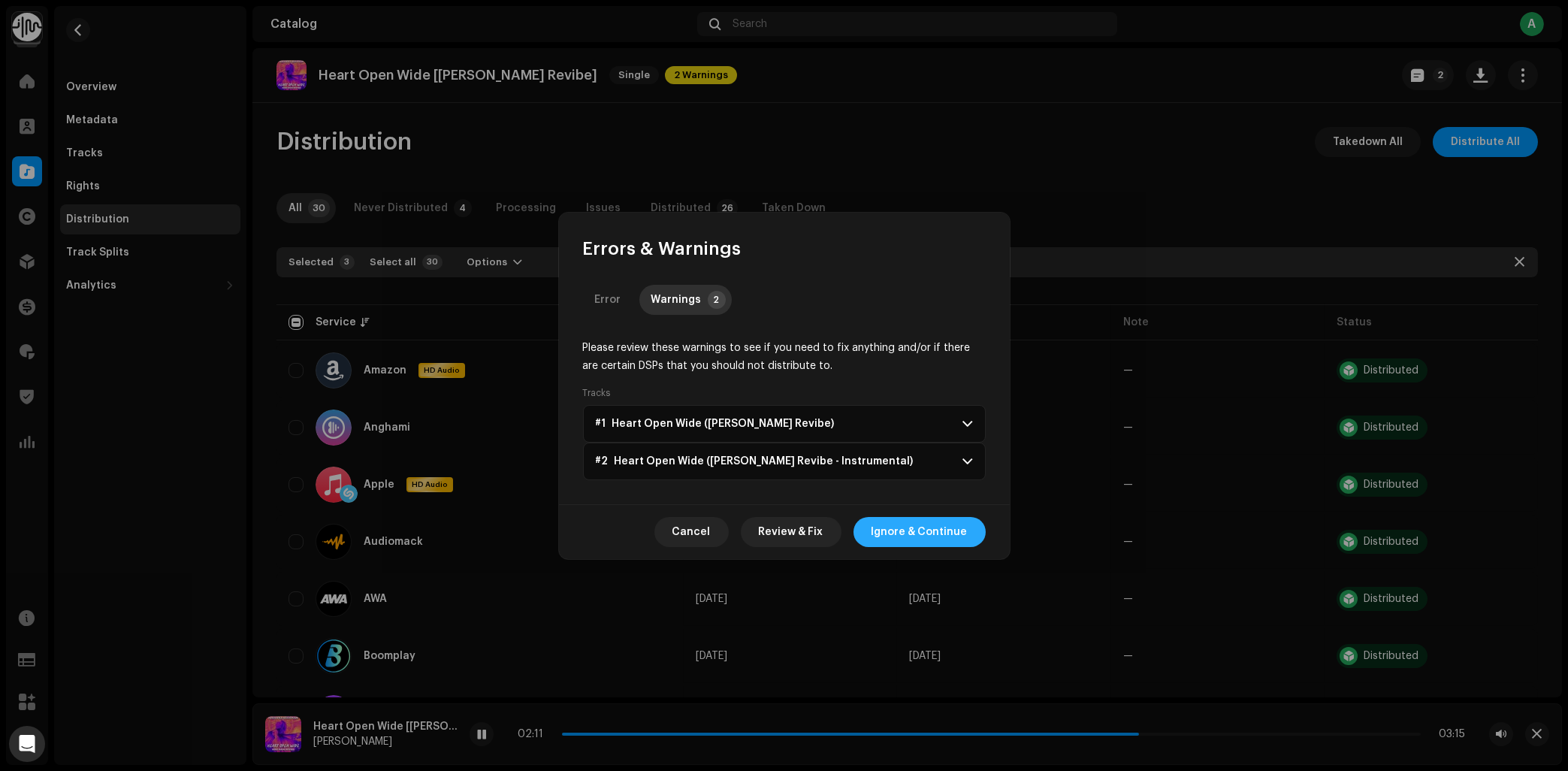
click at [919, 520] on span "Ignore & Continue" at bounding box center [919, 533] width 96 height 30
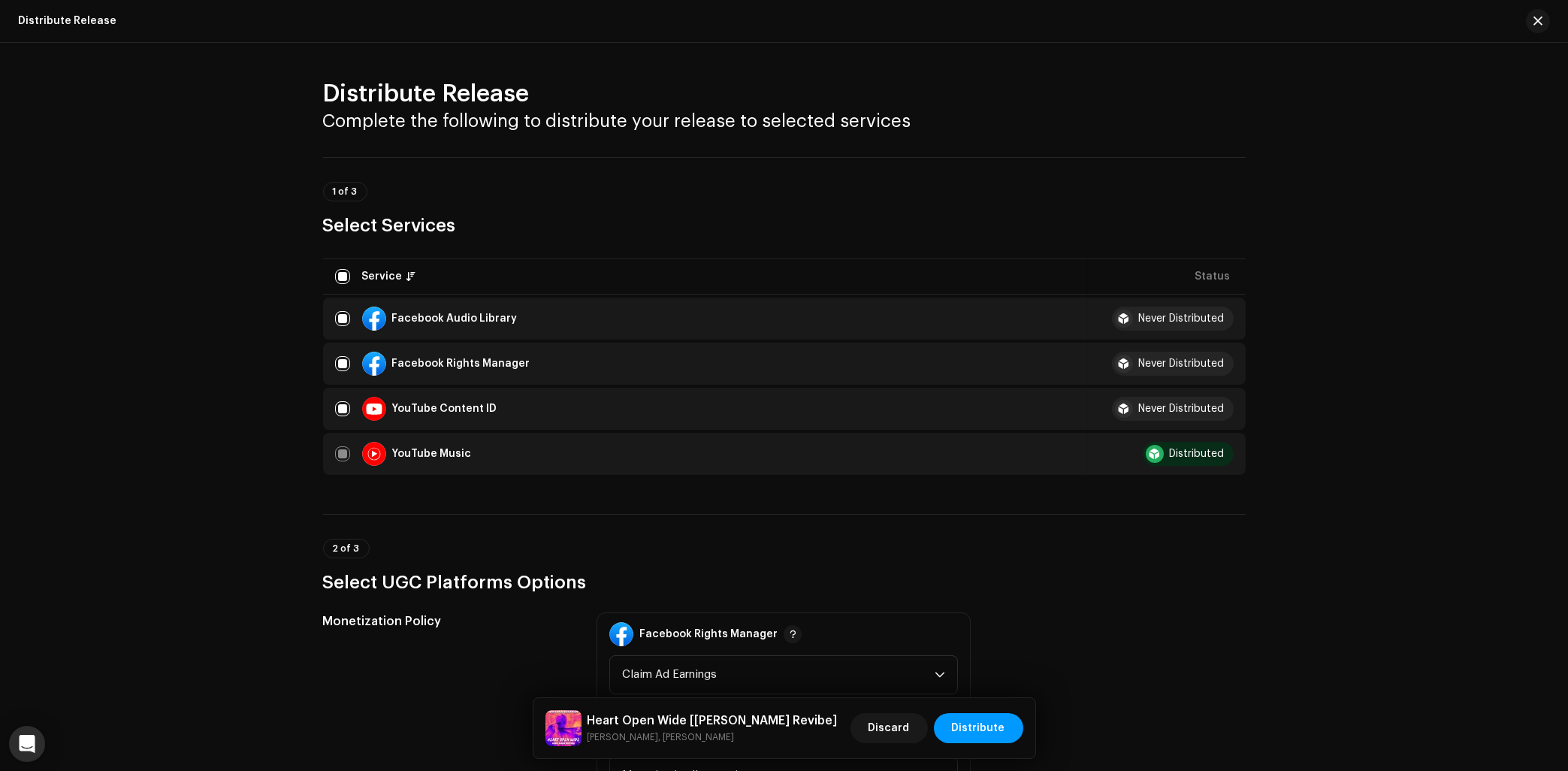
scroll to position [567, 0]
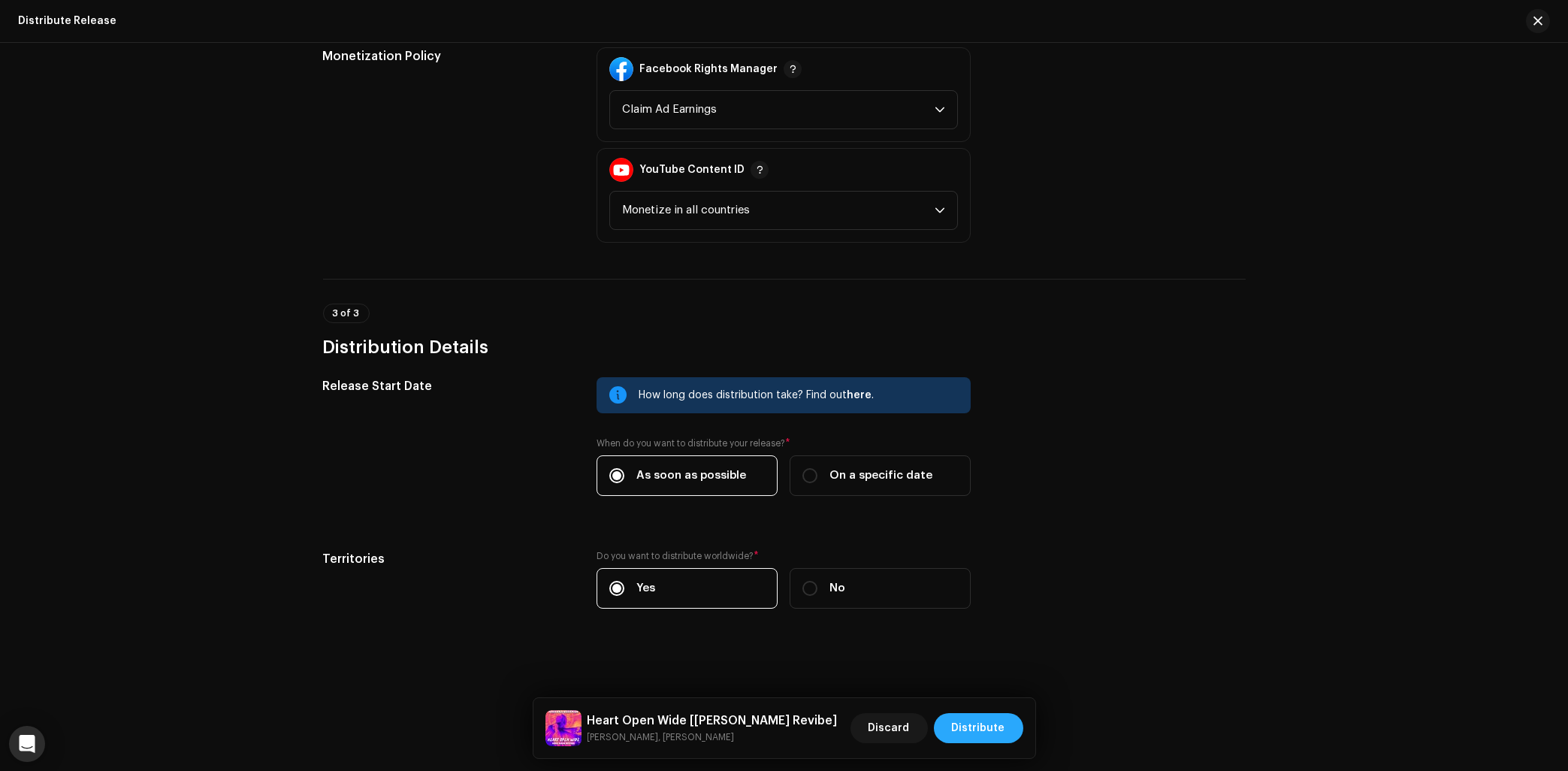
click at [974, 723] on span "Distribute" at bounding box center [979, 728] width 53 height 30
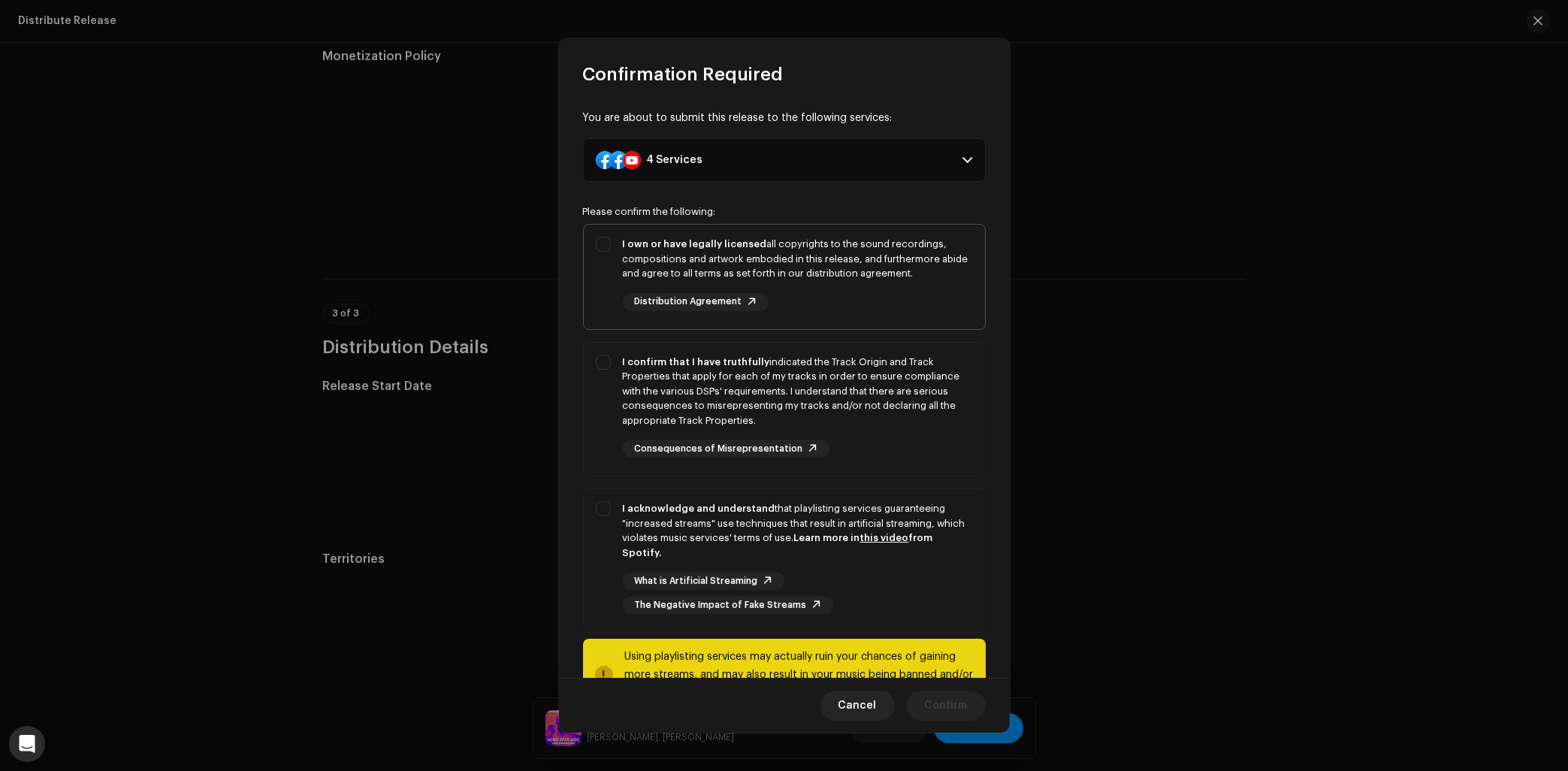
click at [603, 263] on div "I own or have legally licensed all copyrights to the sound recordings, composit…" at bounding box center [785, 274] width 402 height 98
checkbox input "true"
click at [617, 392] on div "I confirm that I have truthfully indicated the Track Origin and Track Propertie…" at bounding box center [785, 406] width 402 height 128
checkbox input "true"
click at [612, 512] on div "I acknowledge and understand that playlisting services guaranteeing "increased …" at bounding box center [785, 558] width 402 height 137
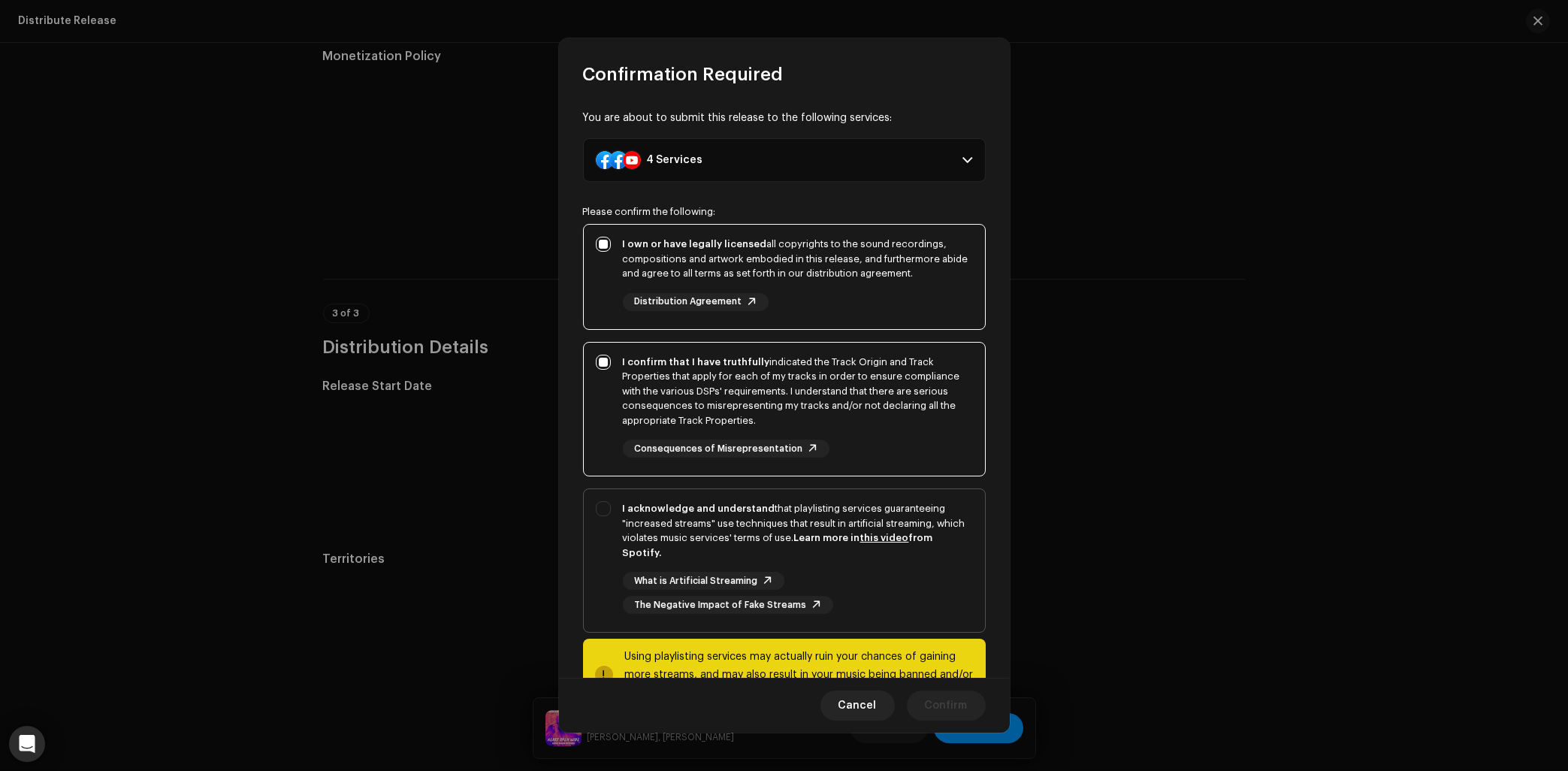
checkbox input "true"
click at [950, 713] on span "Confirm" at bounding box center [946, 706] width 42 height 30
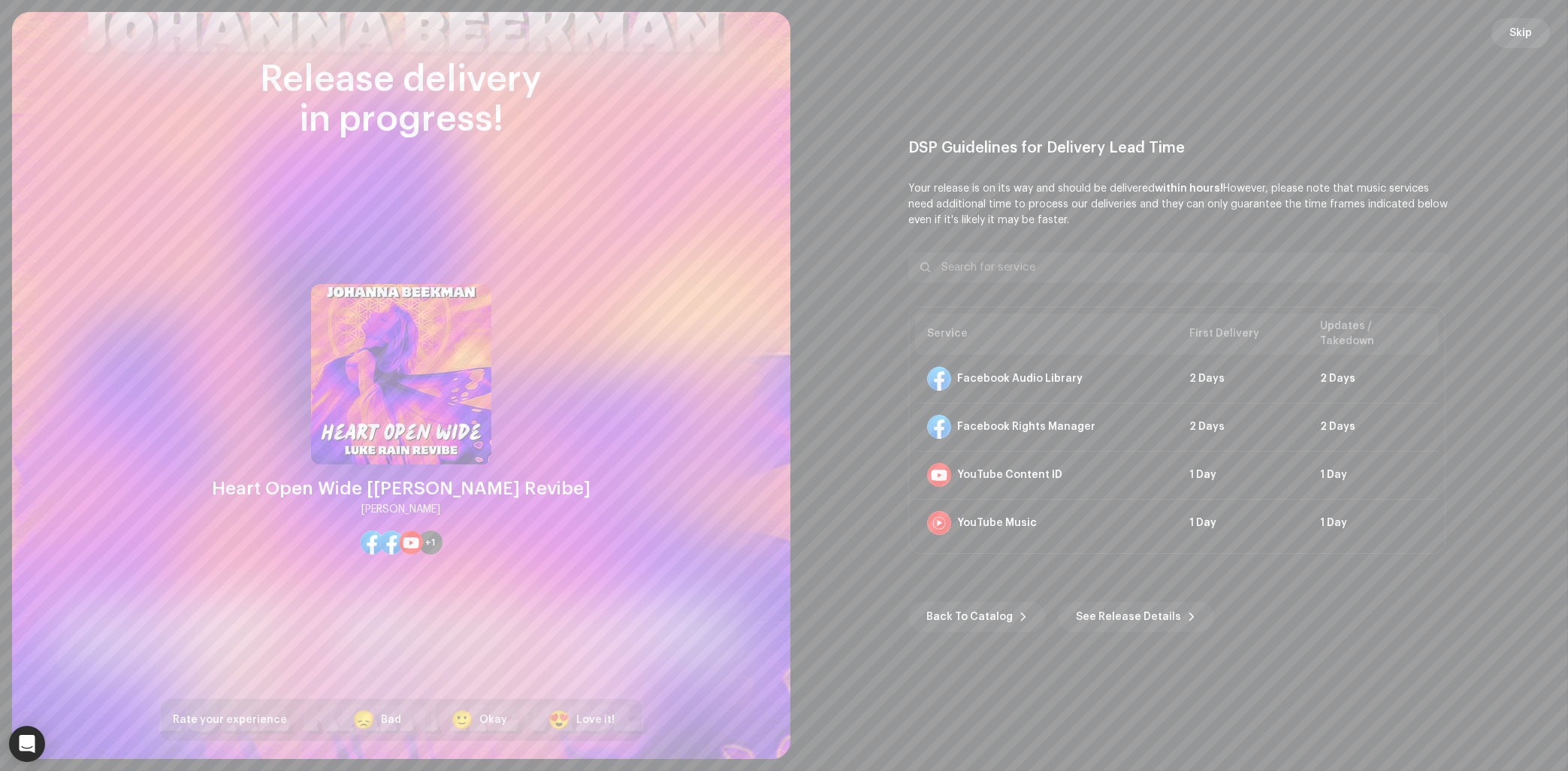
click at [1506, 34] on button "Skip" at bounding box center [1521, 33] width 58 height 30
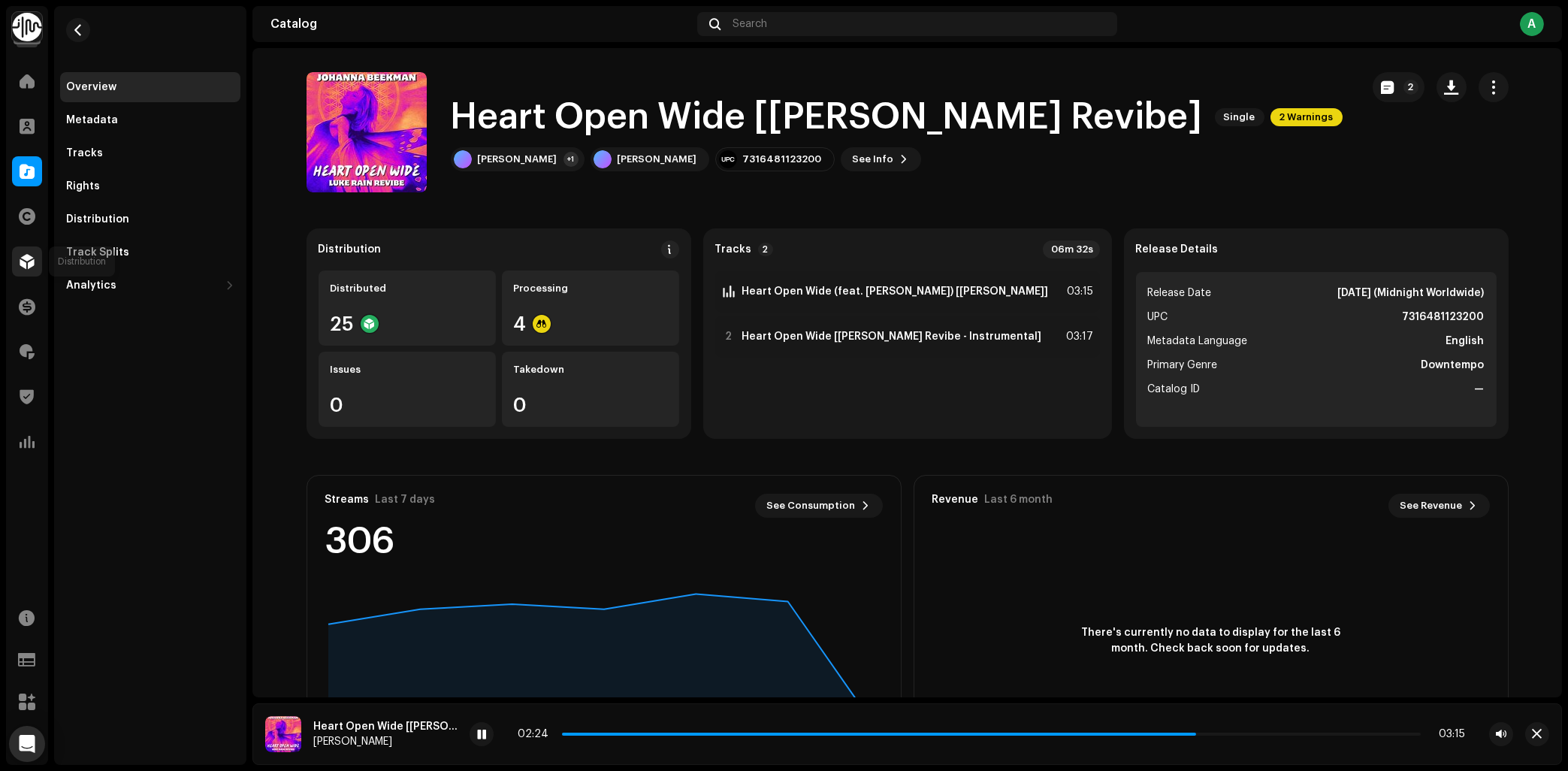
click at [35, 257] on div at bounding box center [27, 262] width 30 height 30
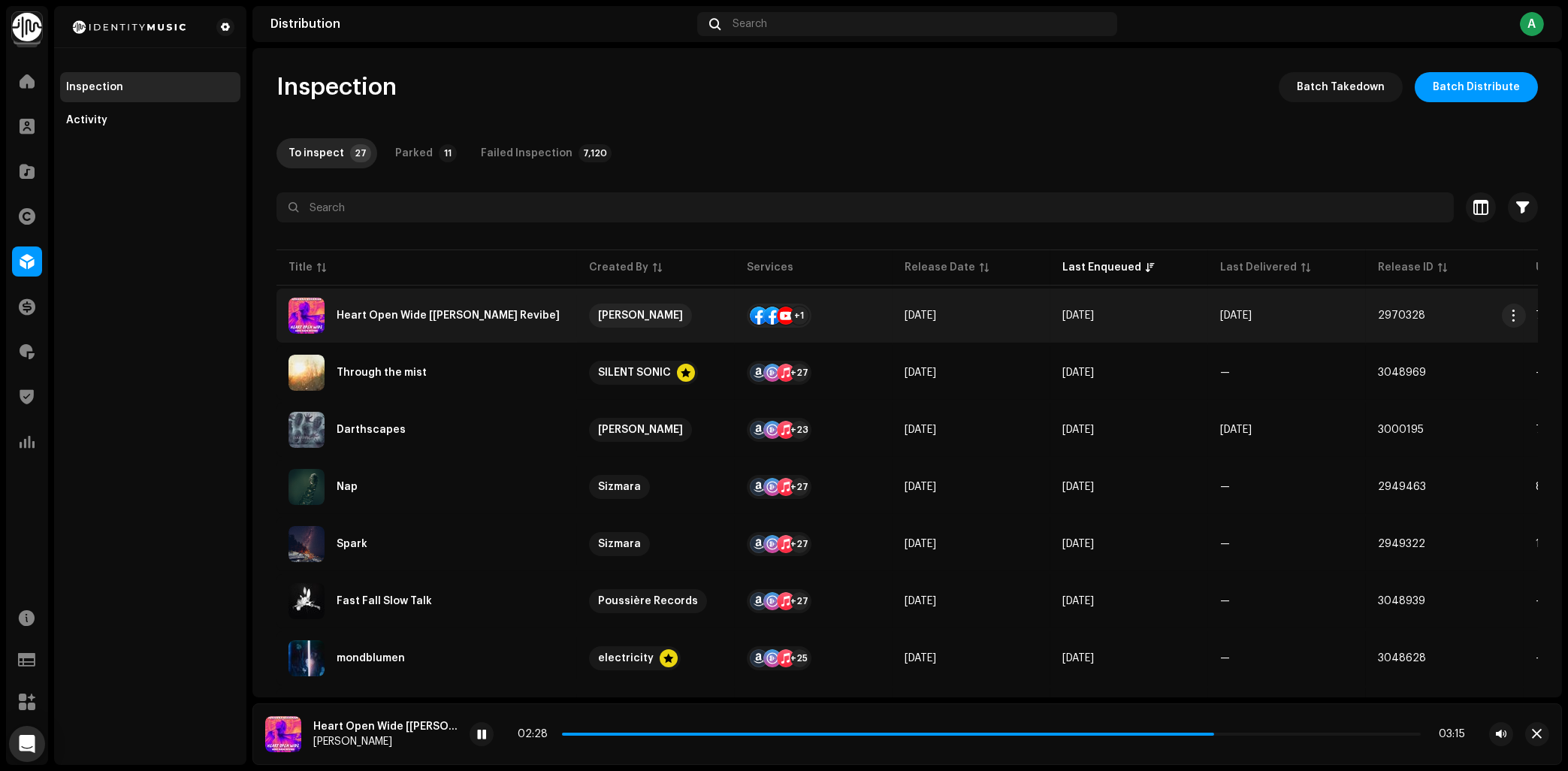
click at [517, 318] on div "Heart Open Wide [[PERSON_NAME] Revibe]" at bounding box center [448, 315] width 223 height 11
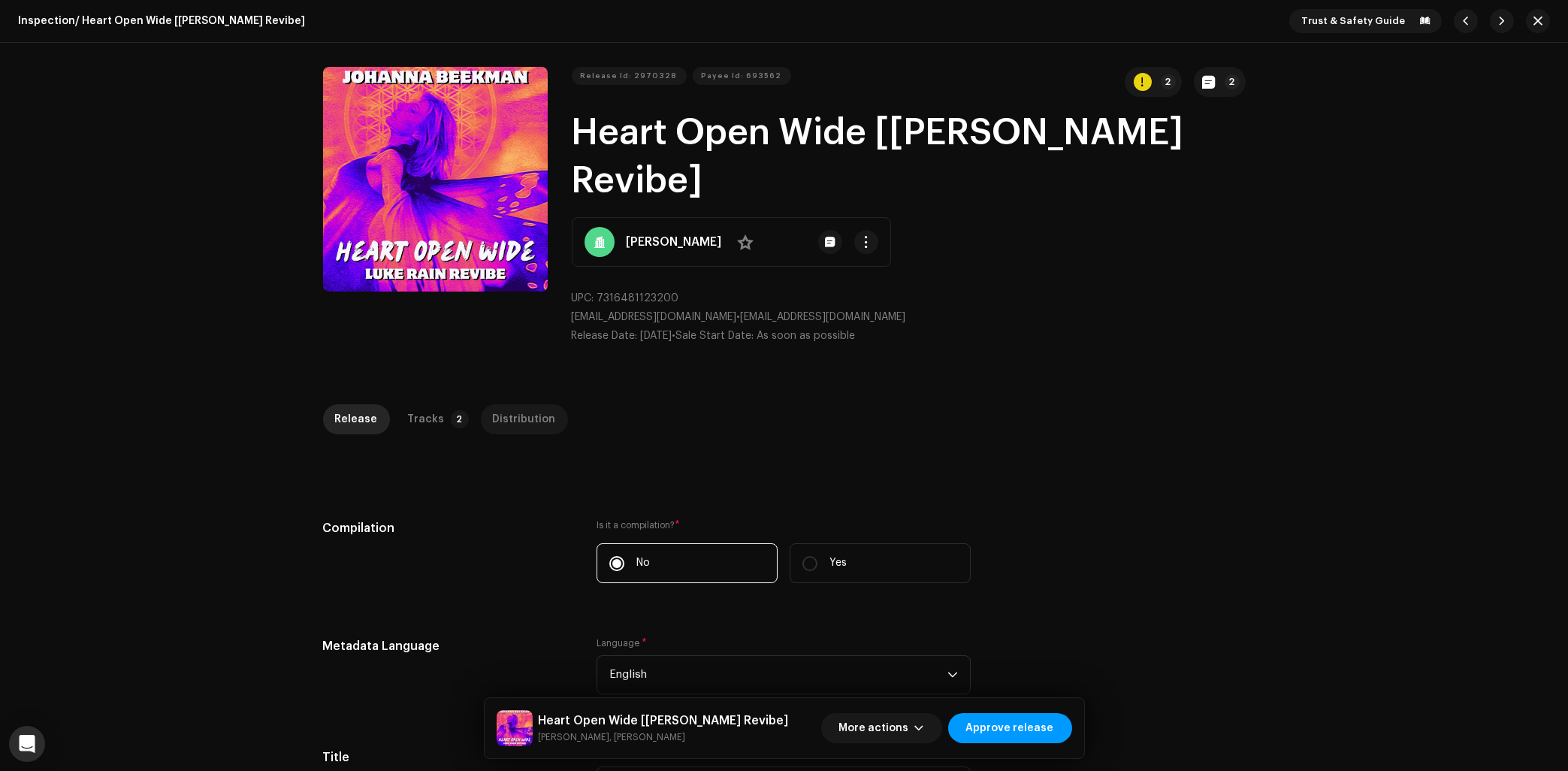
click at [532, 404] on div "Distribution" at bounding box center [525, 419] width 63 height 30
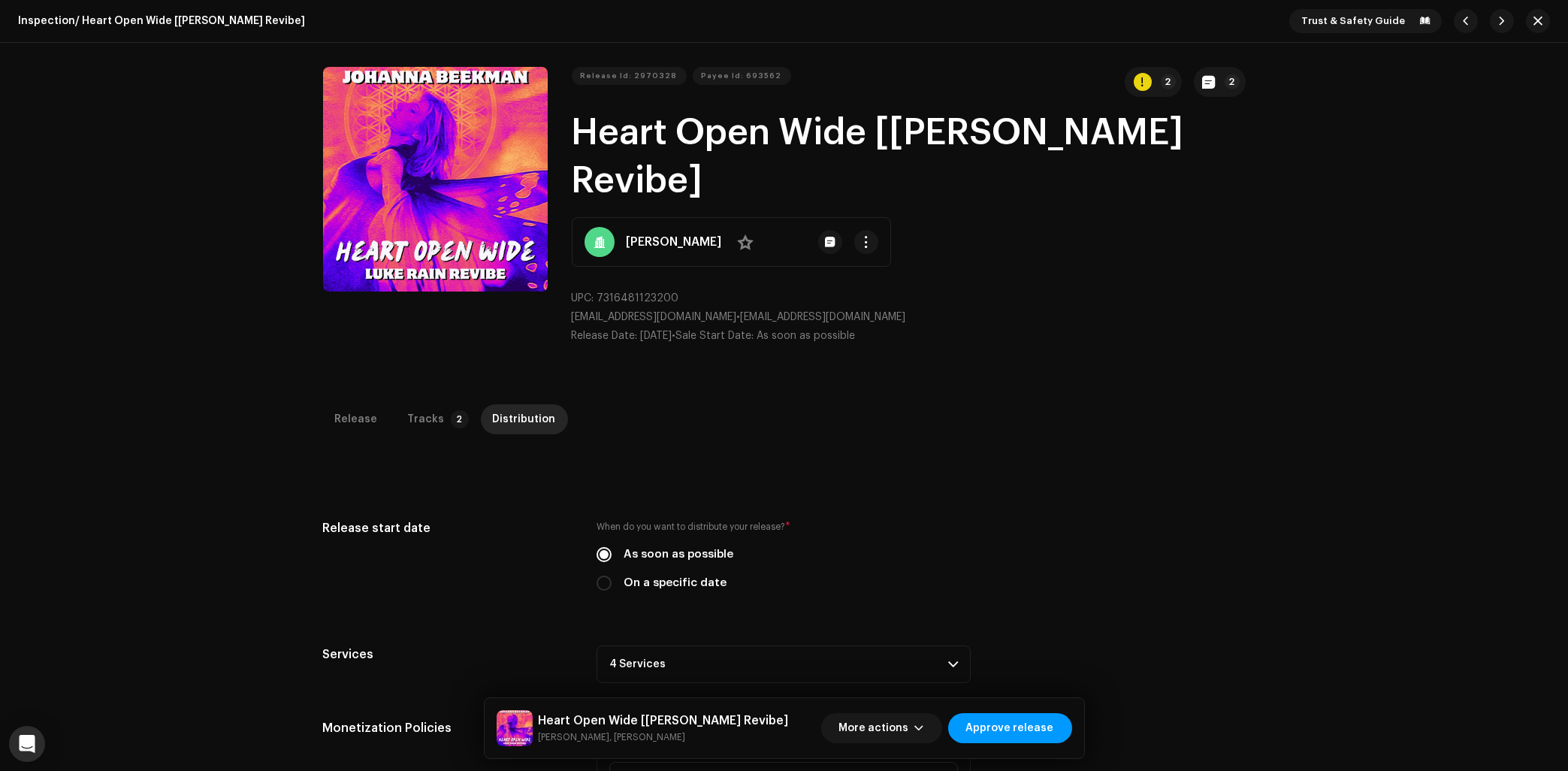
scroll to position [357, 0]
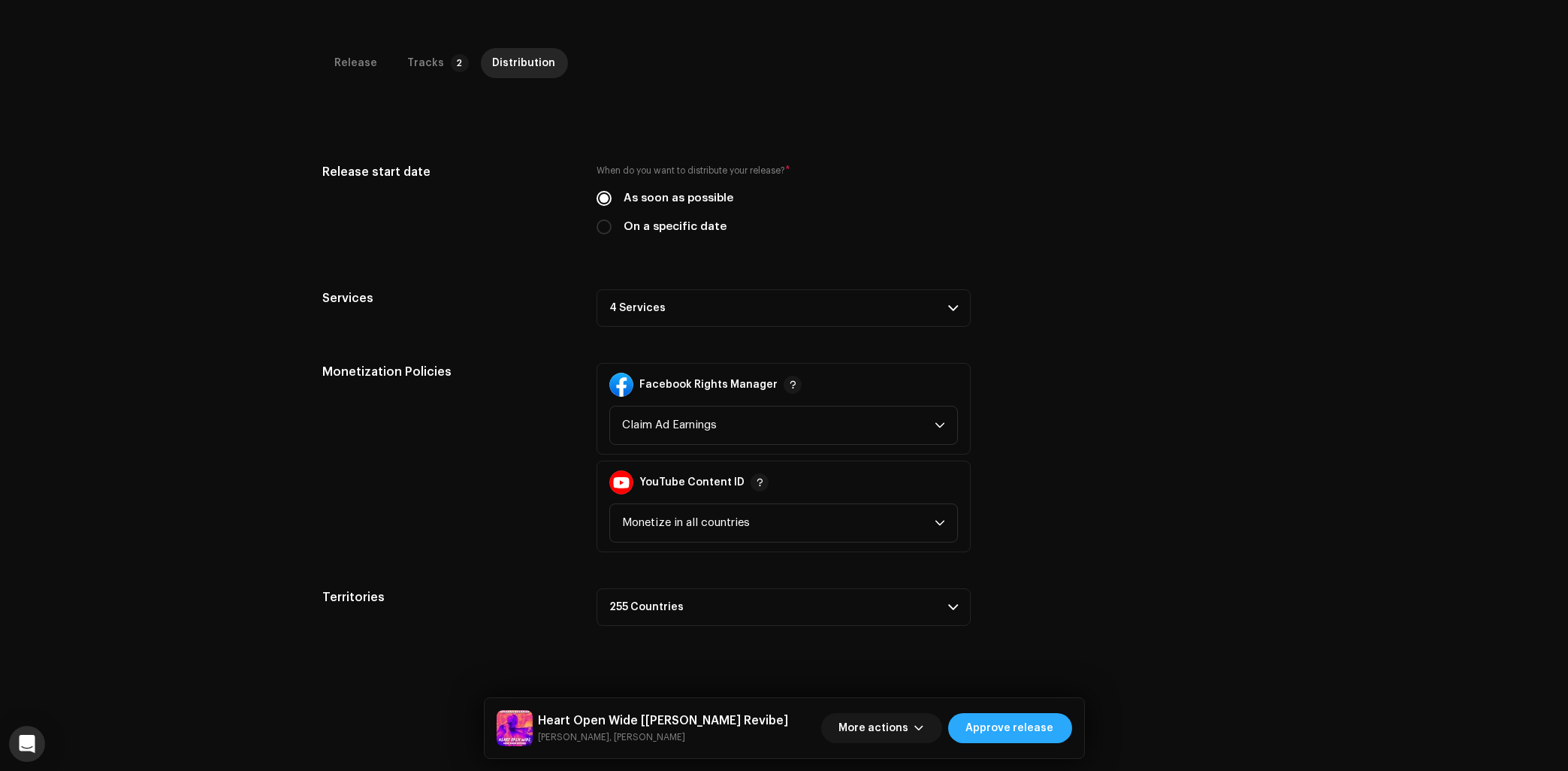
click at [1032, 728] on span "Approve release" at bounding box center [1011, 728] width 88 height 30
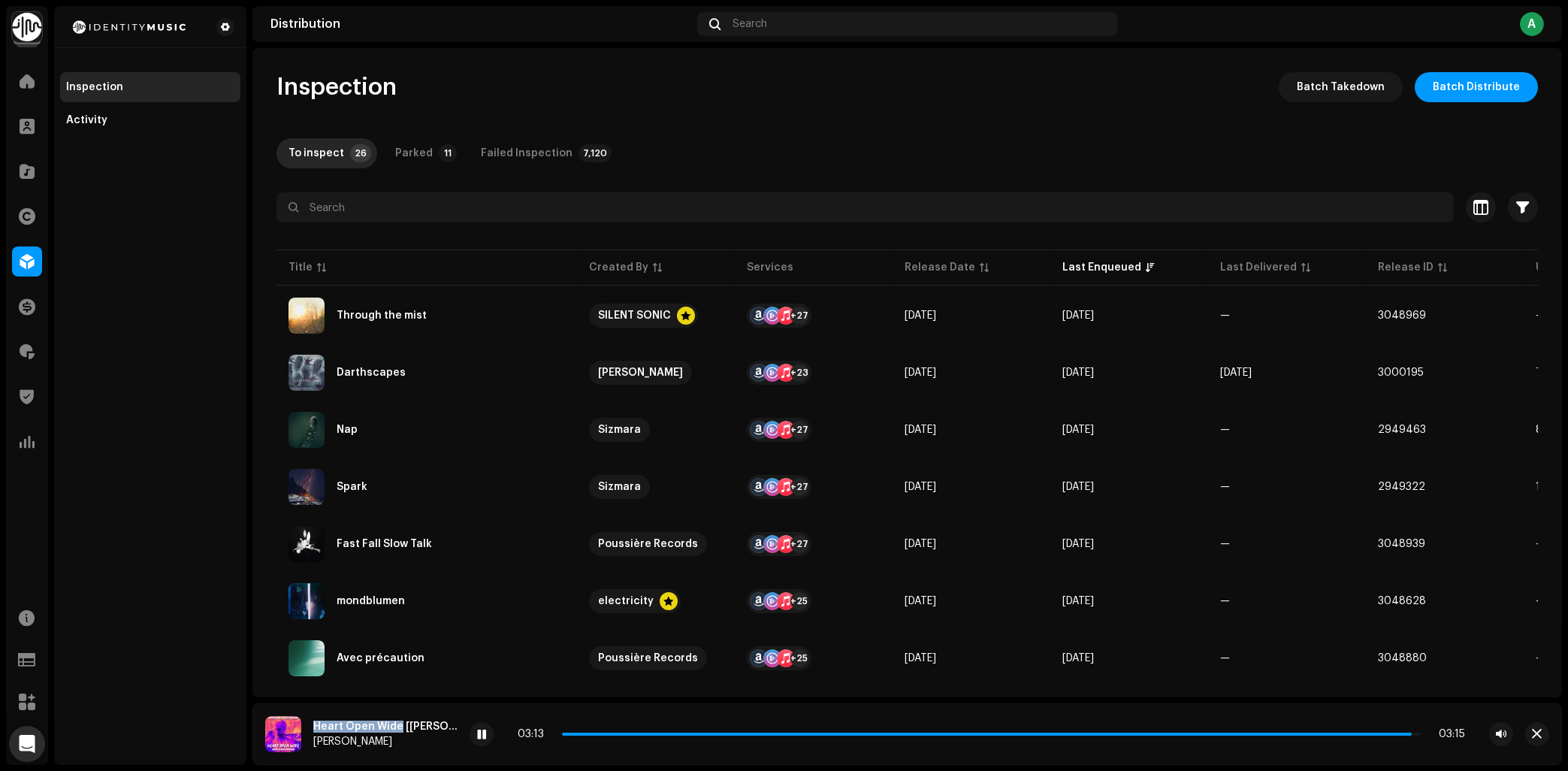
drag, startPoint x: 315, startPoint y: 728, endPoint x: 397, endPoint y: 726, distance: 82.0
click at [397, 726] on div "Heart Open Wide [[PERSON_NAME] Revibe]" at bounding box center [385, 727] width 144 height 12
copy div "Heart Open Wide"
click at [796, 98] on div "Inspection Batch Takedown Batch Distribute" at bounding box center [907, 88] width 1261 height 30
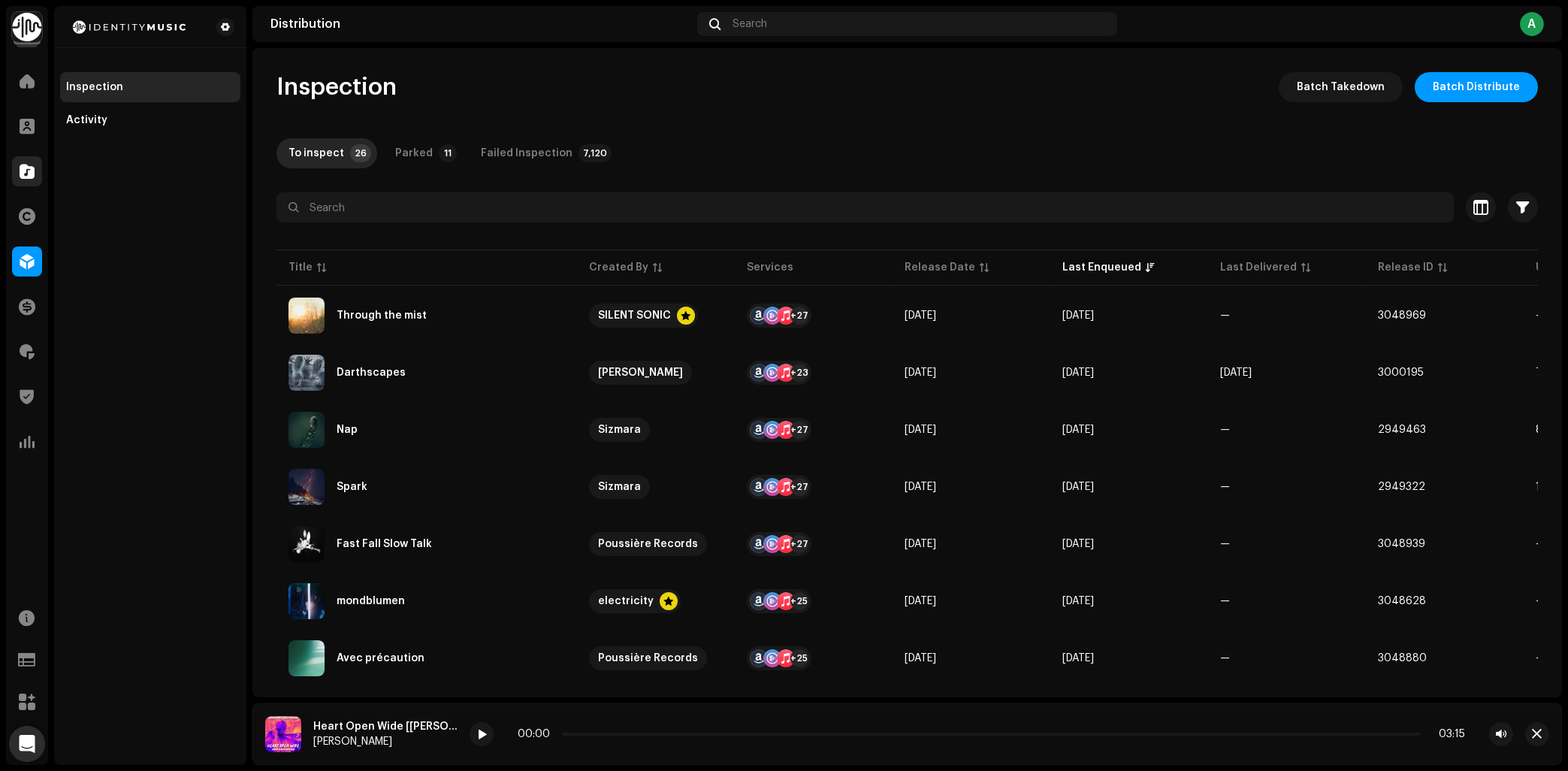
click at [22, 173] on span at bounding box center [27, 171] width 15 height 12
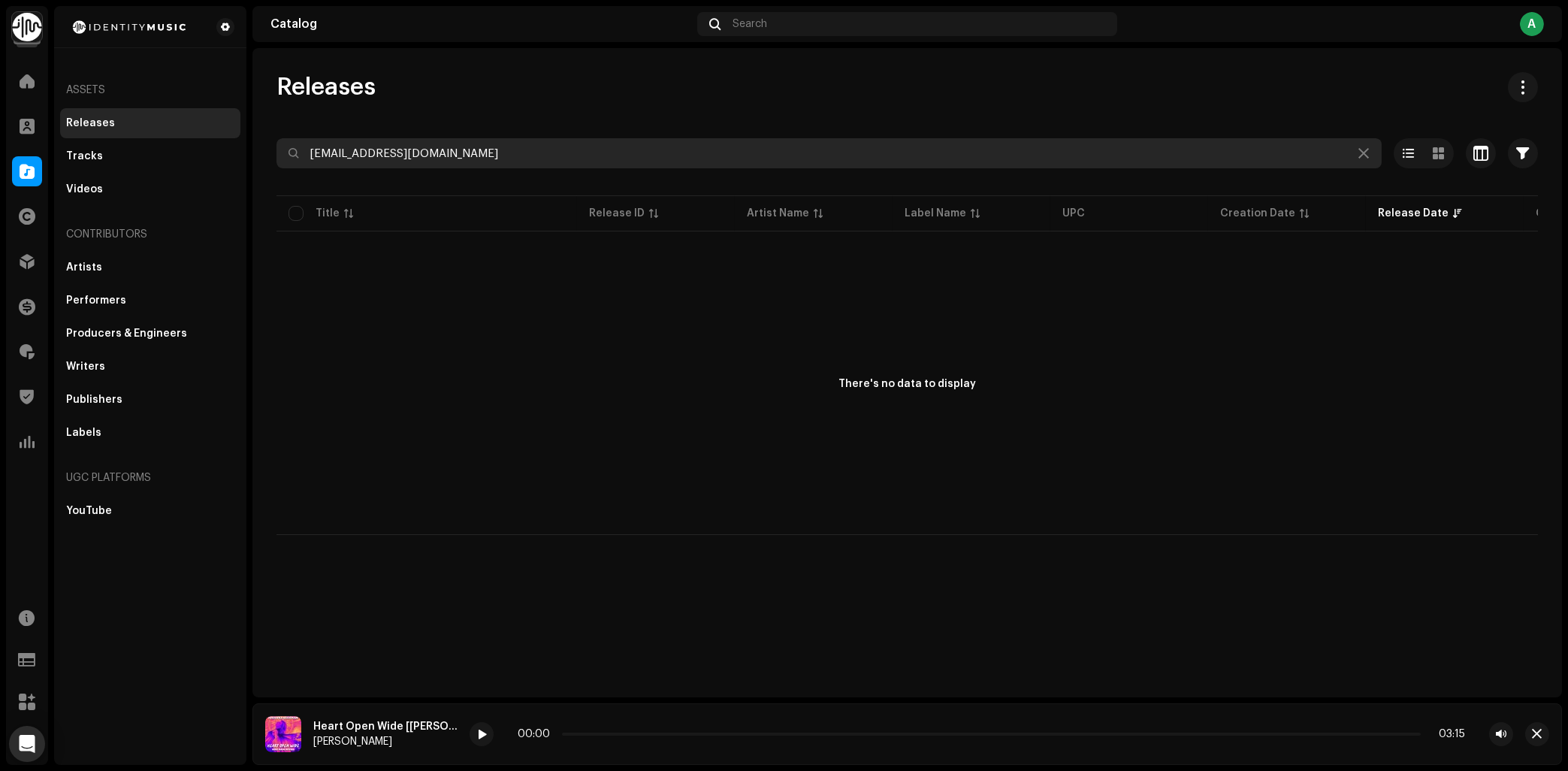
drag, startPoint x: 466, startPoint y: 158, endPoint x: 55, endPoint y: 213, distance: 414.7
click at [277, 168] on input "[EMAIL_ADDRESS][DOMAIN_NAME]" at bounding box center [829, 153] width 1106 height 30
type input "lab rat"
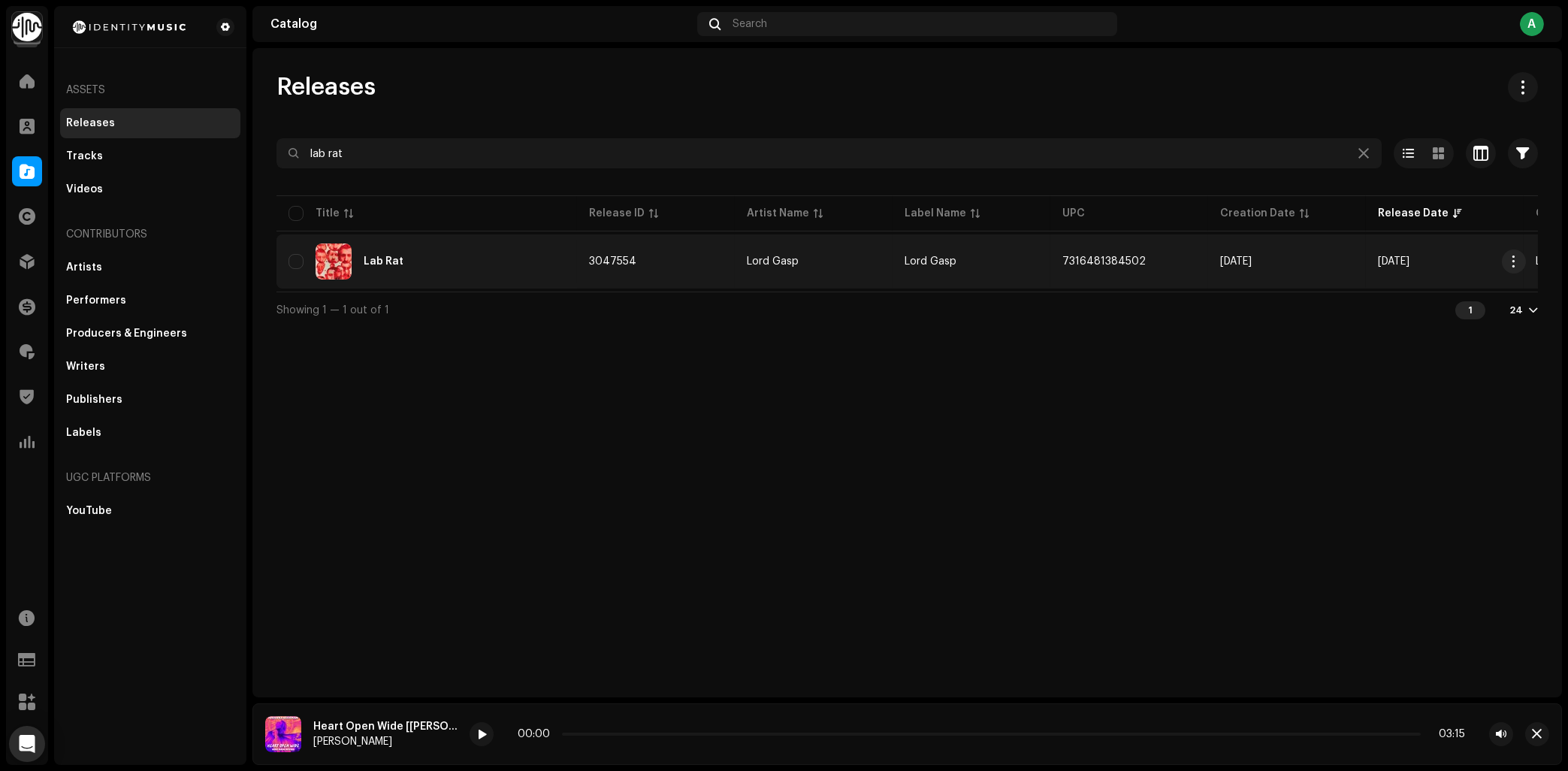
click at [452, 248] on div "Lab Rat" at bounding box center [427, 261] width 277 height 36
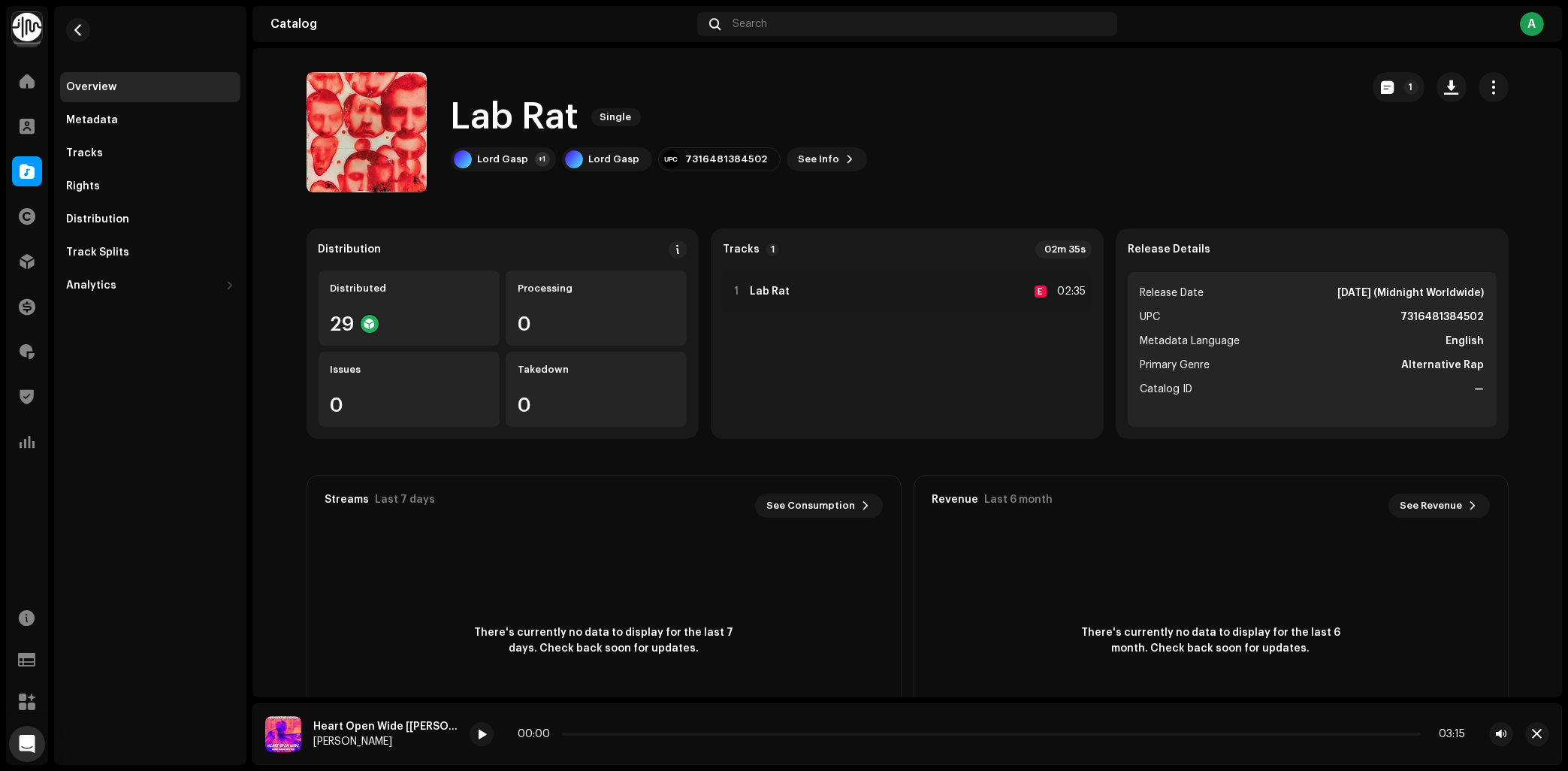
click at [786, 144] on div "Lab Rat Single Lord Gasp +1 Lord Gasp 7316481384502 See Info 1" at bounding box center [659, 133] width 417 height 78
click at [789, 147] on div "Lab Rat Single Lord Gasp +1 Lord Gasp 7316481384502 See Info 1" at bounding box center [659, 133] width 417 height 78
click at [804, 160] on span "See Info" at bounding box center [820, 159] width 42 height 30
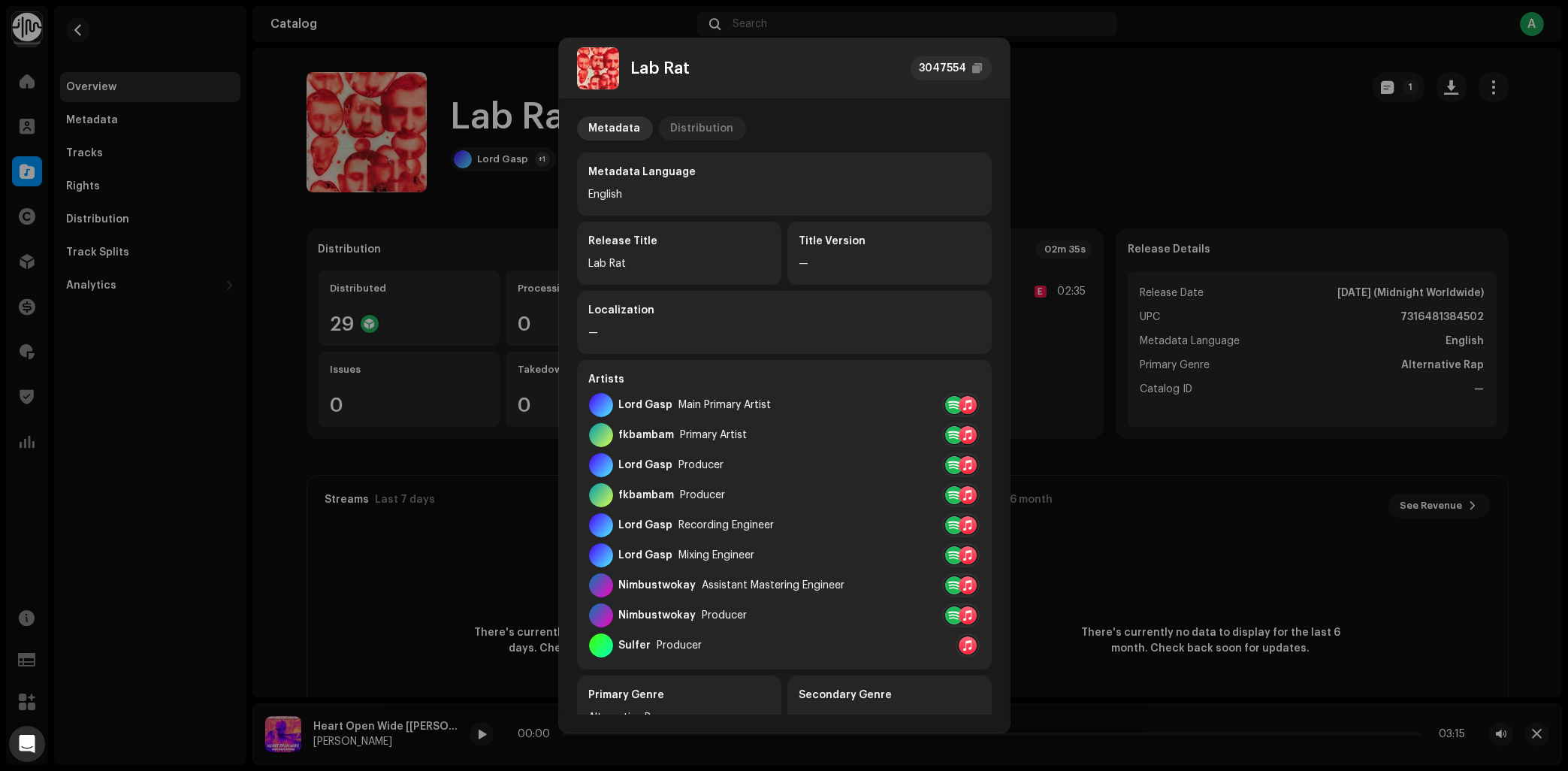
click at [693, 123] on div "Distribution" at bounding box center [702, 128] width 63 height 24
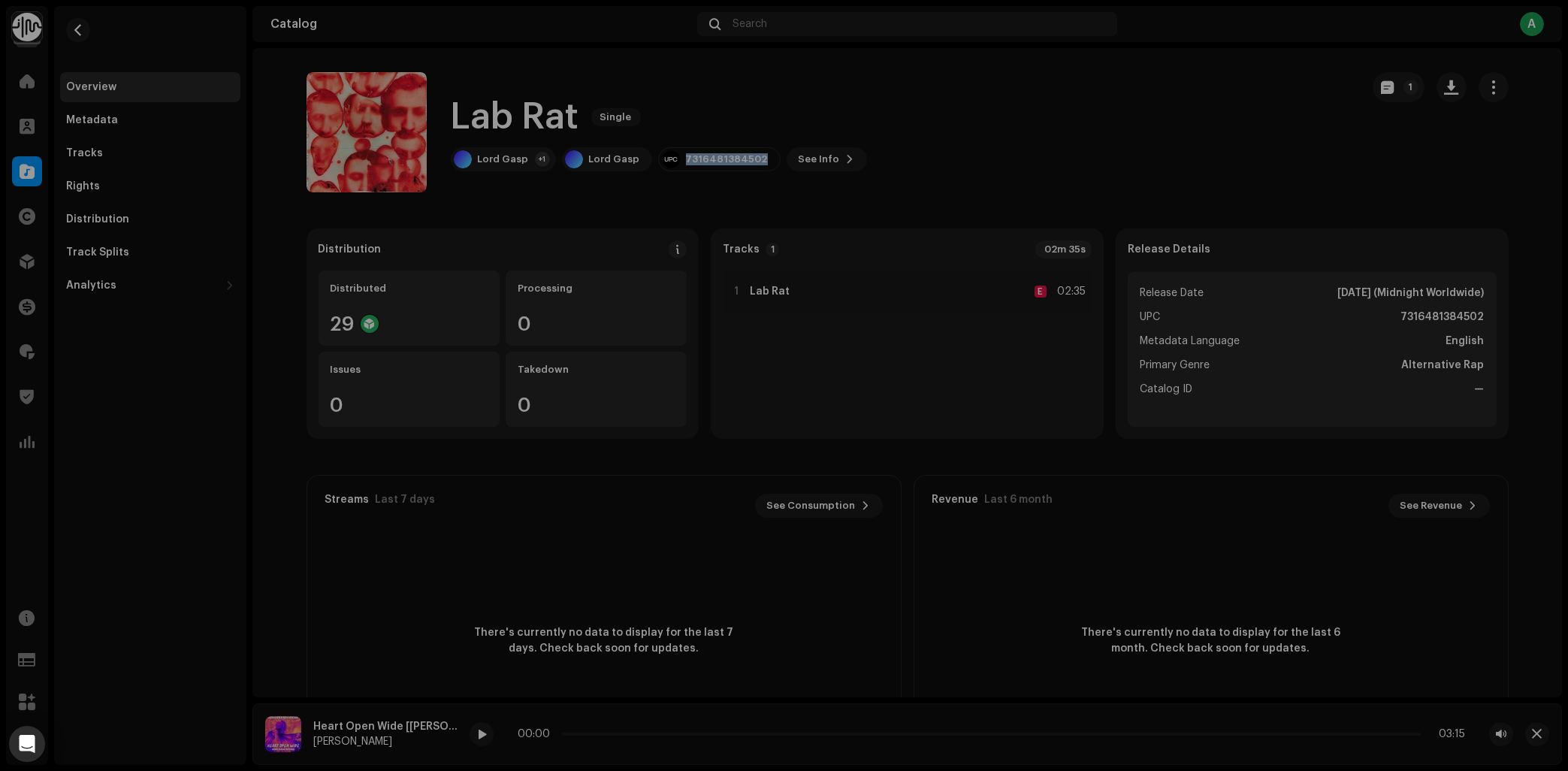
click at [1206, 152] on div "Lab Rat 3047554 Metadata Distribution Release Date [DATE] (Midnight Worldwide) …" at bounding box center [784, 385] width 1568 height 771
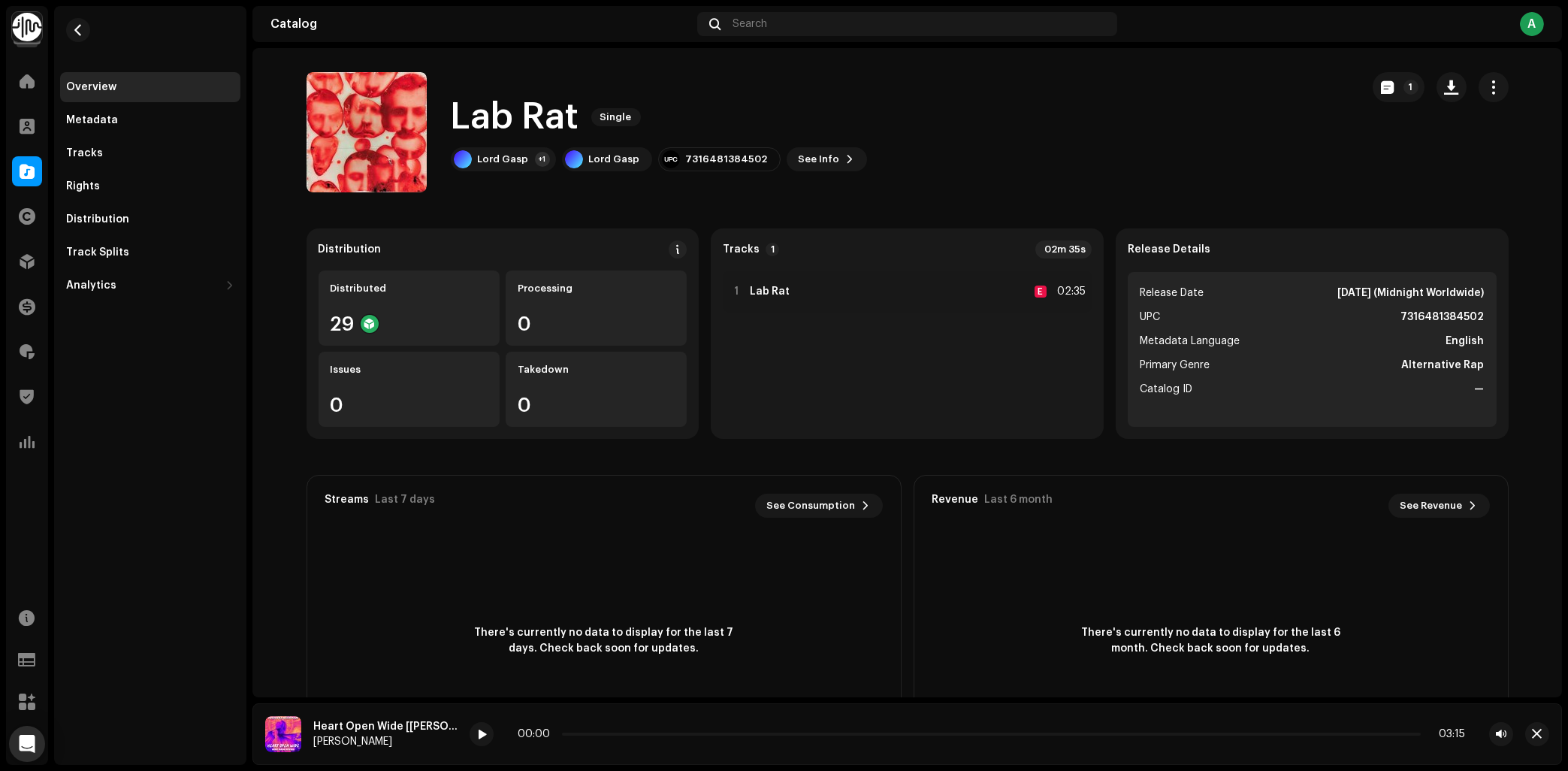
click at [1366, 94] on div "Lab Rat Single Lord Gasp +1 Lord Gasp 7316481384502 See Info 1 1" at bounding box center [907, 133] width 1202 height 120
click at [1386, 88] on span "button" at bounding box center [1388, 87] width 12 height 12
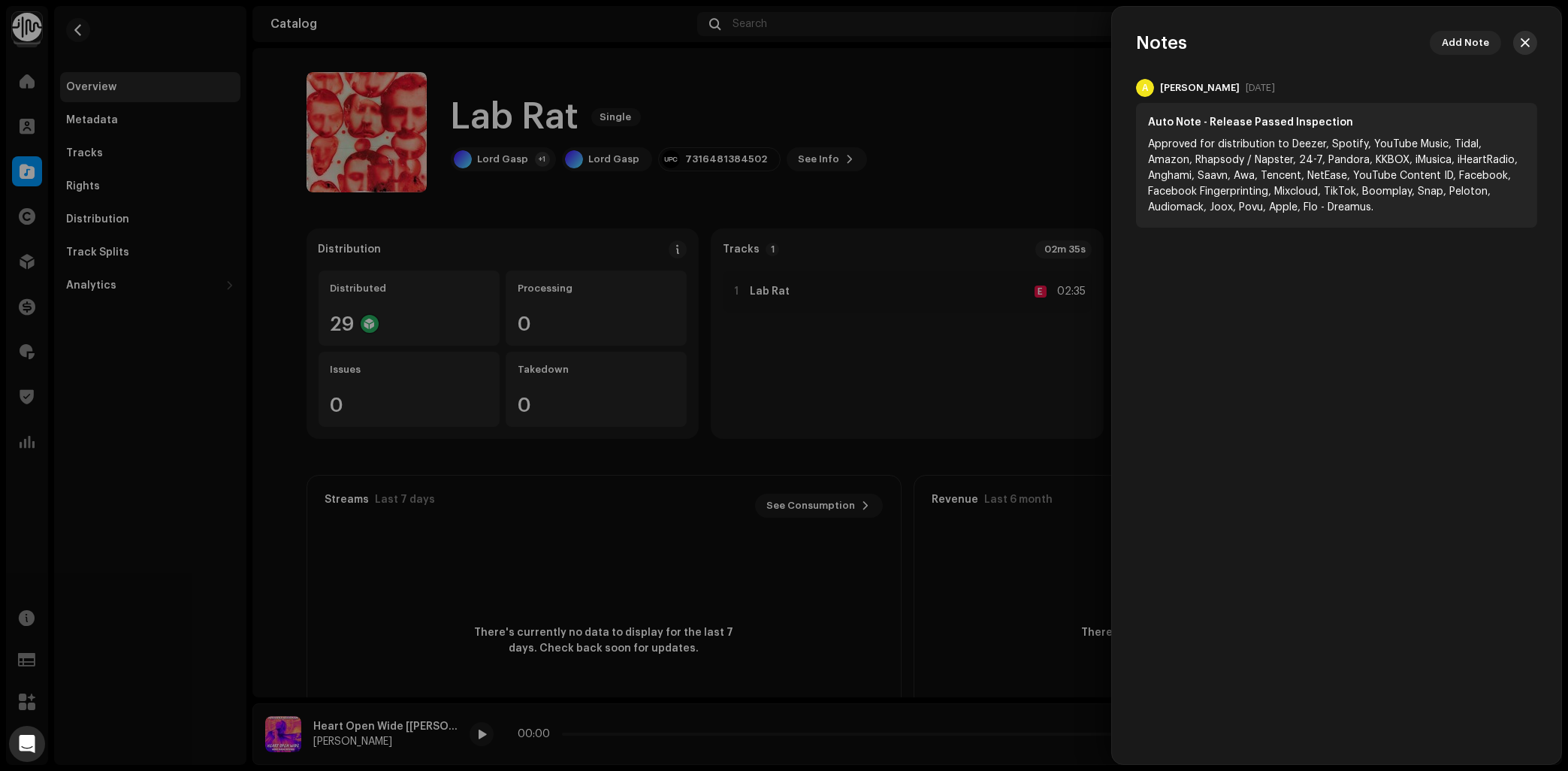
click at [1525, 43] on span "button" at bounding box center [1525, 43] width 9 height 12
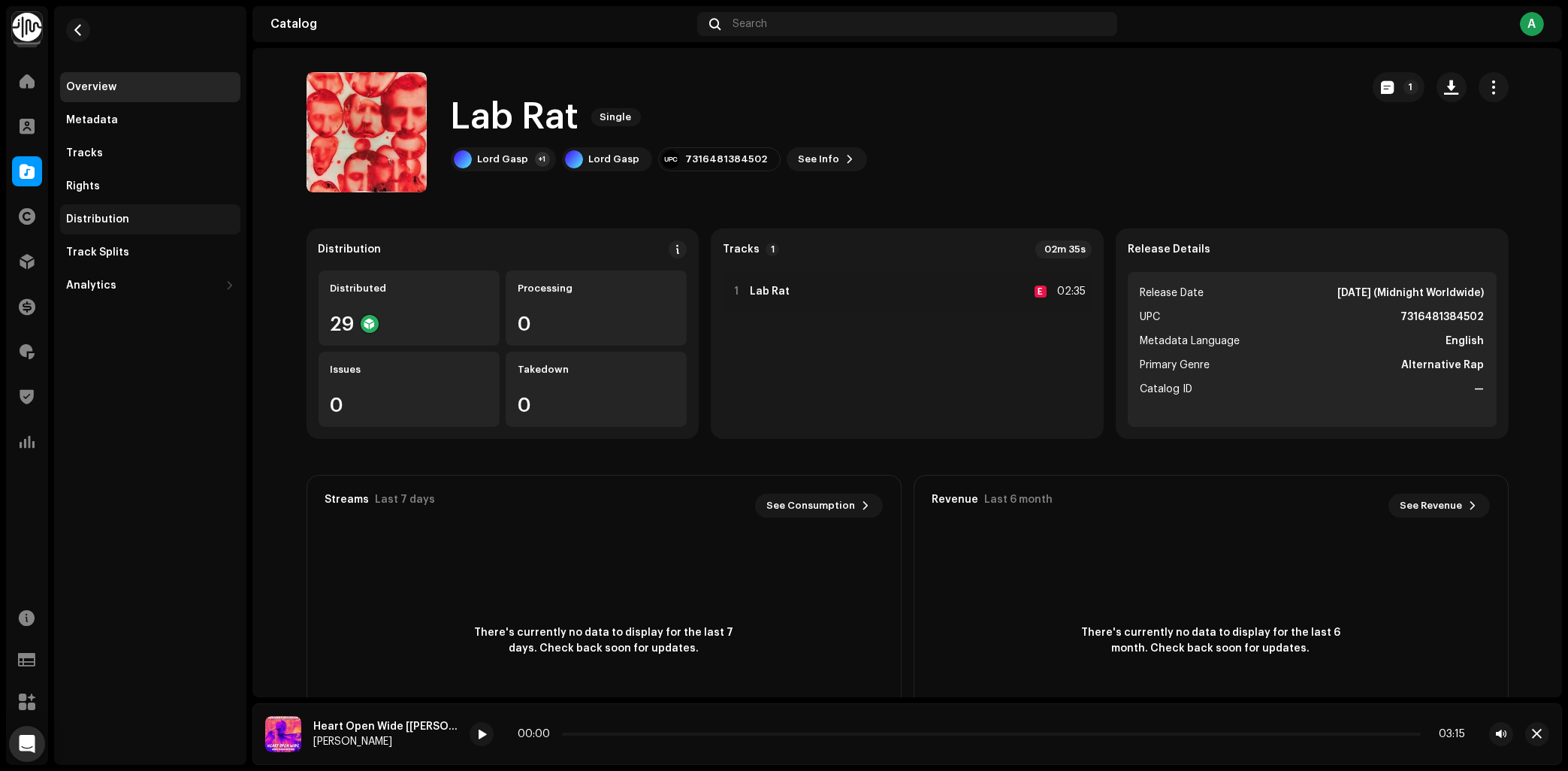
click at [111, 214] on div "Distribution" at bounding box center [97, 219] width 63 height 12
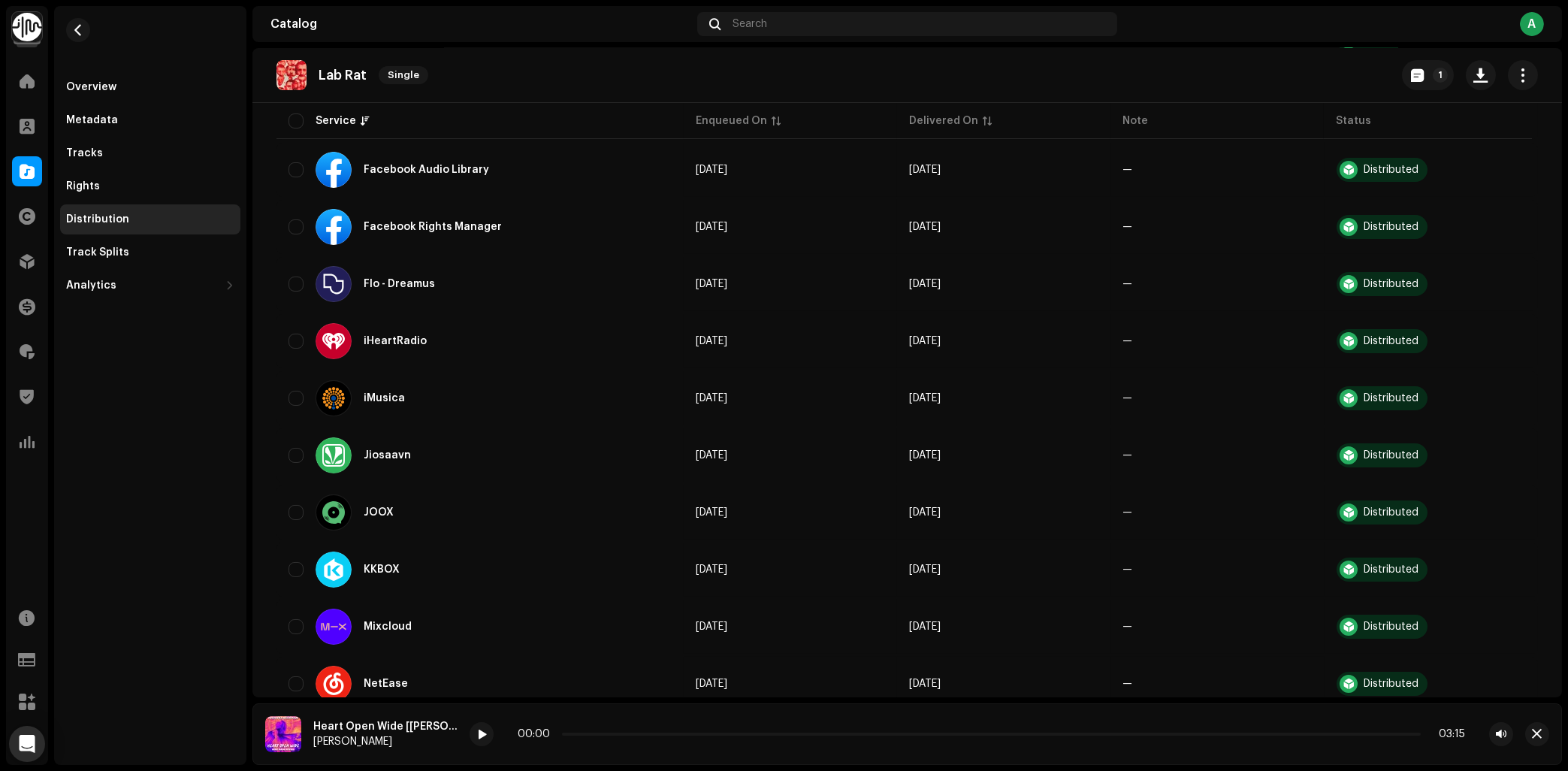
scroll to position [1399, 0]
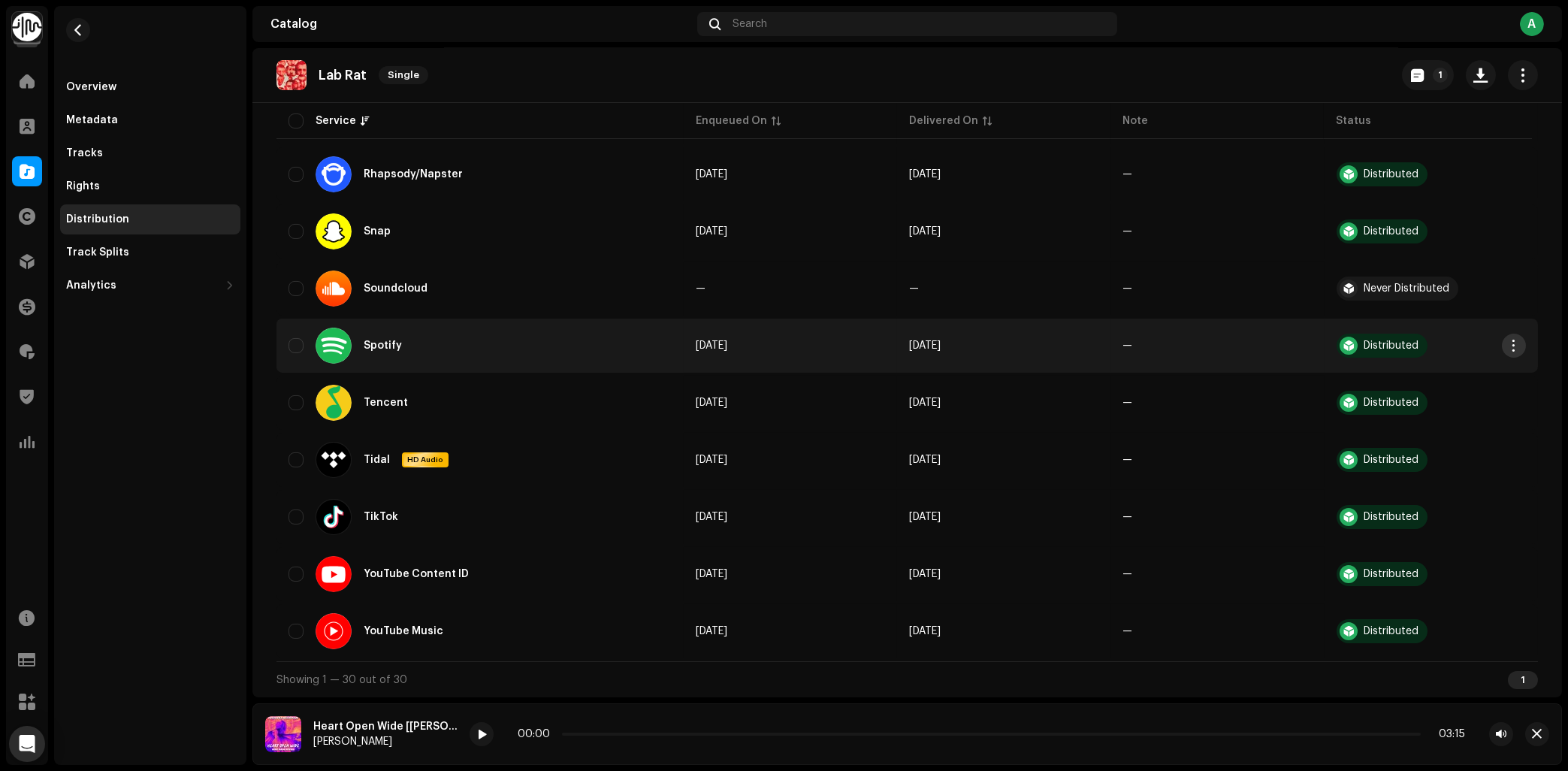
click at [1511, 353] on button "button" at bounding box center [1514, 345] width 24 height 24
click at [173, 444] on div "Overview Metadata Tracks Rights Distribution Track Splits Analytics Consumption…" at bounding box center [150, 385] width 192 height 759
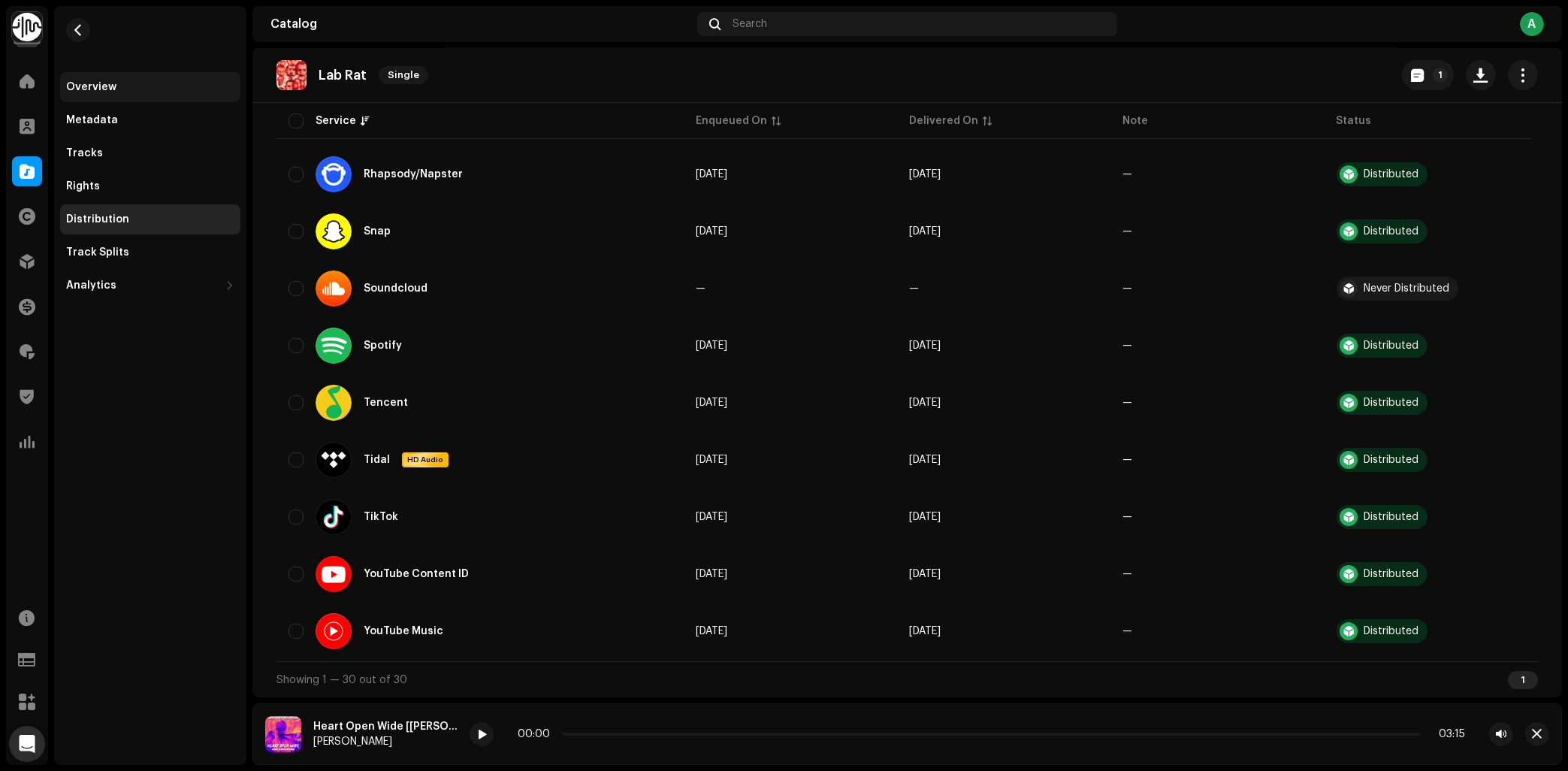
click at [101, 81] on div "Overview" at bounding box center [150, 88] width 180 height 30
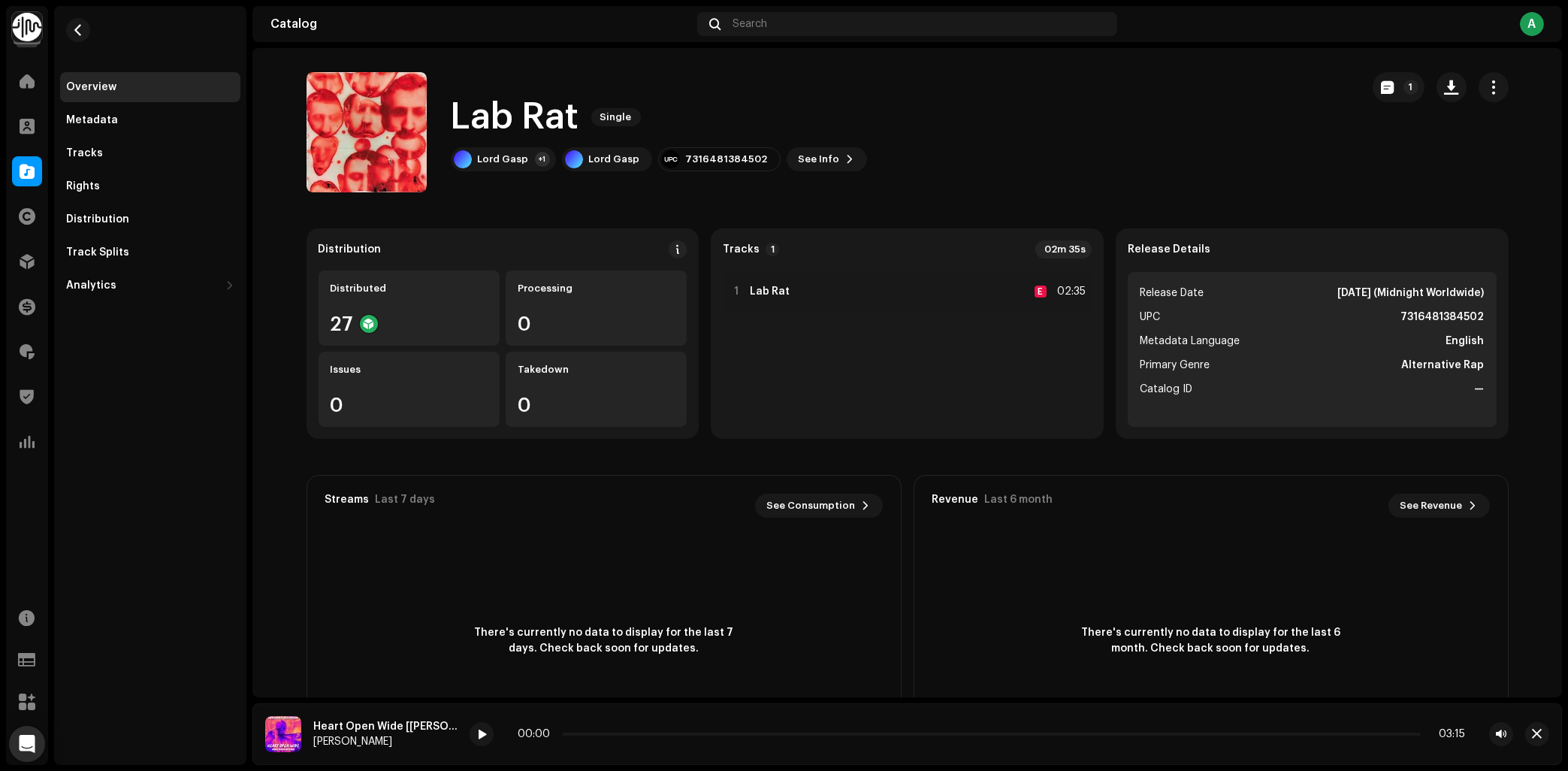
click at [710, 163] on div "7316481384502" at bounding box center [727, 159] width 82 height 12
copy div "7316481384502"
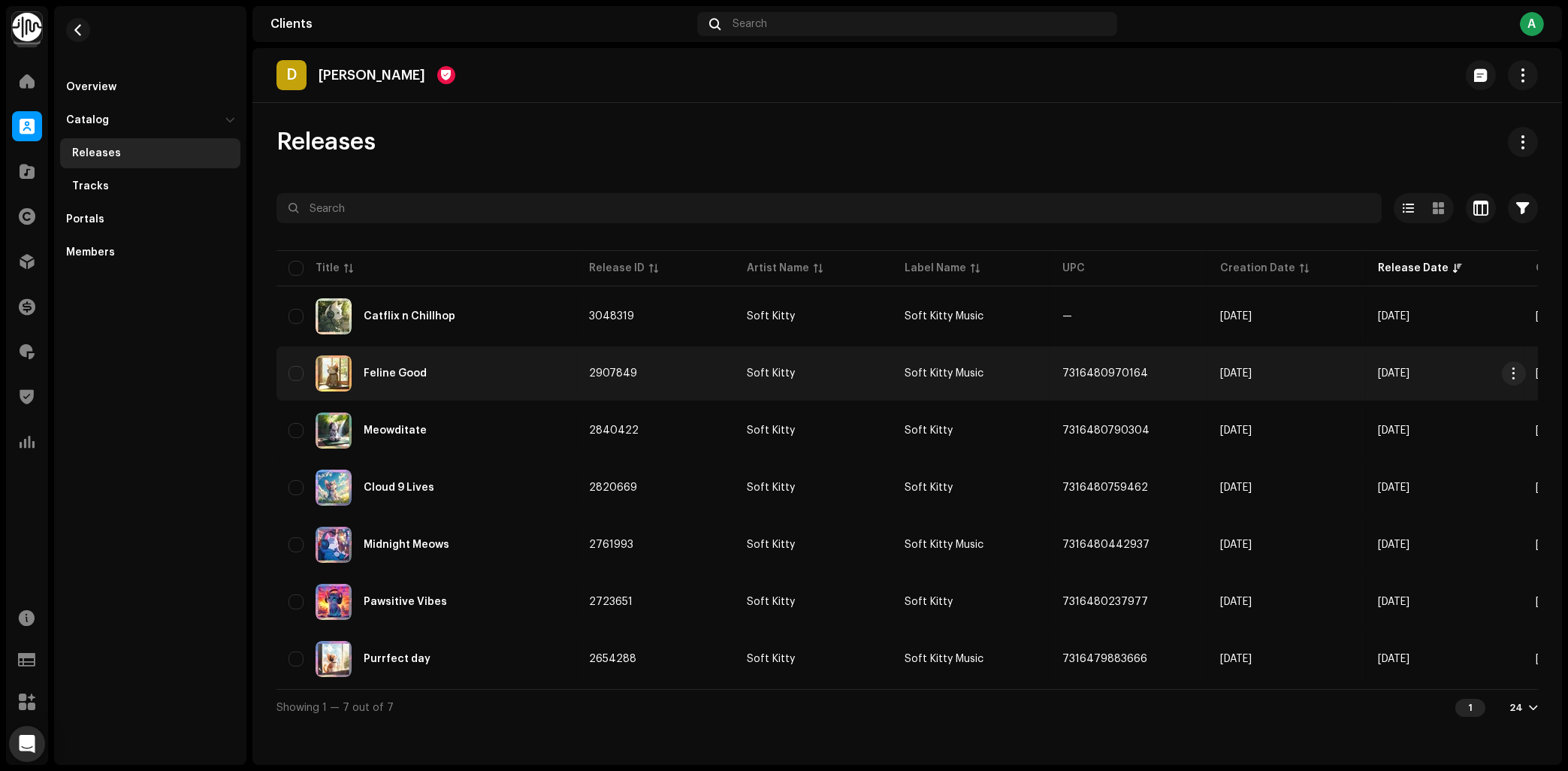
click at [462, 394] on td "Feline Good" at bounding box center [427, 373] width 301 height 54
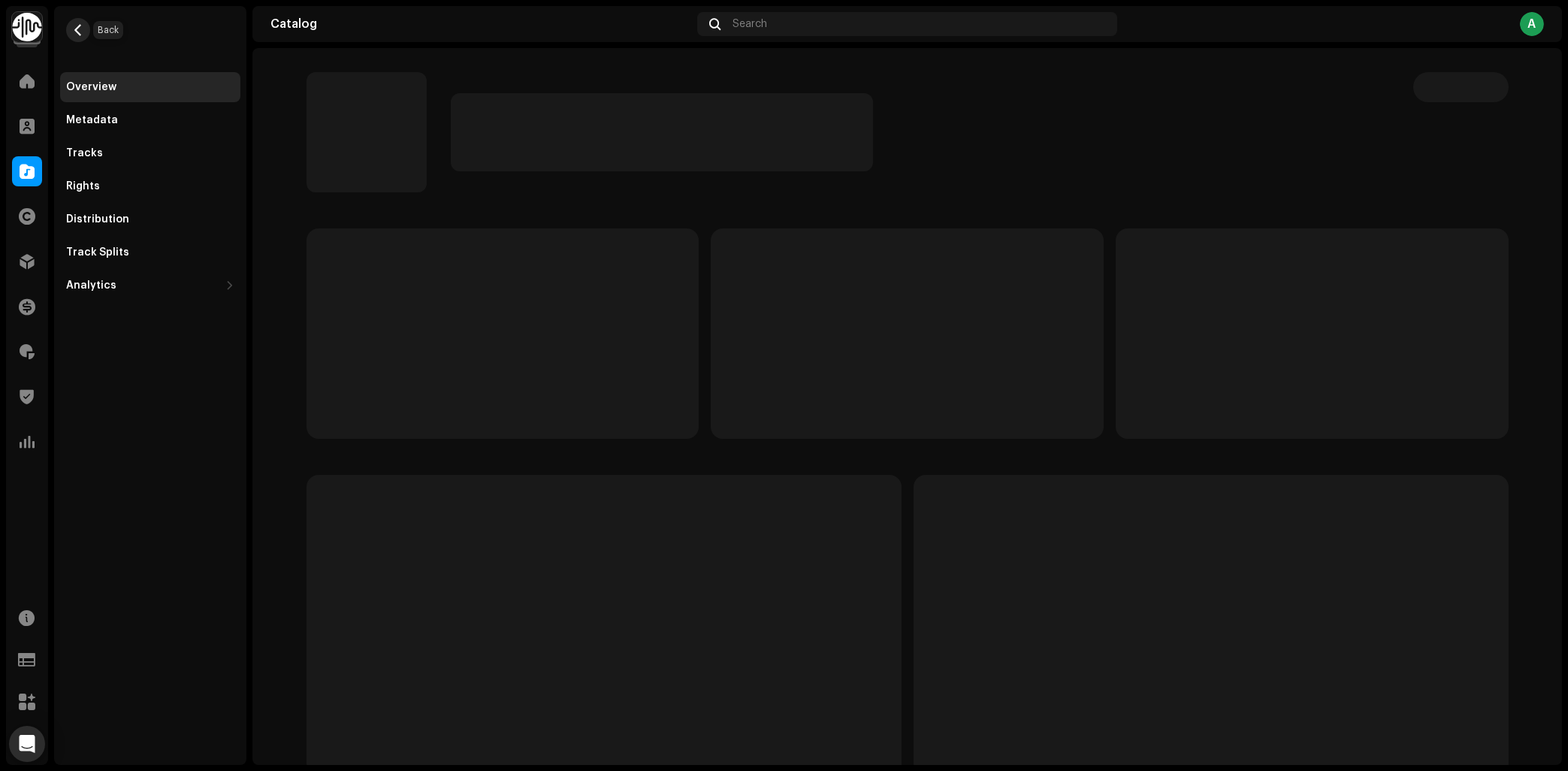
click at [81, 41] on button "button" at bounding box center [77, 30] width 24 height 24
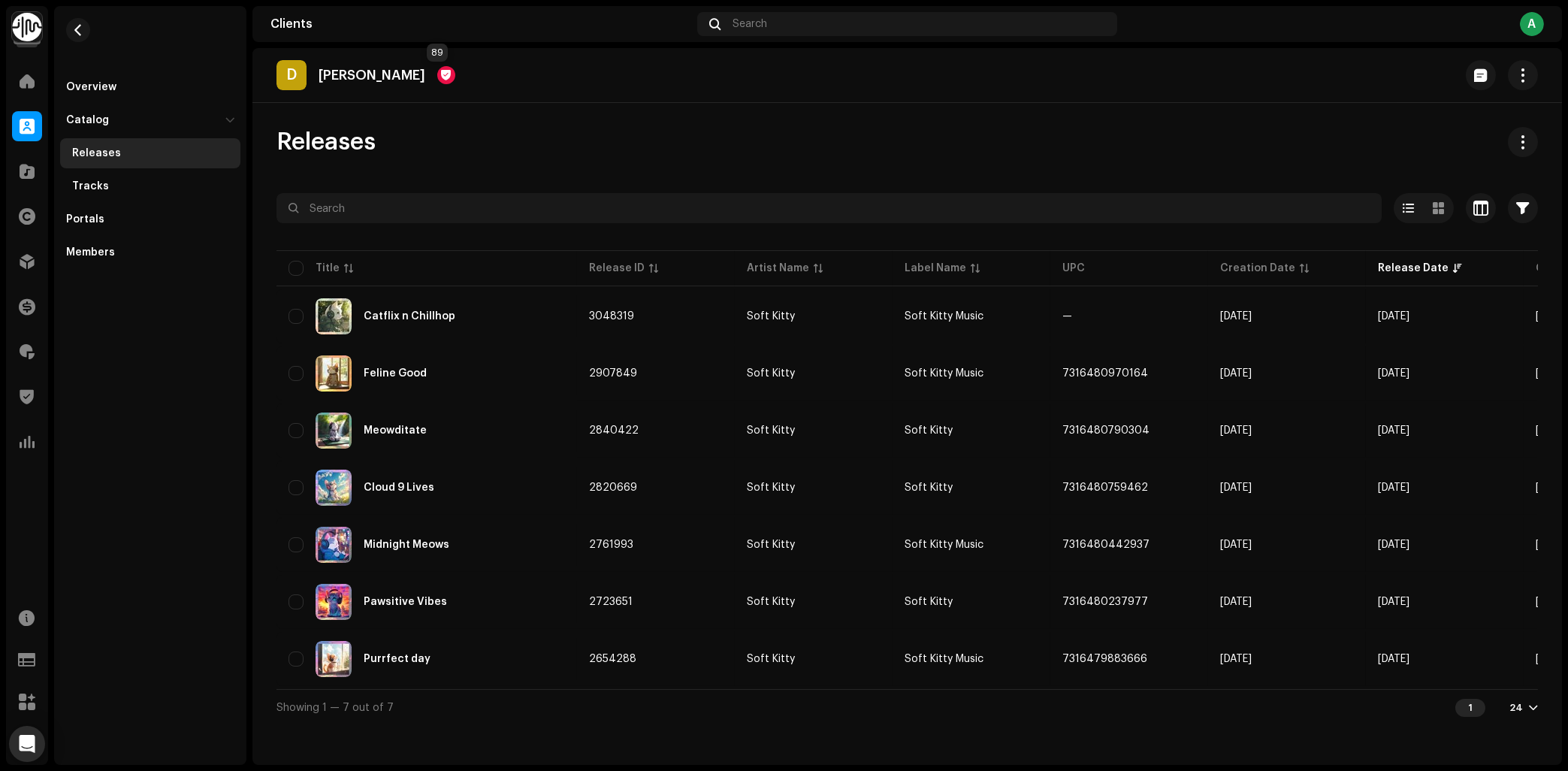
click at [438, 77] on div at bounding box center [447, 75] width 18 height 18
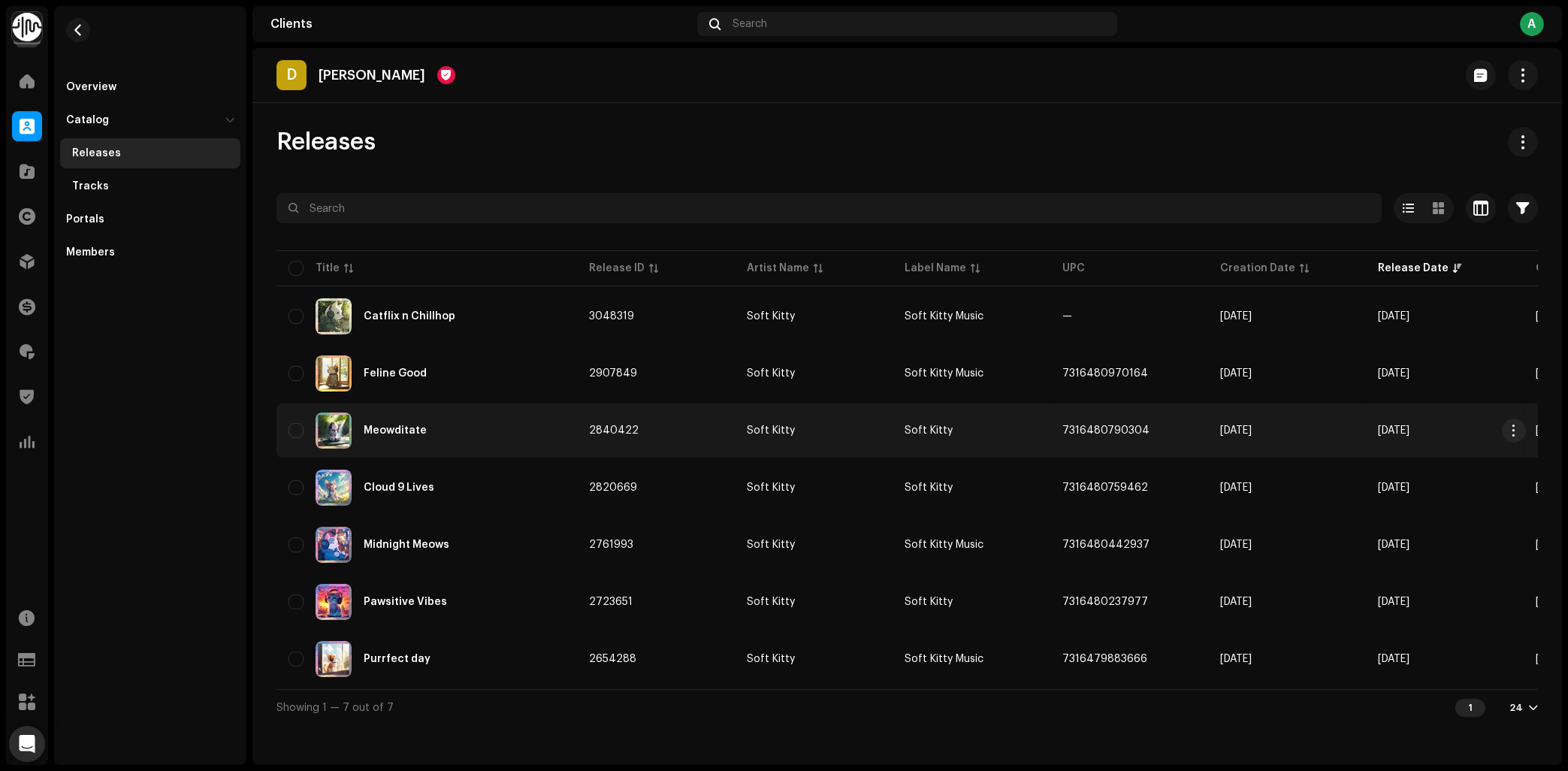
click at [454, 418] on div "Meowditate" at bounding box center [427, 430] width 277 height 36
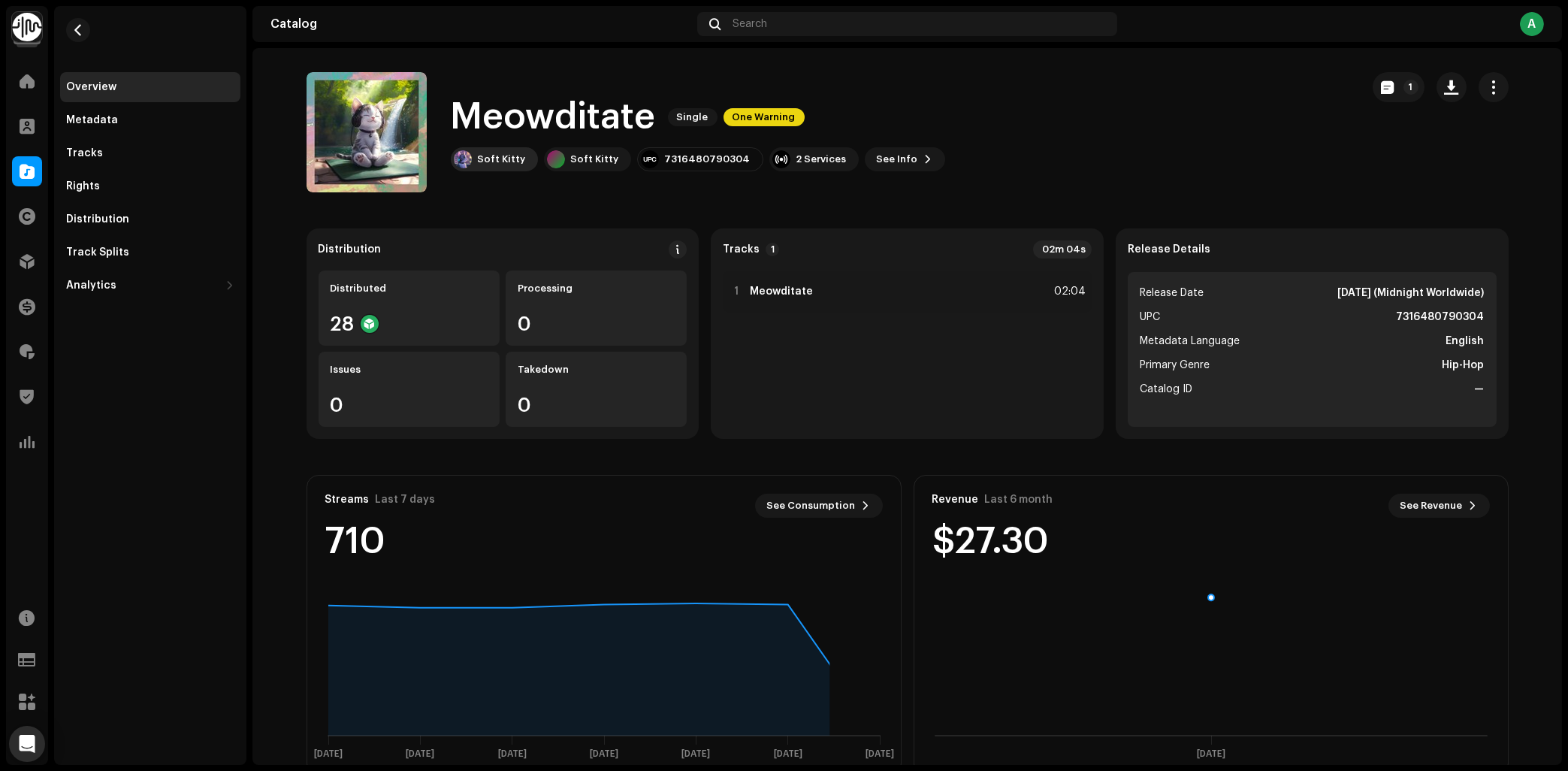
click at [475, 160] on div "Soft Kitty" at bounding box center [494, 159] width 87 height 24
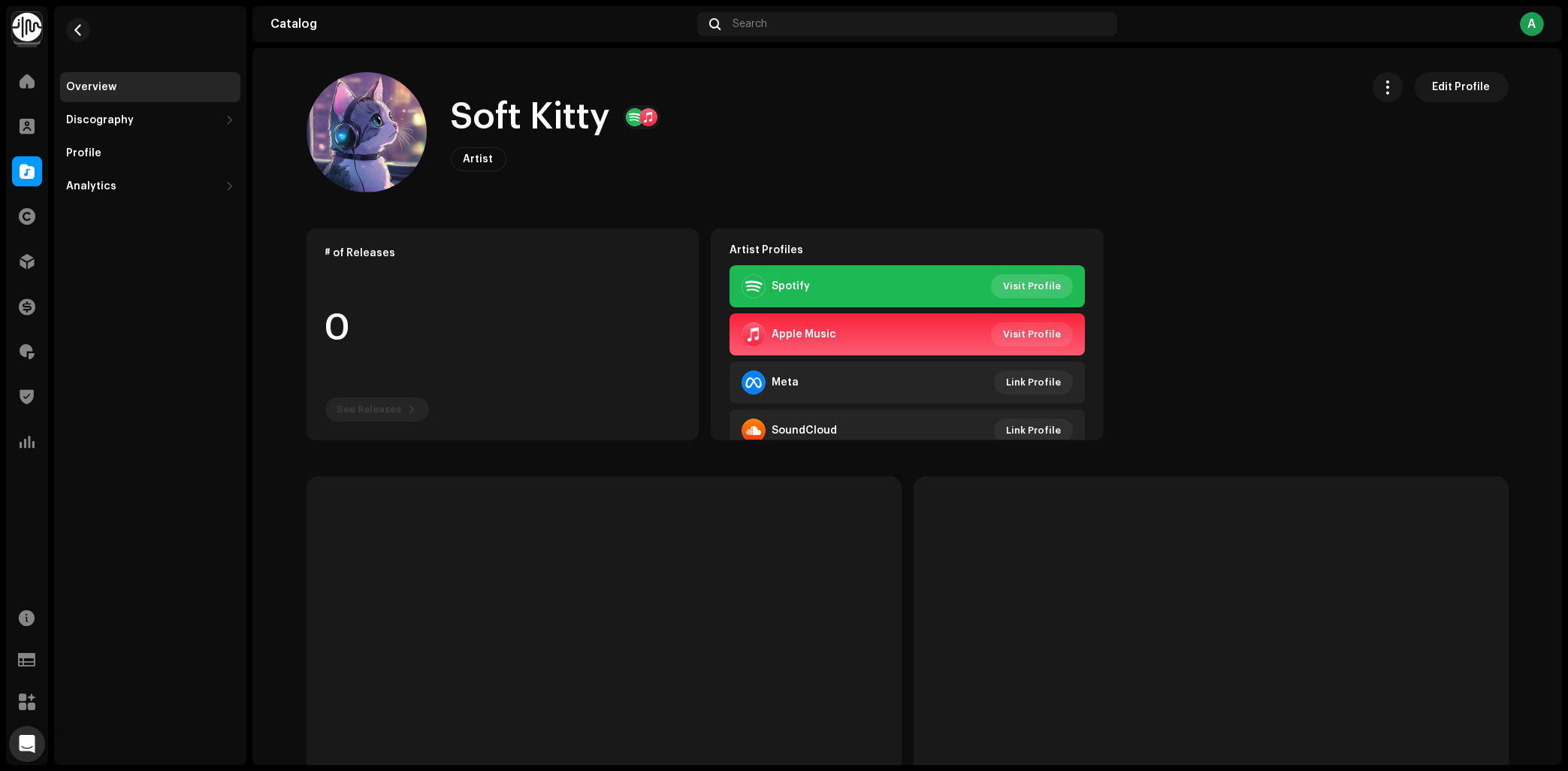
click at [1037, 289] on span "Visit Profile" at bounding box center [1031, 287] width 57 height 30
